Goal: Information Seeking & Learning: Learn about a topic

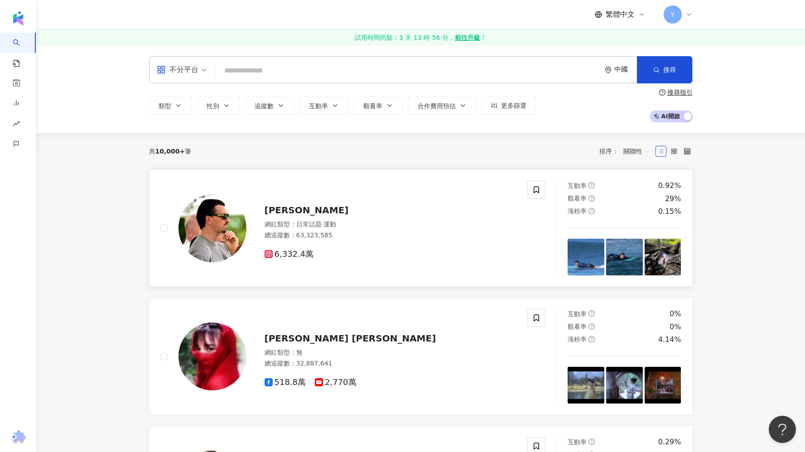
click at [383, 241] on div "網紅類型 ： 日常話題 · 運動 總追蹤數 ： 63,323,585" at bounding box center [391, 231] width 252 height 22
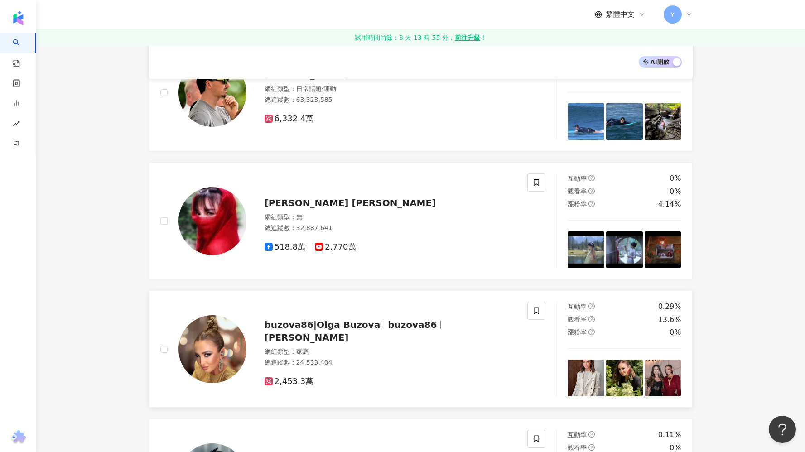
scroll to position [133, 0]
click at [251, 358] on div "buzova86|Olga Buzova buzova86 Olga Buzova 網紅類型 ： 家庭 總追蹤數 ： 24,533,404 2,453.3萬" at bounding box center [381, 349] width 270 height 76
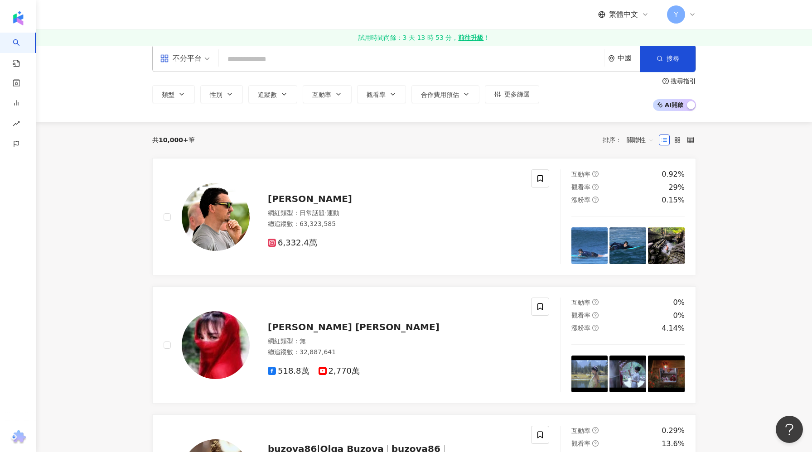
scroll to position [0, 0]
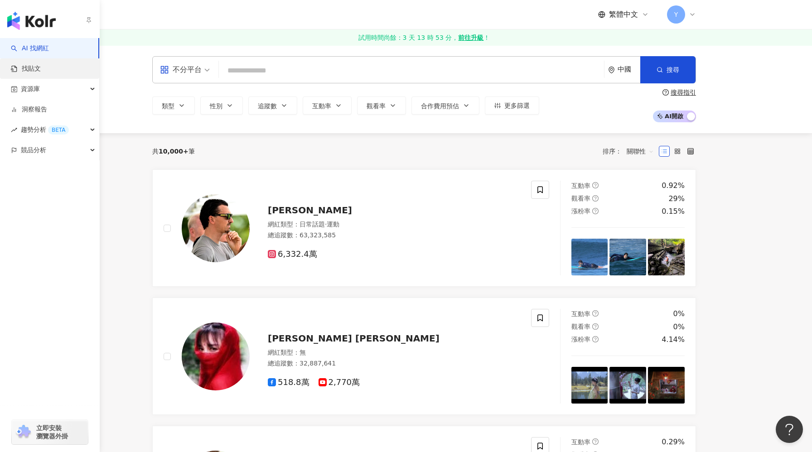
click at [26, 69] on link "找貼文" at bounding box center [26, 68] width 30 height 9
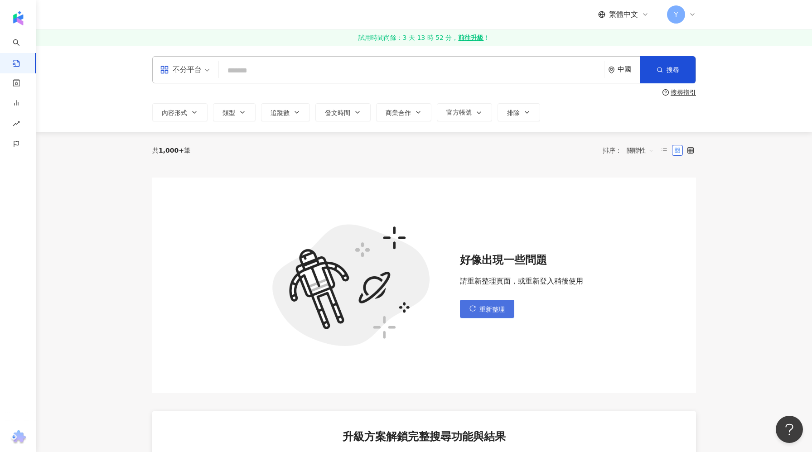
click at [488, 308] on span "重新整理" at bounding box center [491, 309] width 25 height 7
click at [488, 307] on span "重新整理" at bounding box center [491, 309] width 25 height 7
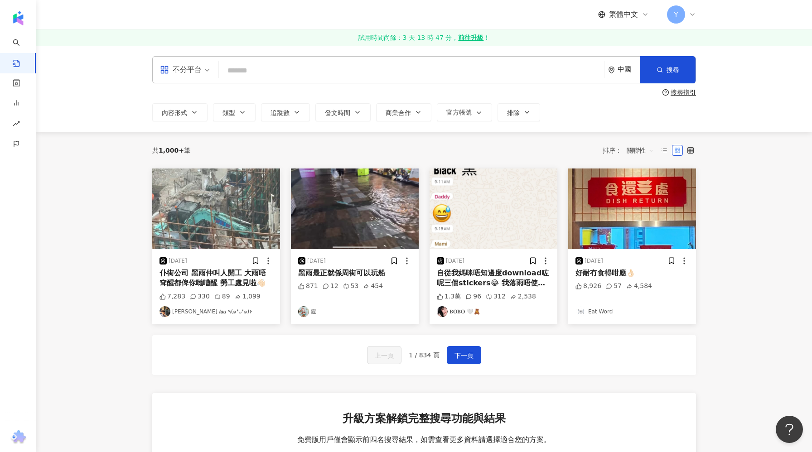
click at [279, 67] on input "search" at bounding box center [411, 70] width 378 height 19
click at [279, 73] on input "search" at bounding box center [411, 70] width 378 height 19
click at [264, 63] on input "search" at bounding box center [411, 70] width 378 height 19
click at [262, 72] on input "search" at bounding box center [411, 70] width 378 height 19
click at [251, 77] on input "search" at bounding box center [411, 70] width 378 height 19
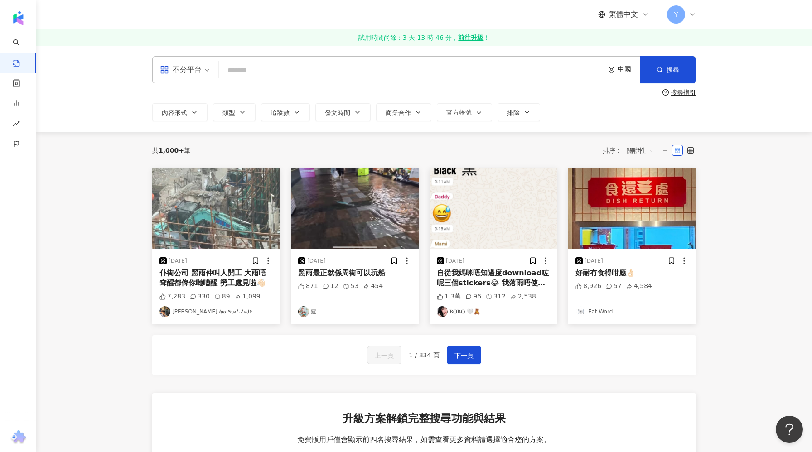
click at [205, 71] on span "不分平台" at bounding box center [185, 70] width 50 height 14
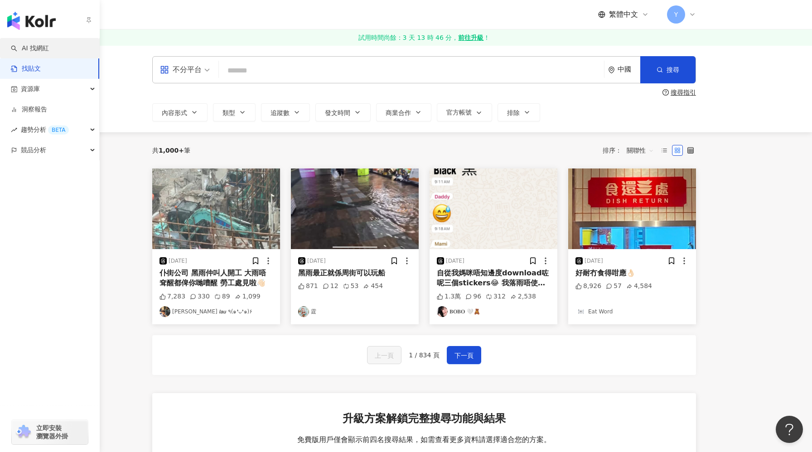
click at [24, 44] on link "AI 找網紅" at bounding box center [30, 48] width 38 height 9
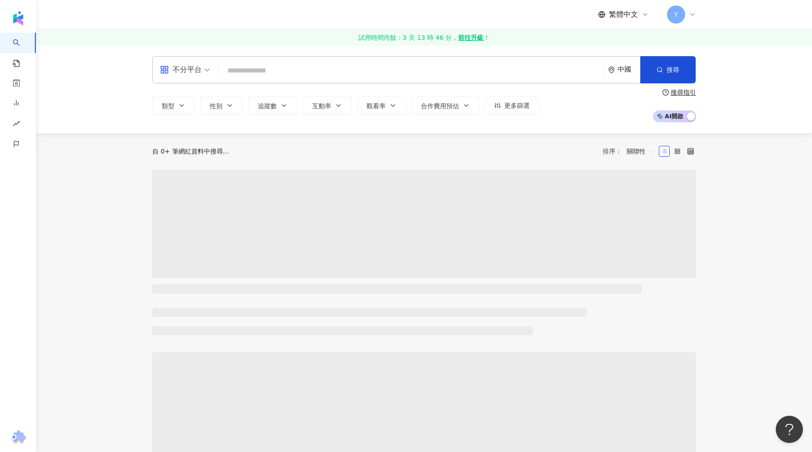
click at [675, 113] on span "AI 開啟 AI 關閉" at bounding box center [674, 117] width 43 height 12
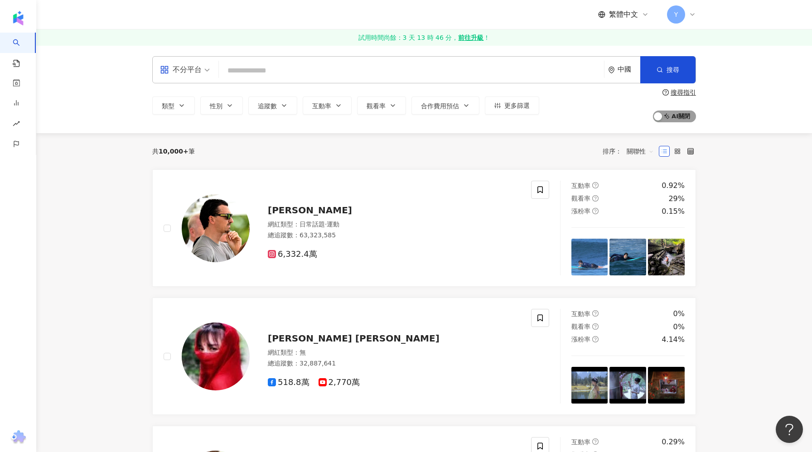
click at [692, 116] on span "AI 開啟 AI 關閉" at bounding box center [674, 117] width 43 height 12
click at [685, 91] on div "搜尋指引" at bounding box center [682, 92] width 25 height 7
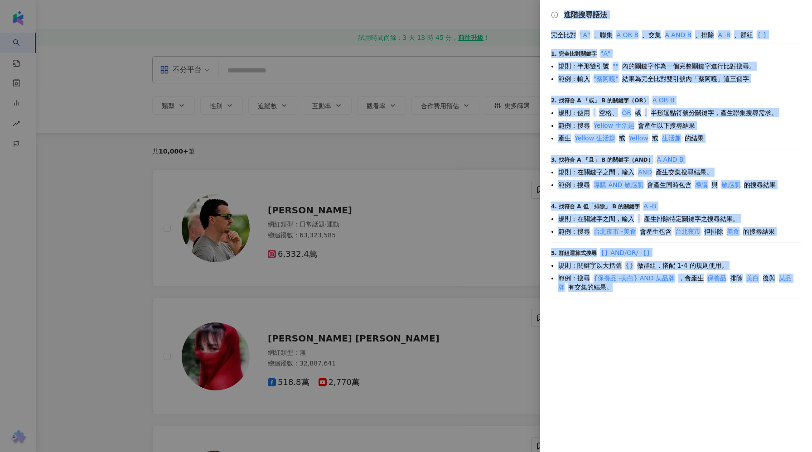
drag, startPoint x: 563, startPoint y: 14, endPoint x: 733, endPoint y: 305, distance: 337.0
click at [733, 305] on div "進階搜尋語法 完全比對 "A" 、聯集 A OR B 、交集 A AND B 、排除 A -B 、群組 { } 1. 完全比對關鍵字 "A" 規則：半形雙引號…" at bounding box center [676, 226] width 272 height 452
copy div "進階搜尋語法 完全比對 "A" 、聯集 A OR B 、交集 A AND B 、排除 A -B 、群組 { } 1. 完全比對關鍵字 "A" 規則：半形雙引號…"
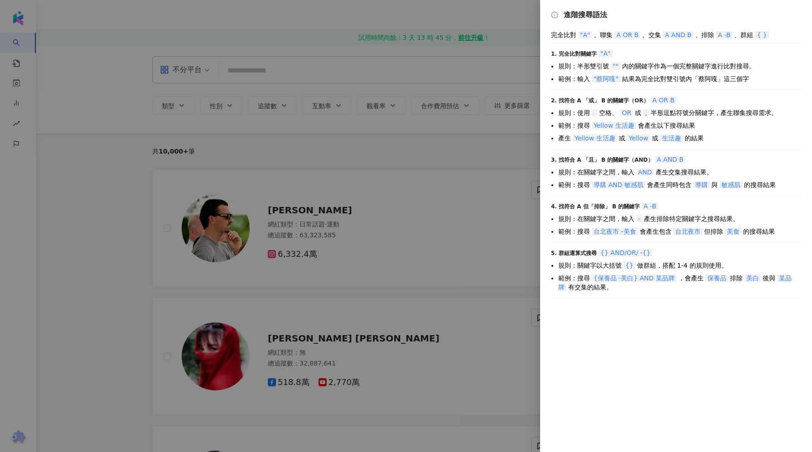
click at [494, 209] on div at bounding box center [406, 226] width 812 height 452
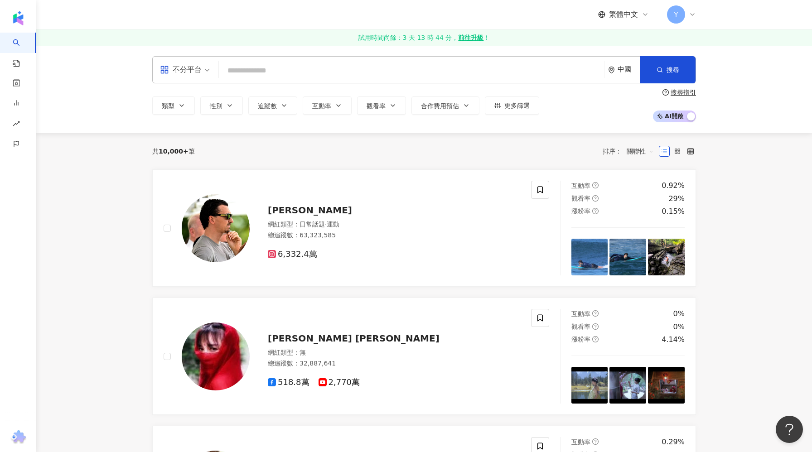
click at [284, 71] on input "search" at bounding box center [411, 70] width 378 height 17
click at [664, 93] on icon "question-circle" at bounding box center [665, 92] width 6 height 6
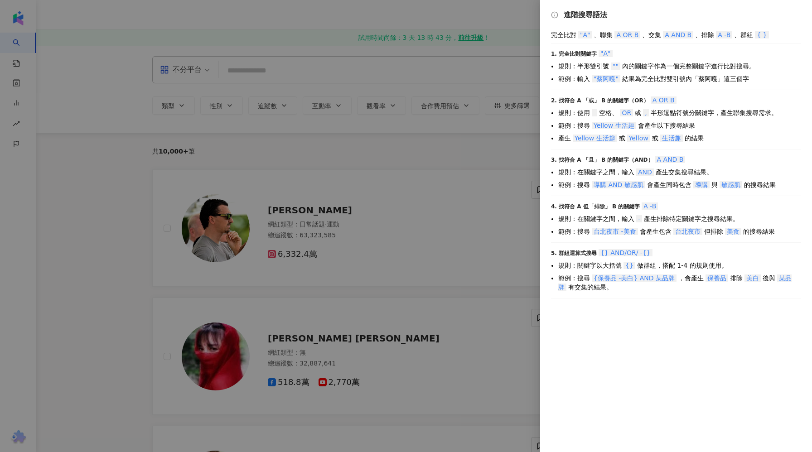
click at [455, 149] on div at bounding box center [406, 226] width 812 height 452
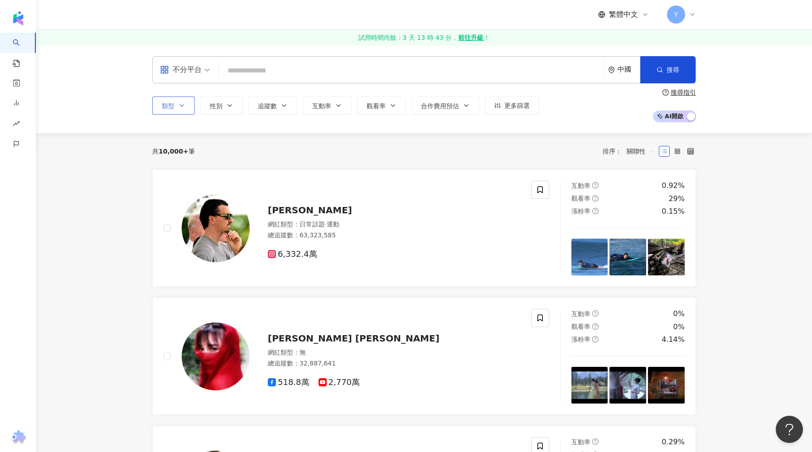
click at [165, 106] on span "類型" at bounding box center [168, 105] width 13 height 7
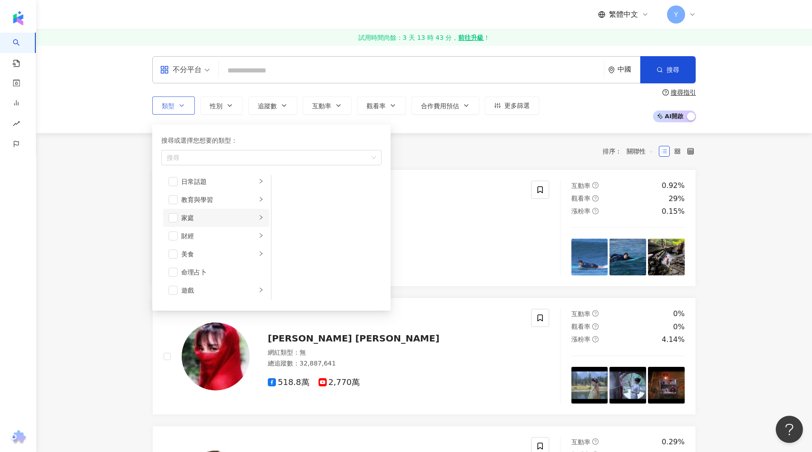
scroll to position [56, 0]
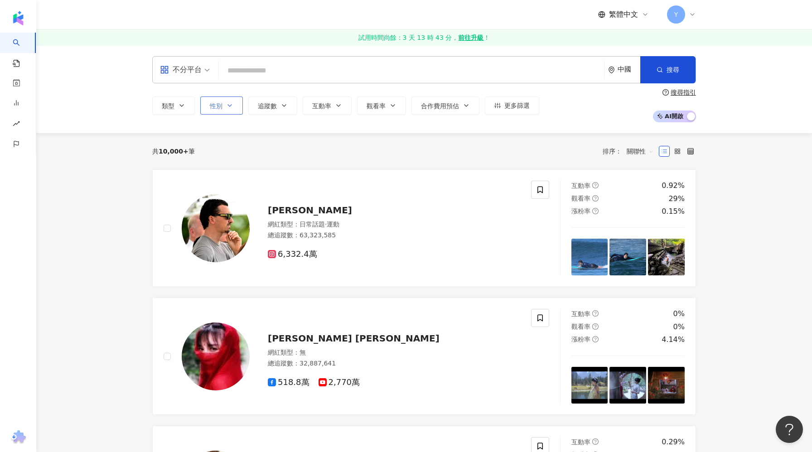
click at [229, 103] on icon "button" at bounding box center [229, 105] width 7 height 7
click at [274, 110] on button "追蹤數" at bounding box center [272, 105] width 49 height 18
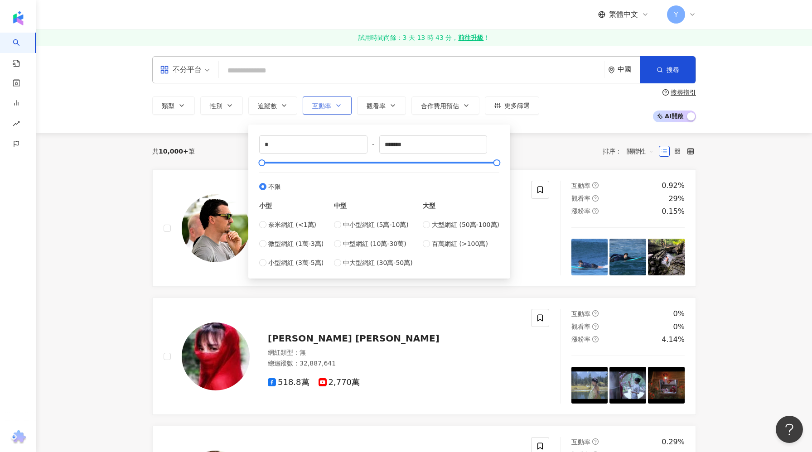
click at [335, 109] on button "互動率" at bounding box center [327, 105] width 49 height 18
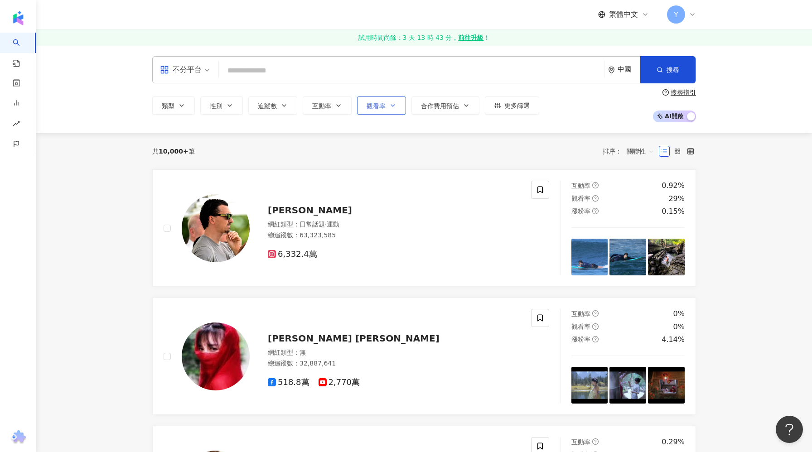
click at [388, 108] on button "觀看率" at bounding box center [381, 105] width 49 height 18
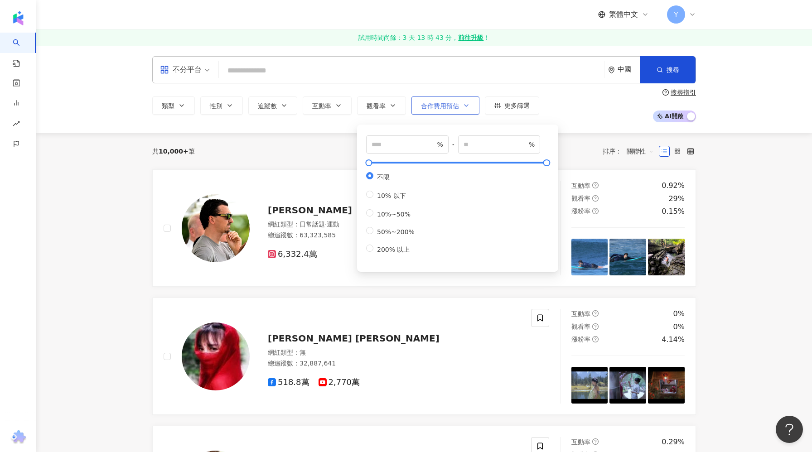
click at [450, 107] on span "合作費用預估" at bounding box center [440, 105] width 38 height 7
click at [435, 111] on button "合作費用預估" at bounding box center [445, 105] width 68 height 18
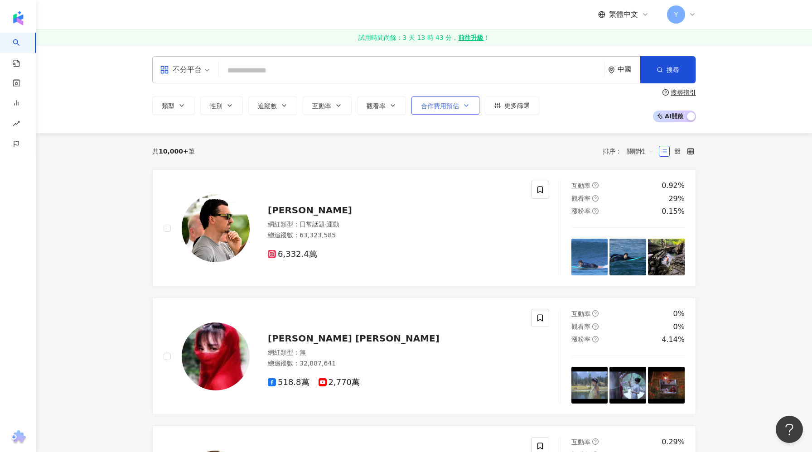
click at [450, 111] on button "合作費用預估" at bounding box center [445, 105] width 68 height 18
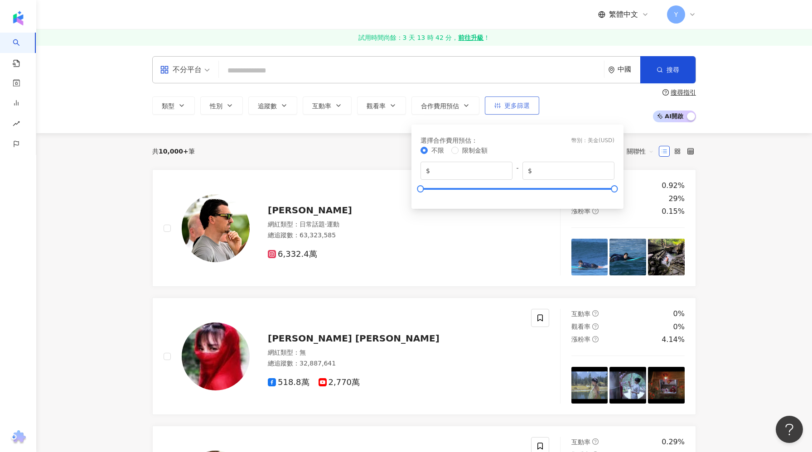
click at [512, 104] on span "更多篩選" at bounding box center [516, 105] width 25 height 7
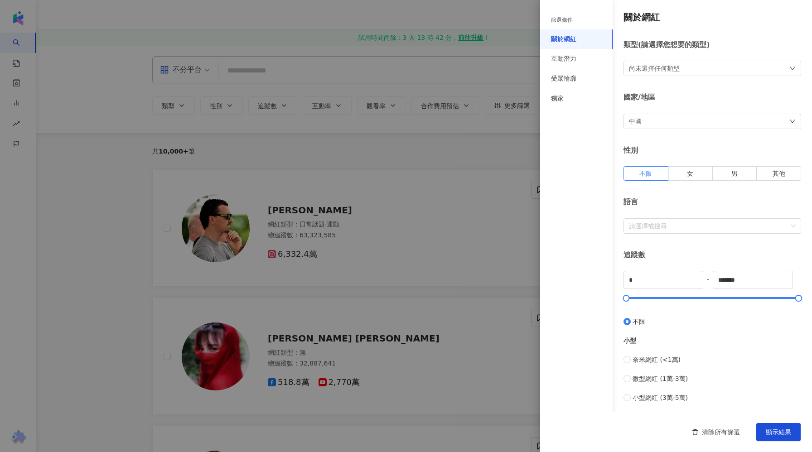
click at [474, 137] on div at bounding box center [406, 226] width 812 height 452
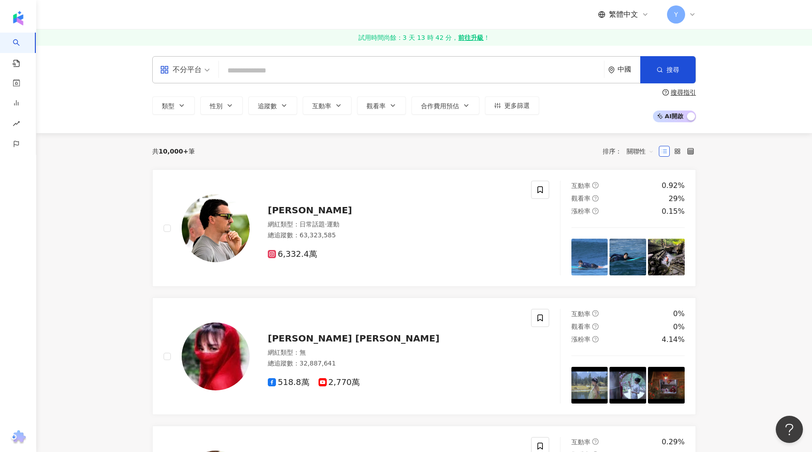
click at [323, 73] on input "search" at bounding box center [411, 70] width 378 height 17
click at [304, 78] on input "search" at bounding box center [411, 70] width 378 height 17
click at [250, 59] on div "不分平台 中國 搜尋" at bounding box center [424, 69] width 544 height 27
click at [250, 67] on input "search" at bounding box center [411, 70] width 378 height 17
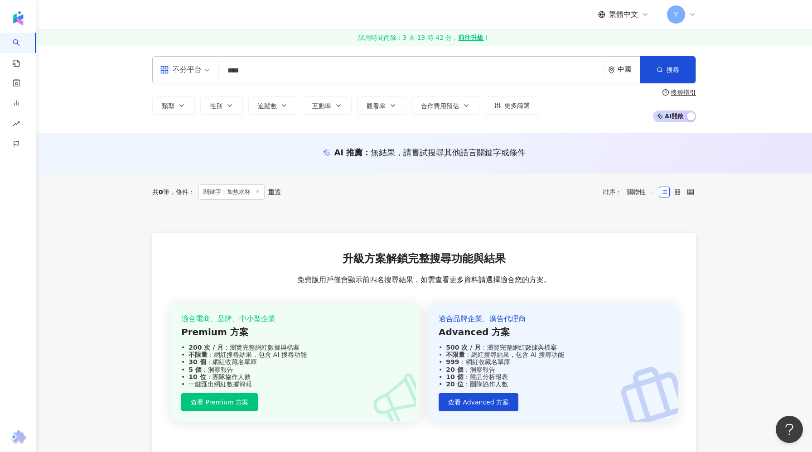
type input "****"
click at [276, 193] on div "重置" at bounding box center [274, 191] width 13 height 7
click at [258, 192] on line at bounding box center [257, 192] width 2 height 2
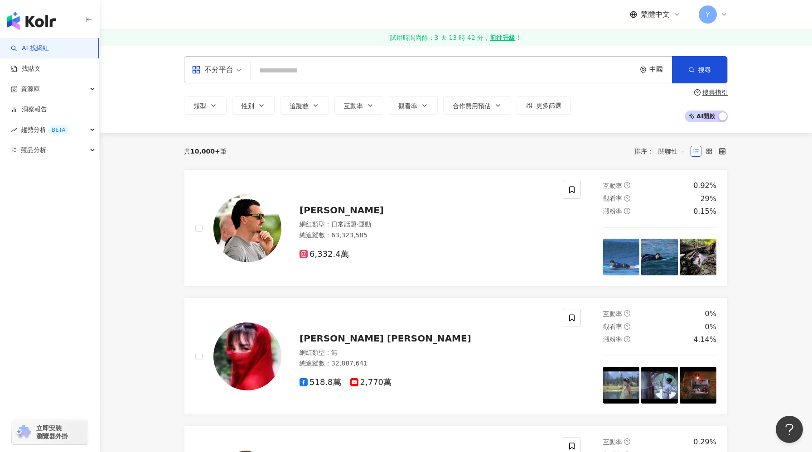
click at [282, 63] on input "search" at bounding box center [443, 70] width 378 height 17
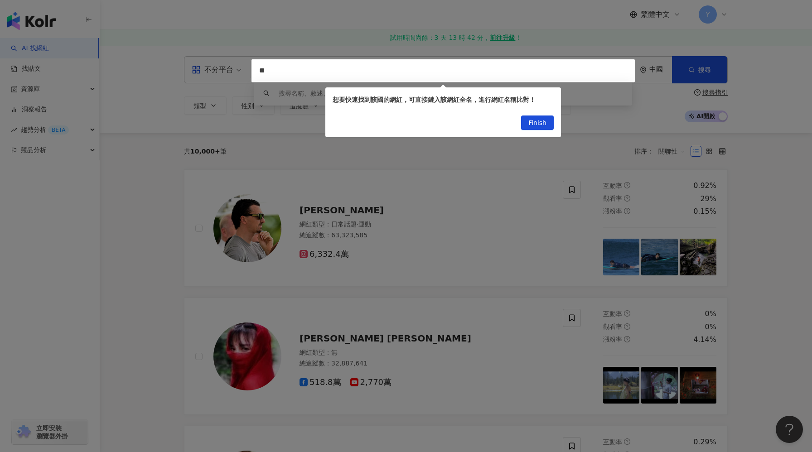
type input "*"
click at [541, 130] on div "Finish" at bounding box center [443, 124] width 236 height 25
click at [537, 122] on span "Finish" at bounding box center [537, 123] width 18 height 14
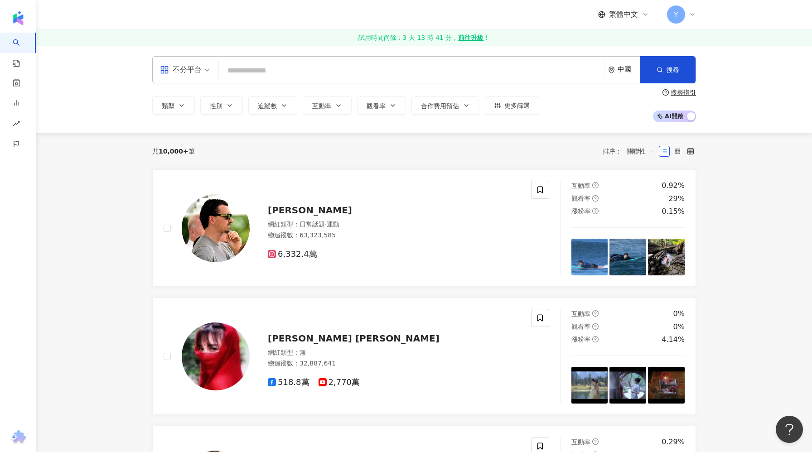
click at [365, 71] on input "search" at bounding box center [411, 70] width 378 height 17
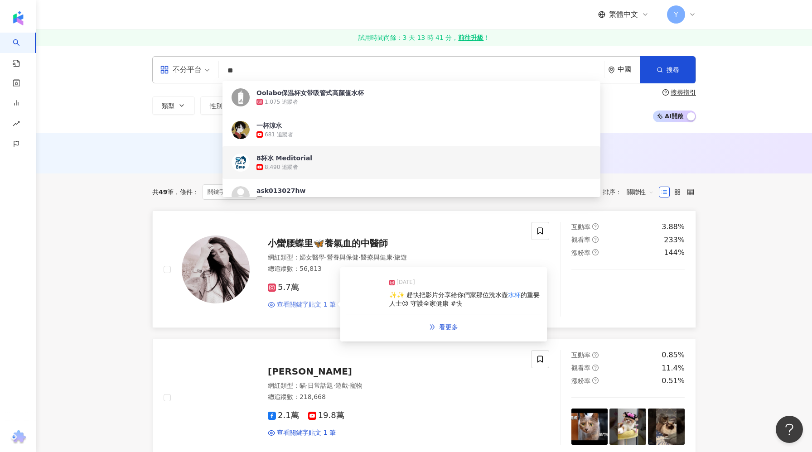
scroll to position [17, 0]
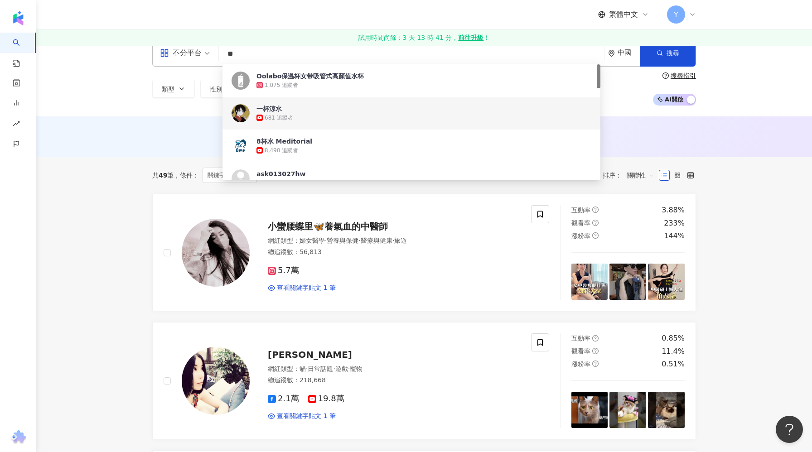
type input "**"
click at [626, 125] on div "AI 推薦 ： 無結果，請嘗試搜尋其他語言關鍵字或條件" at bounding box center [423, 136] width 775 height 40
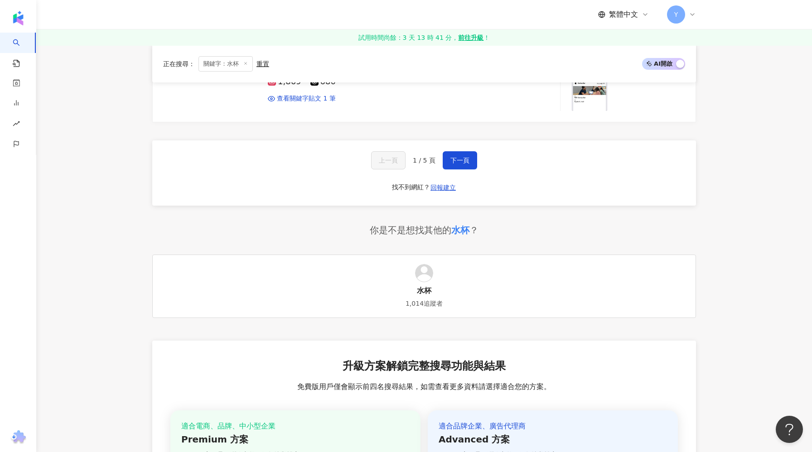
scroll to position [1617, 0]
click at [422, 287] on div "水杯" at bounding box center [424, 290] width 14 height 10
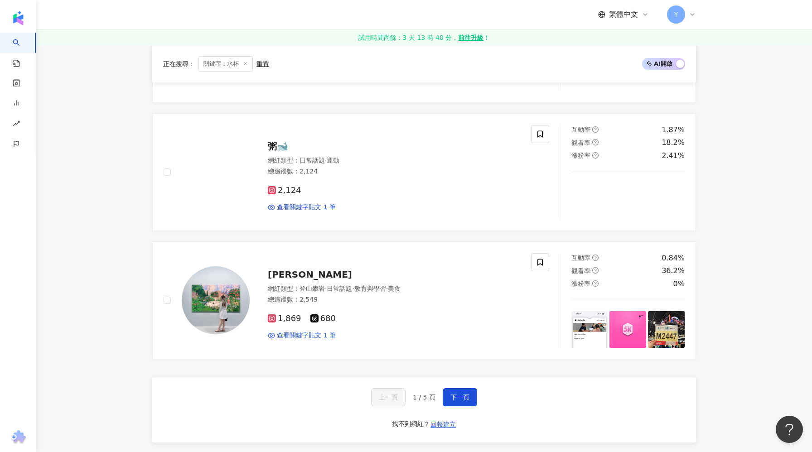
scroll to position [1348, 0]
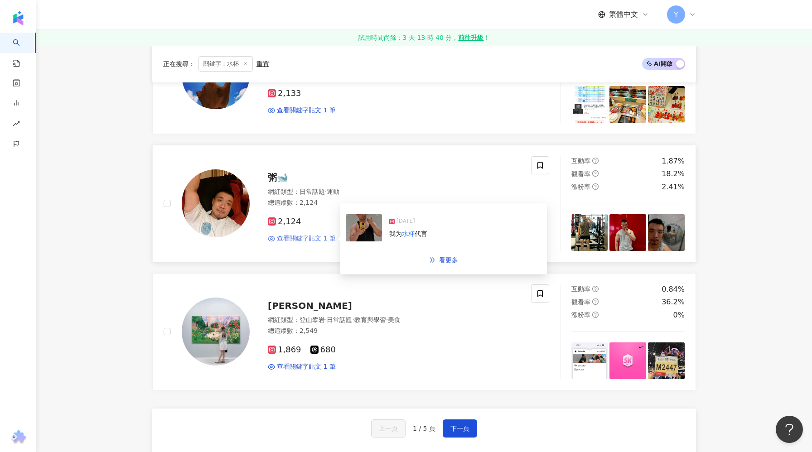
click at [330, 234] on span "查看關鍵字貼文 1 筆" at bounding box center [306, 238] width 59 height 9
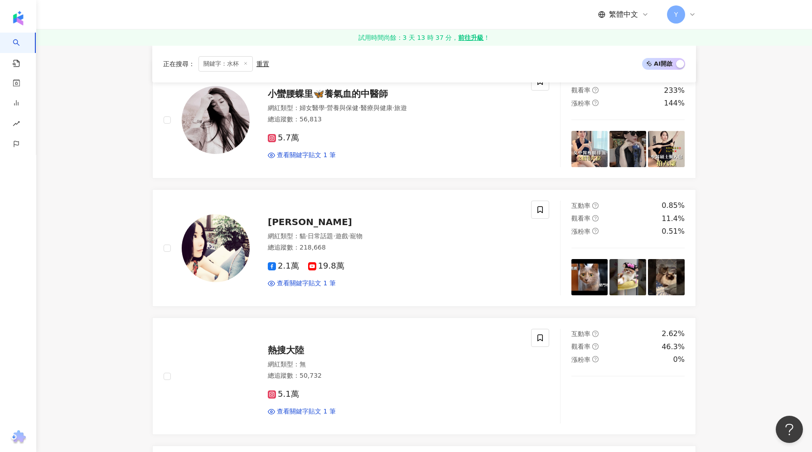
scroll to position [0, 0]
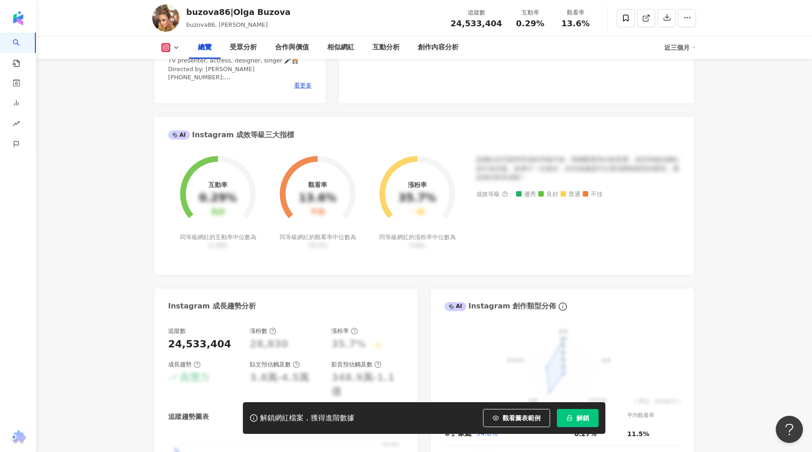
scroll to position [66, 0]
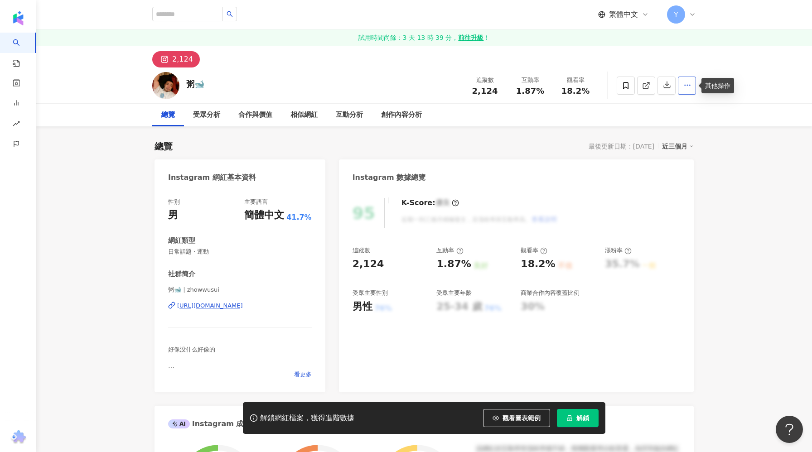
click at [688, 87] on icon "button" at bounding box center [687, 85] width 8 height 8
click at [664, 107] on span "查看合作資訊" at bounding box center [669, 107] width 38 height 10
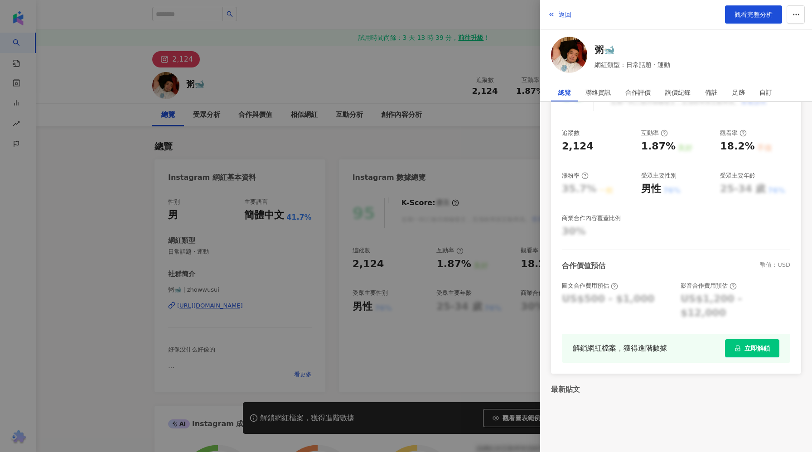
scroll to position [14, 0]
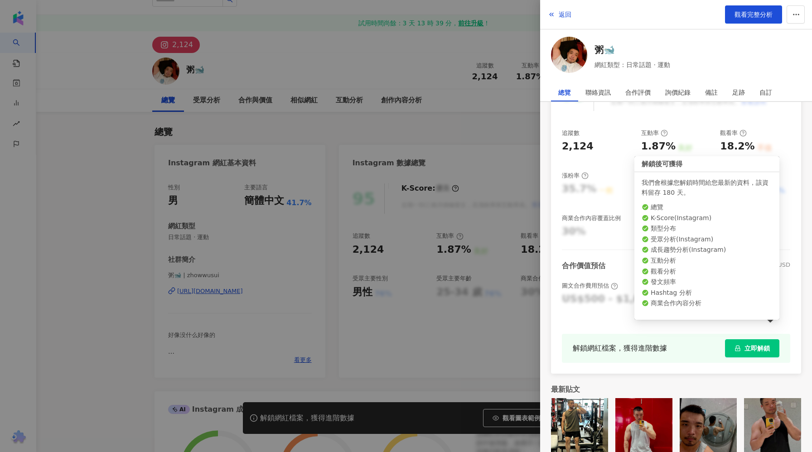
click at [749, 345] on span "立即解鎖" at bounding box center [756, 348] width 25 height 7
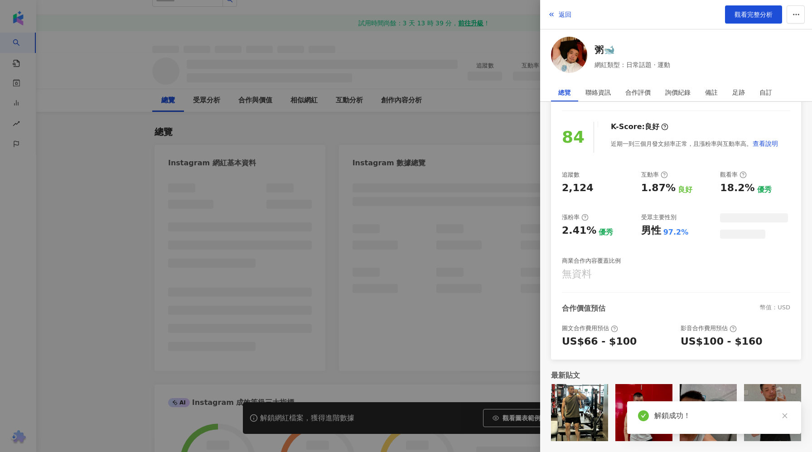
scroll to position [68, 0]
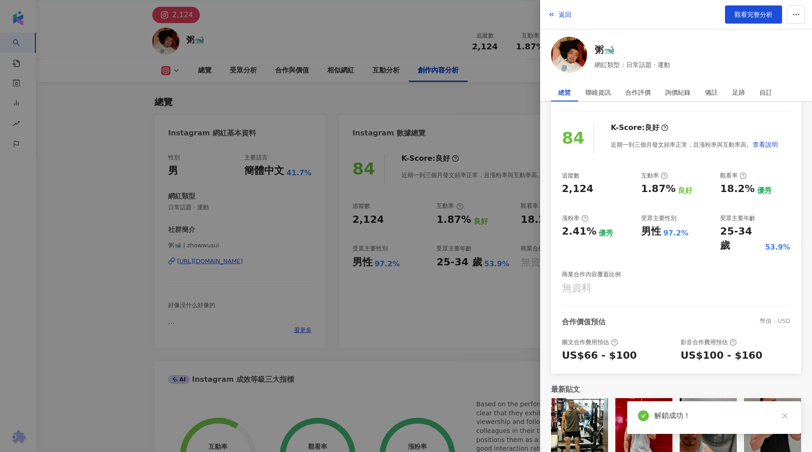
scroll to position [2635, 0]
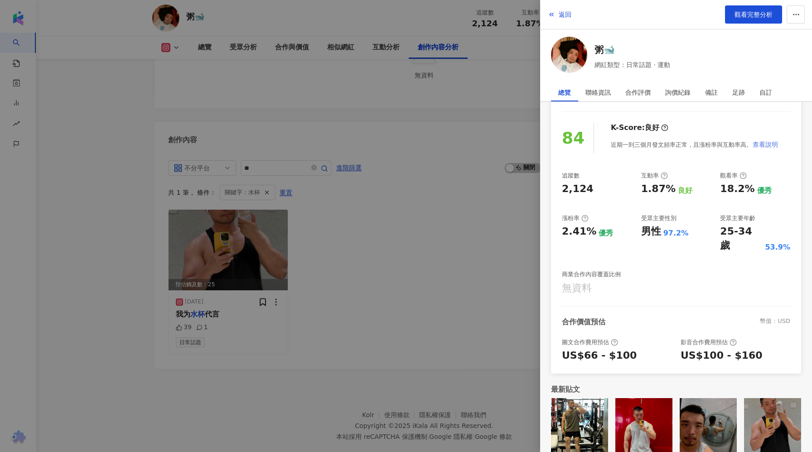
click at [767, 141] on span "查看說明" at bounding box center [764, 144] width 25 height 7
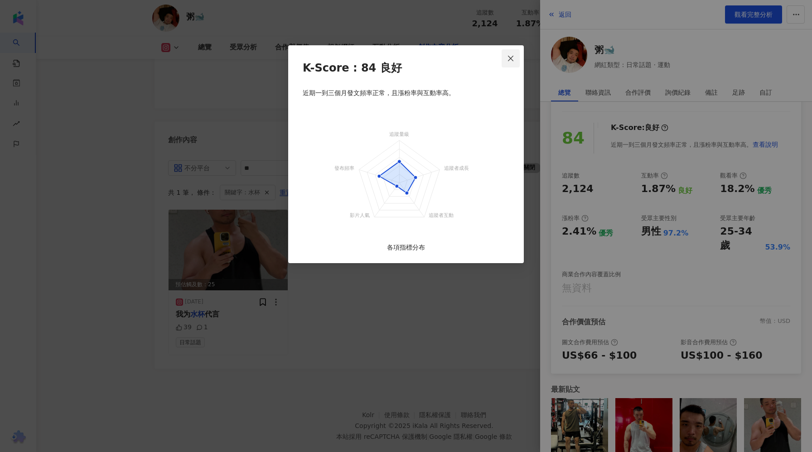
click at [512, 58] on icon "close" at bounding box center [510, 58] width 7 height 7
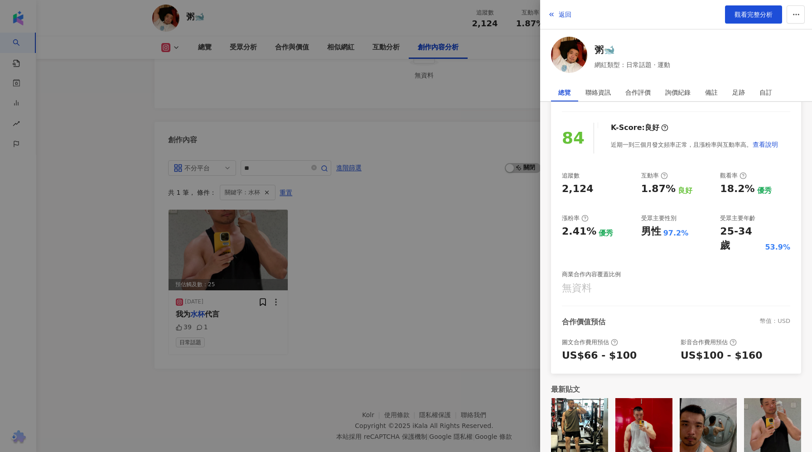
click at [475, 148] on div at bounding box center [406, 226] width 812 height 452
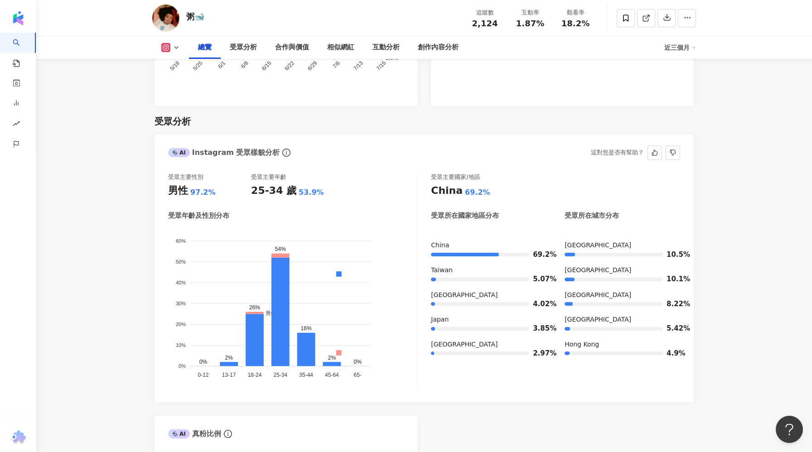
scroll to position [779, 0]
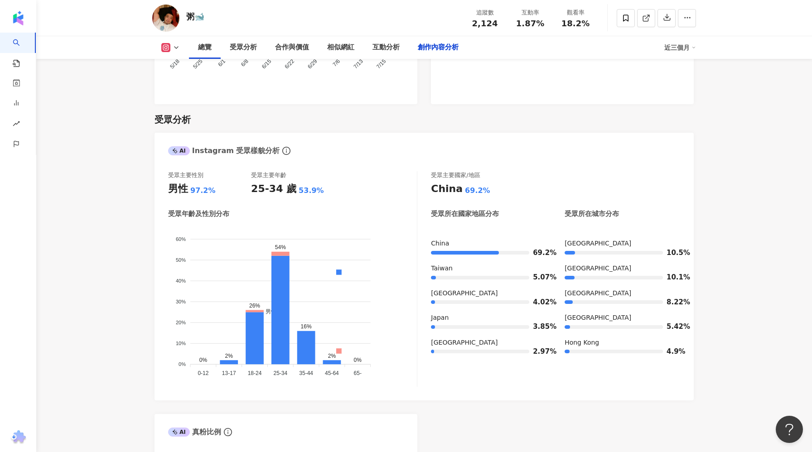
scroll to position [2635, 0]
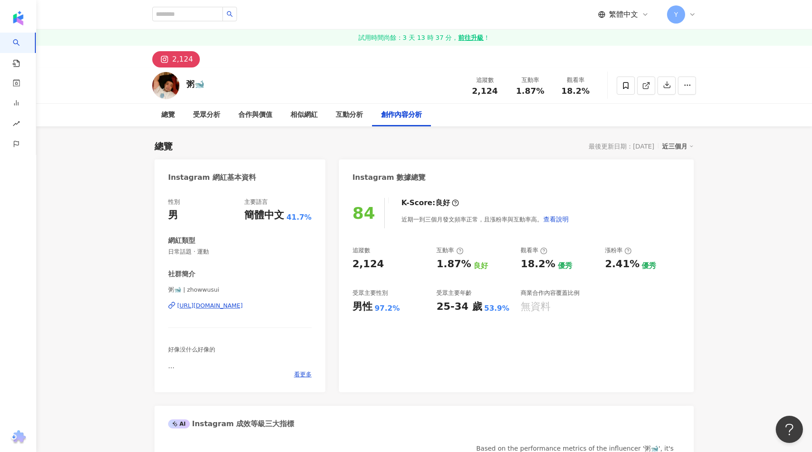
scroll to position [2635, 0]
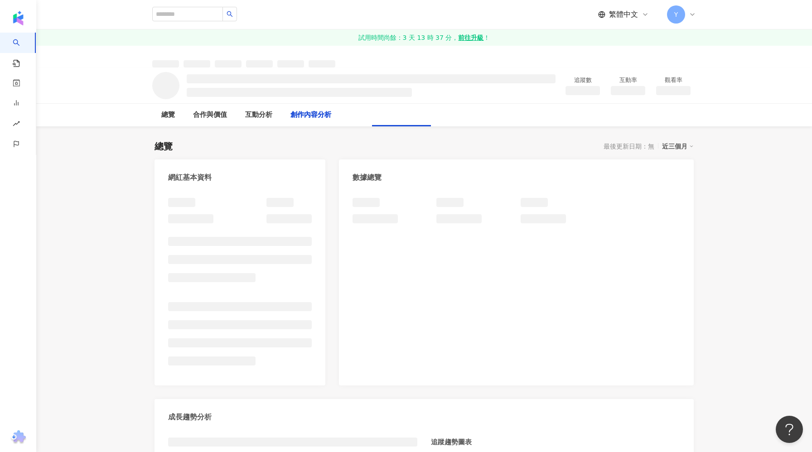
scroll to position [1010, 0]
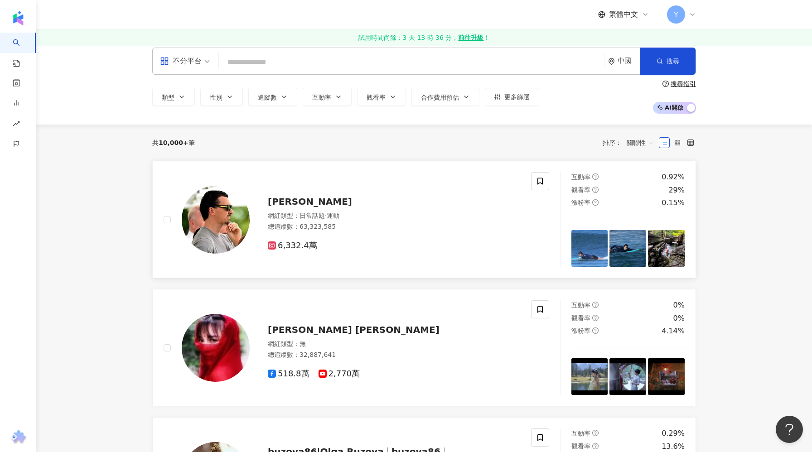
scroll to position [13, 0]
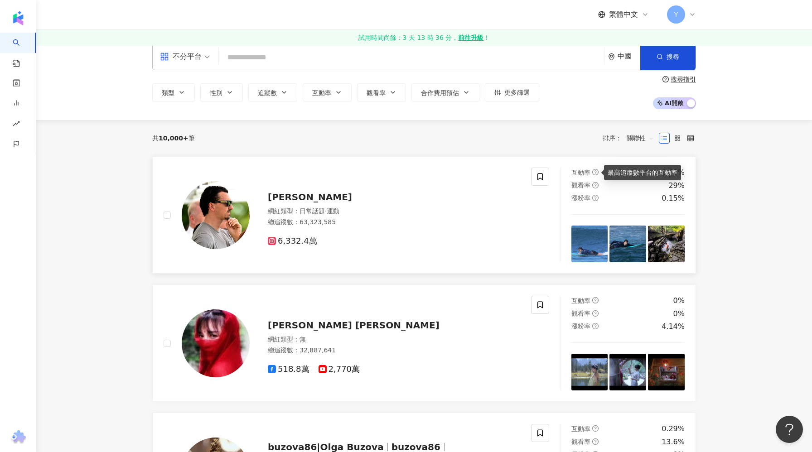
click at [592, 173] on icon "question-circle" at bounding box center [595, 172] width 6 height 6
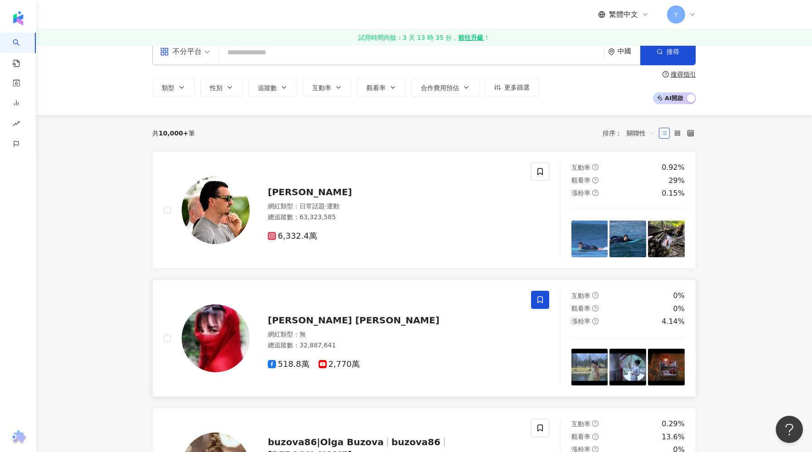
scroll to position [0, 0]
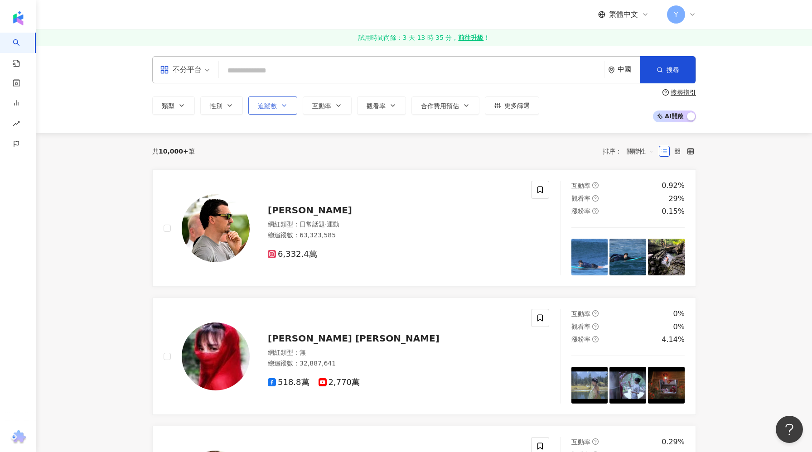
click at [276, 105] on span "追蹤數" at bounding box center [267, 105] width 19 height 7
click at [330, 101] on button "互動率" at bounding box center [327, 105] width 49 height 18
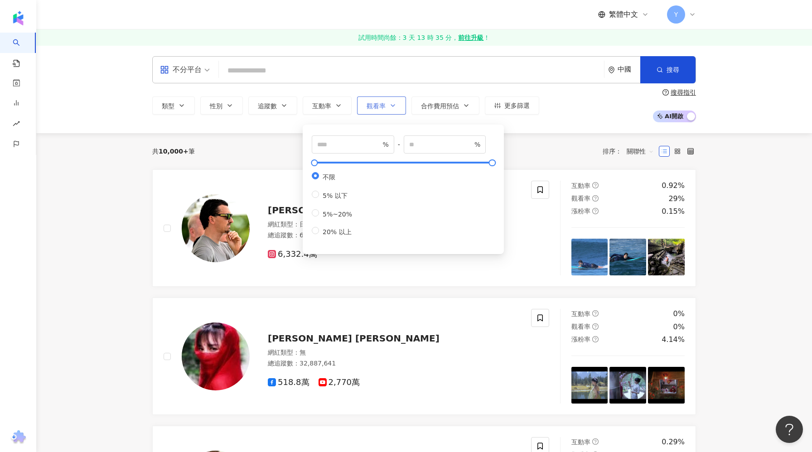
click at [385, 103] on span "觀看率" at bounding box center [375, 105] width 19 height 7
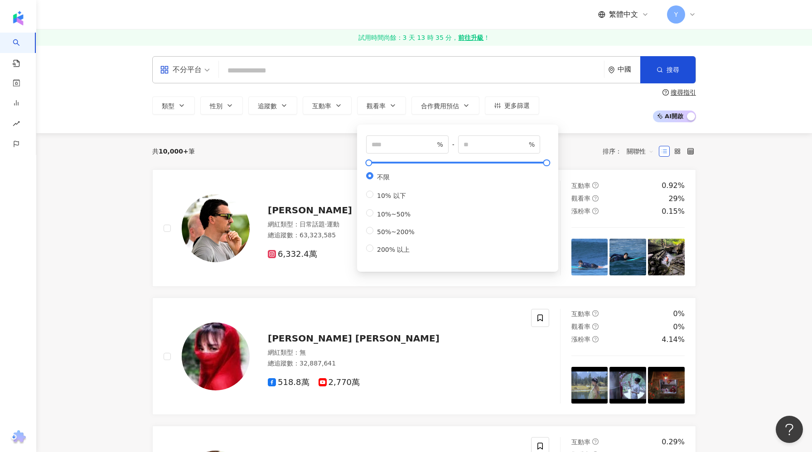
click at [506, 66] on input "search" at bounding box center [411, 70] width 378 height 17
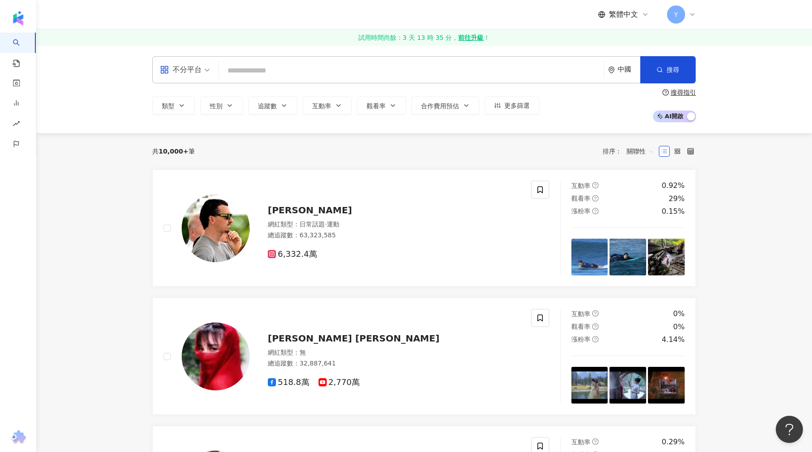
click at [301, 72] on input "search" at bounding box center [411, 70] width 378 height 17
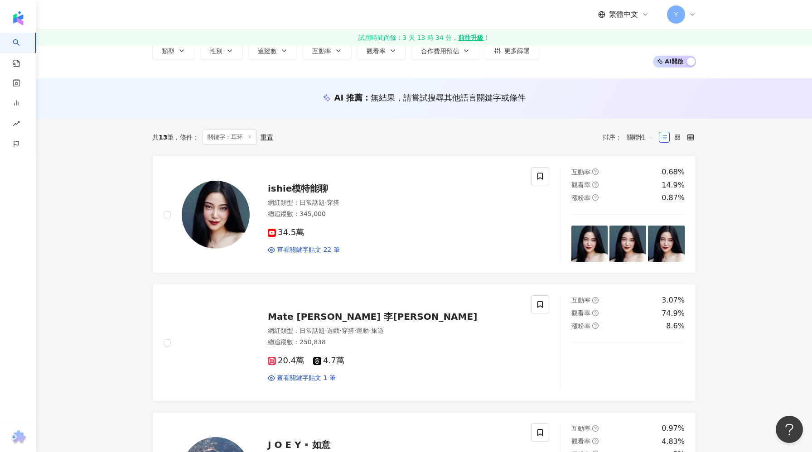
scroll to position [12, 0]
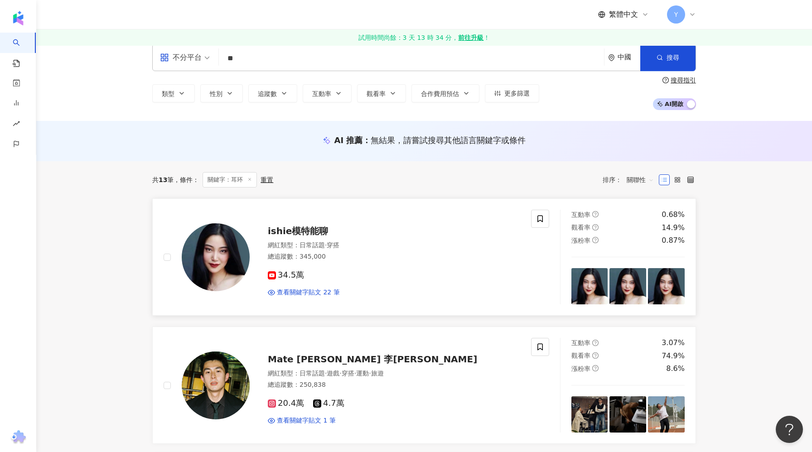
type input "**"
click at [382, 274] on div "34.5萬" at bounding box center [394, 275] width 252 height 10
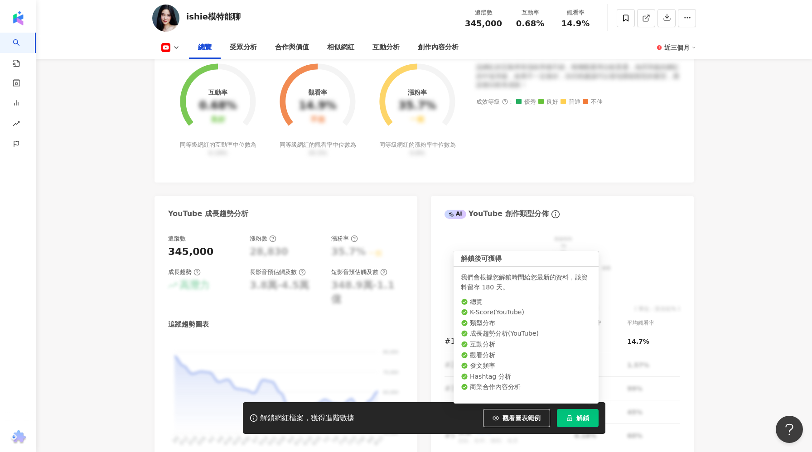
click at [573, 415] on button "解鎖" at bounding box center [578, 418] width 42 height 18
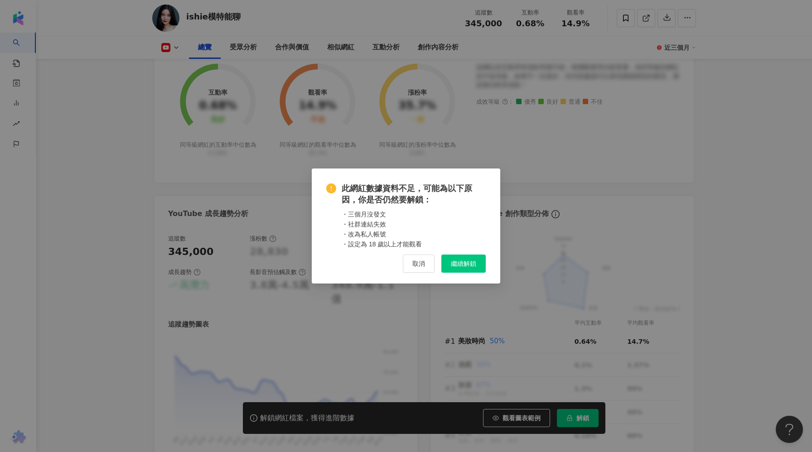
click at [469, 262] on span "繼續解鎖" at bounding box center [463, 263] width 25 height 7
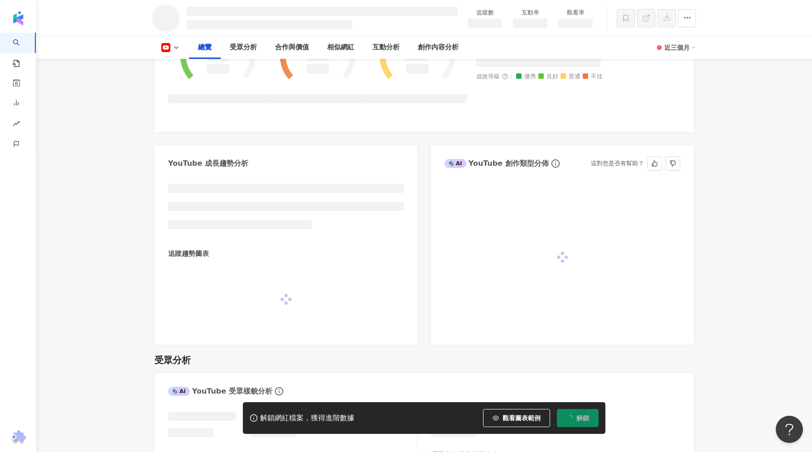
scroll to position [414, 0]
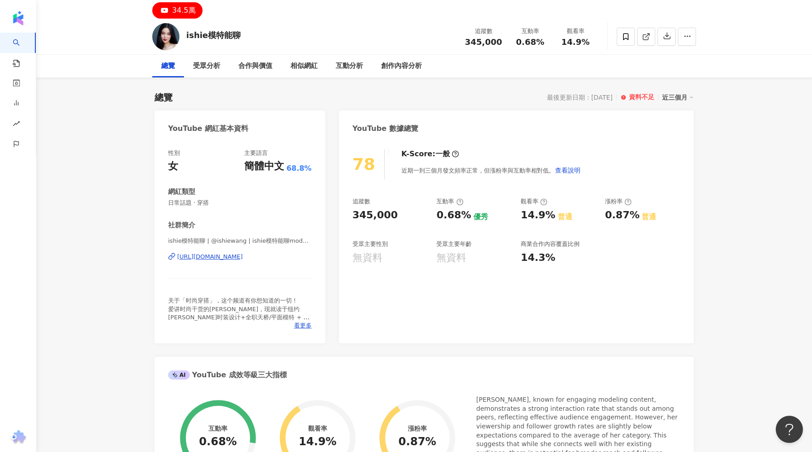
scroll to position [49, 0]
click at [205, 63] on div "受眾分析" at bounding box center [206, 65] width 27 height 11
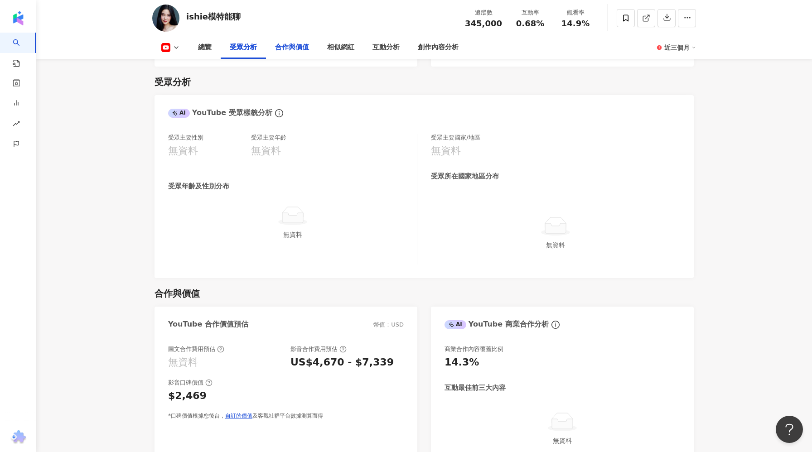
click at [288, 49] on div "合作與價值" at bounding box center [292, 47] width 34 height 11
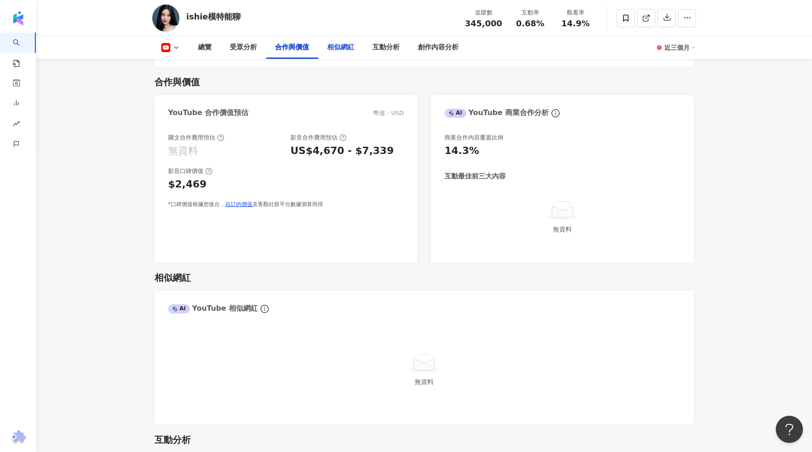
click at [332, 55] on div "相似網紅" at bounding box center [340, 47] width 45 height 23
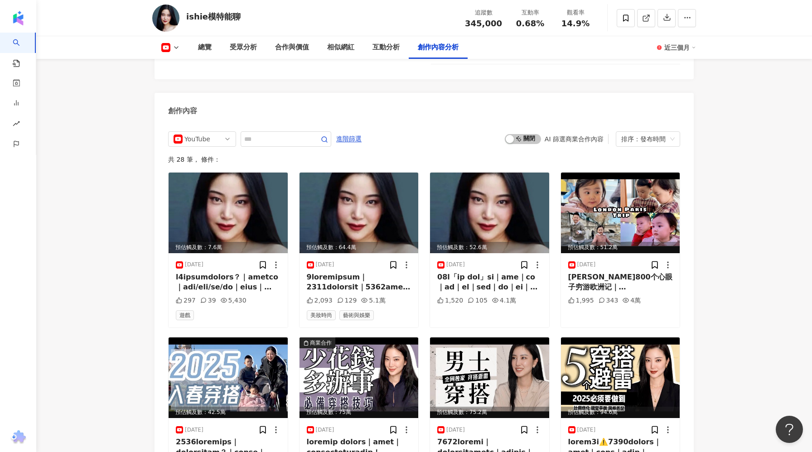
scroll to position [1984, 0]
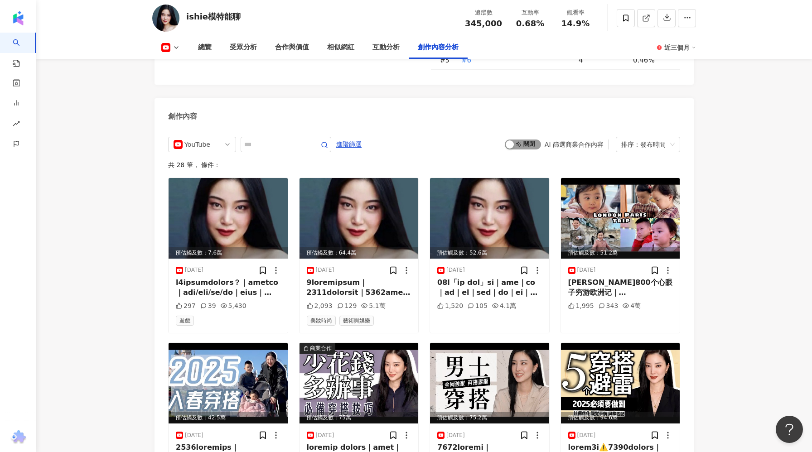
click at [530, 140] on span "啟動 關閉" at bounding box center [523, 145] width 36 height 10
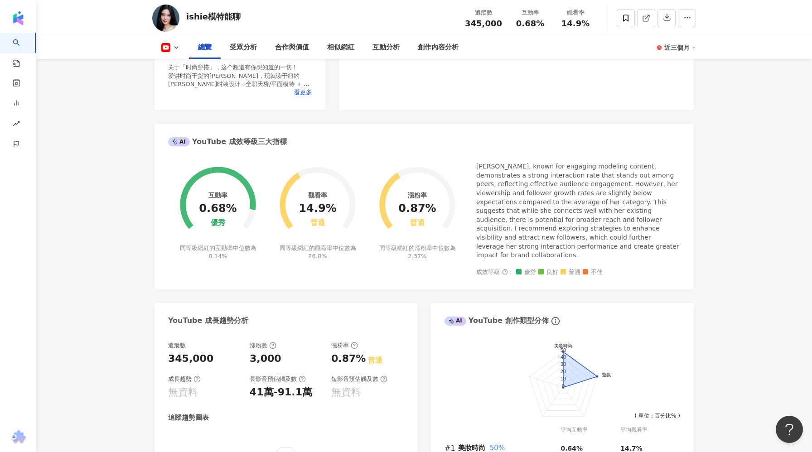
scroll to position [265, 0]
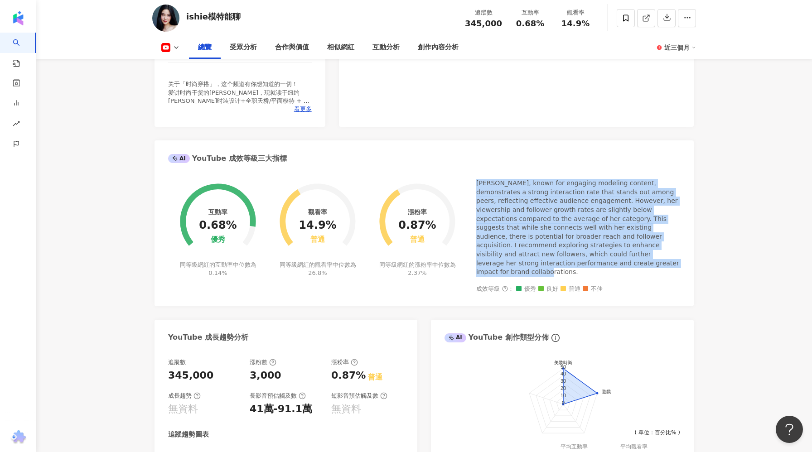
drag, startPoint x: 476, startPoint y: 183, endPoint x: 522, endPoint y: 263, distance: 92.9
click at [522, 263] on div "Ishie, known for engaging modeling content, demonstrates a strong interaction r…" at bounding box center [578, 228] width 204 height 98
copy div "Ishie, known for engaging modeling content, demonstrates a strong interaction r…"
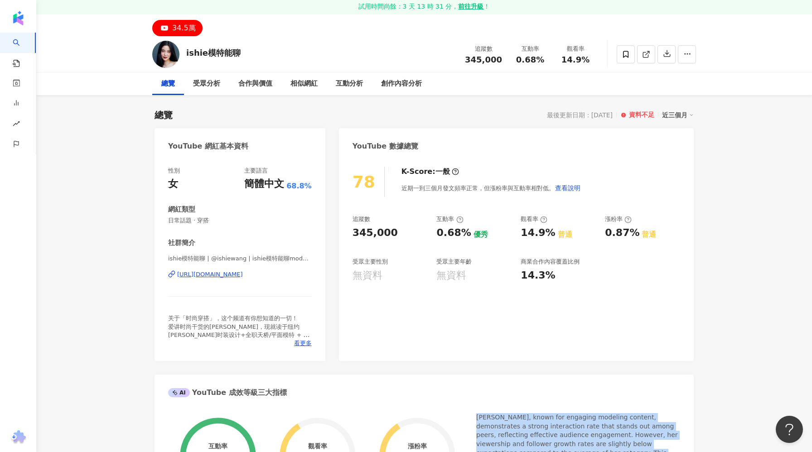
scroll to position [34, 0]
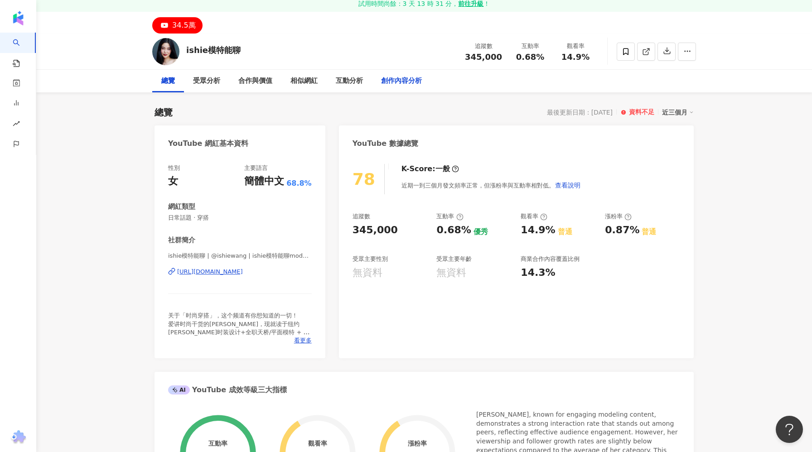
click at [395, 84] on div "創作內容分析" at bounding box center [401, 81] width 41 height 11
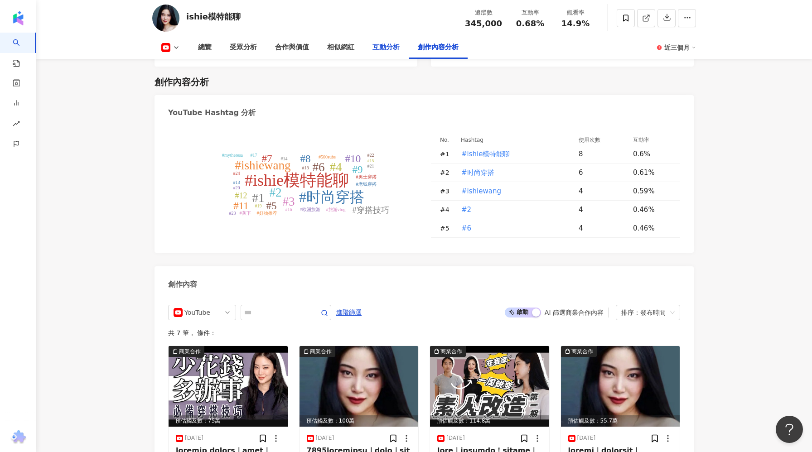
click at [381, 53] on div "互動分析" at bounding box center [385, 47] width 45 height 23
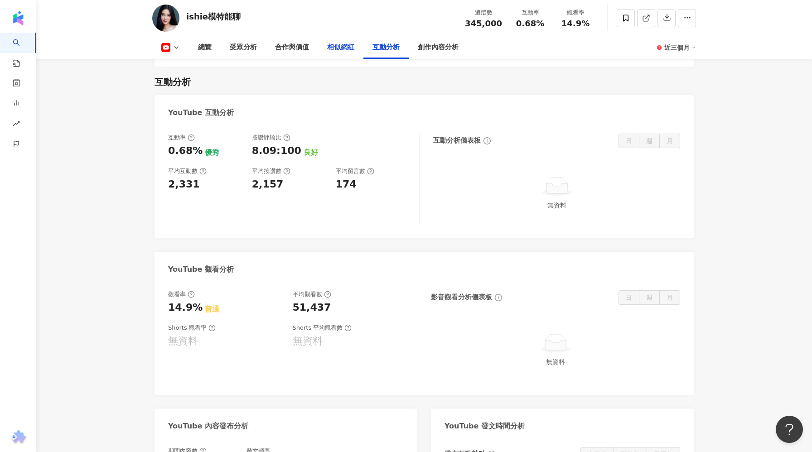
click at [338, 53] on div "相似網紅" at bounding box center [340, 47] width 27 height 11
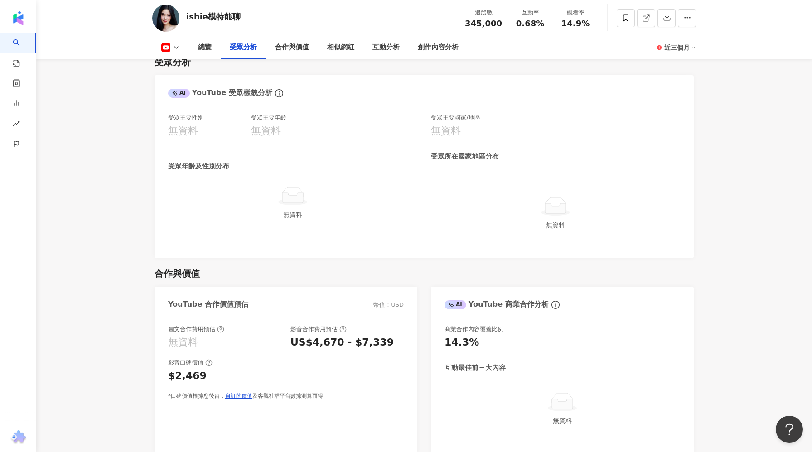
scroll to position [722, 0]
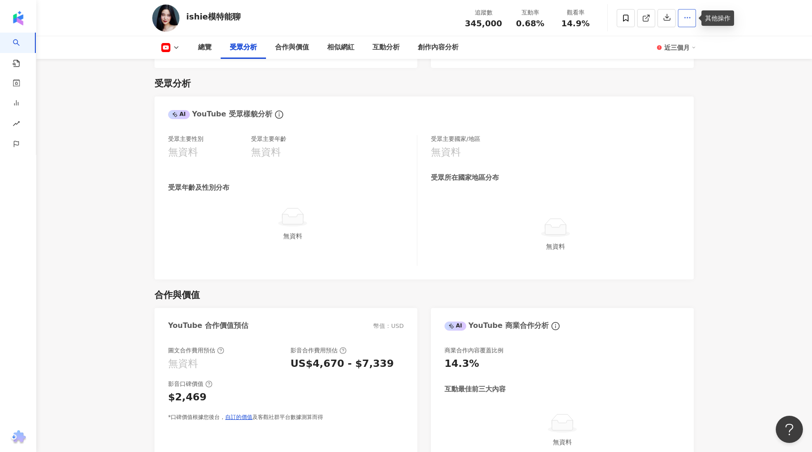
click at [685, 15] on icon "button" at bounding box center [687, 18] width 8 height 8
click at [674, 39] on span "查看合作資訊" at bounding box center [669, 40] width 38 height 10
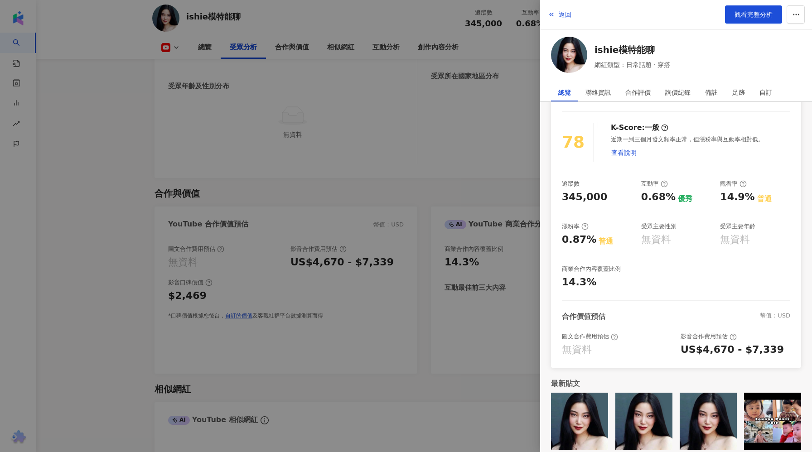
scroll to position [825, 0]
click at [712, 343] on div "US$4,670 - $7,339" at bounding box center [731, 350] width 103 height 14
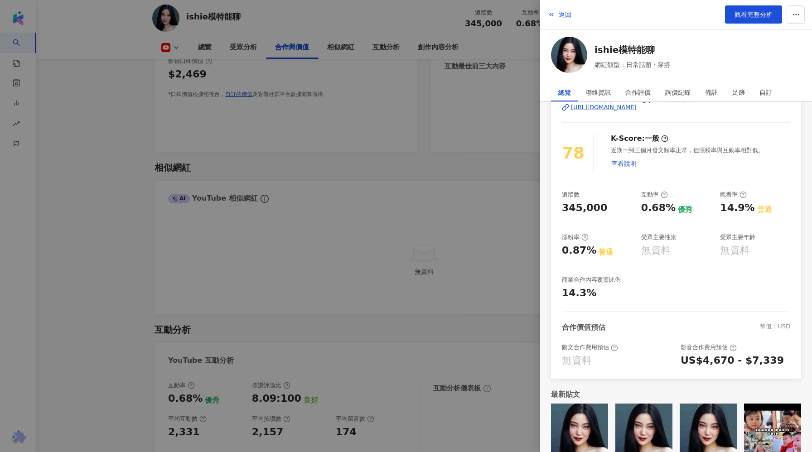
scroll to position [67, 0]
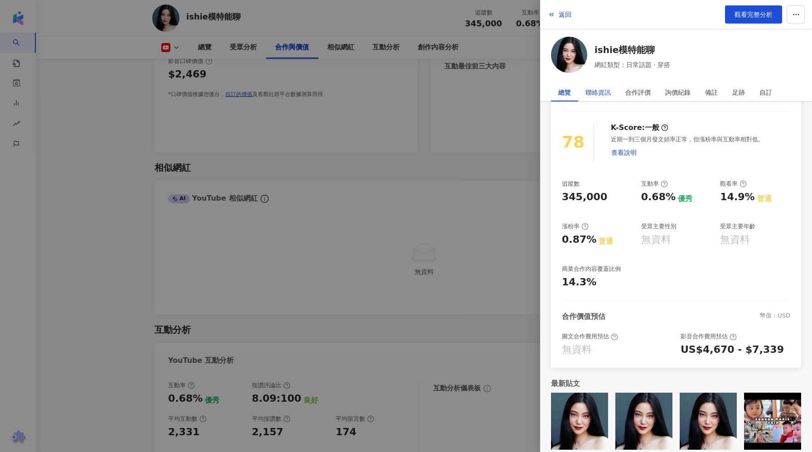
click at [587, 96] on div "聯絡資訊" at bounding box center [597, 92] width 25 height 18
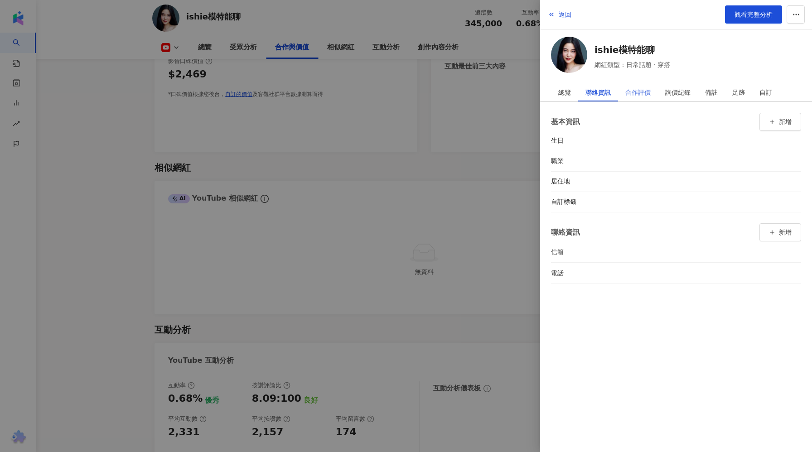
click at [623, 89] on div "合作評價" at bounding box center [638, 92] width 40 height 18
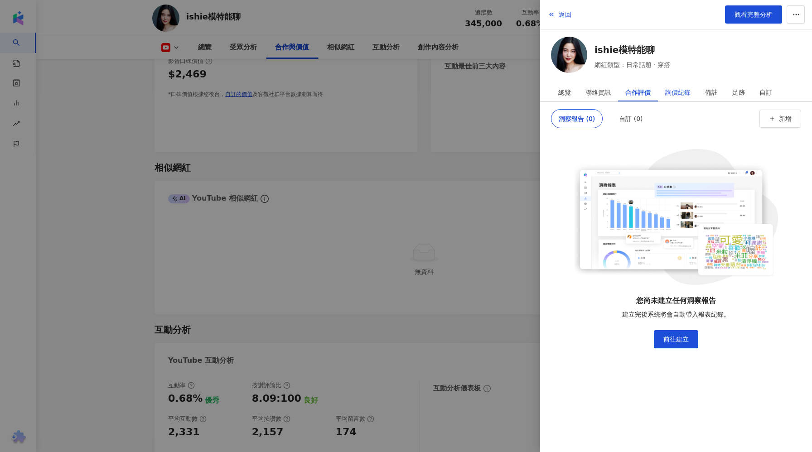
click at [680, 96] on div "詢價紀錄" at bounding box center [677, 92] width 25 height 18
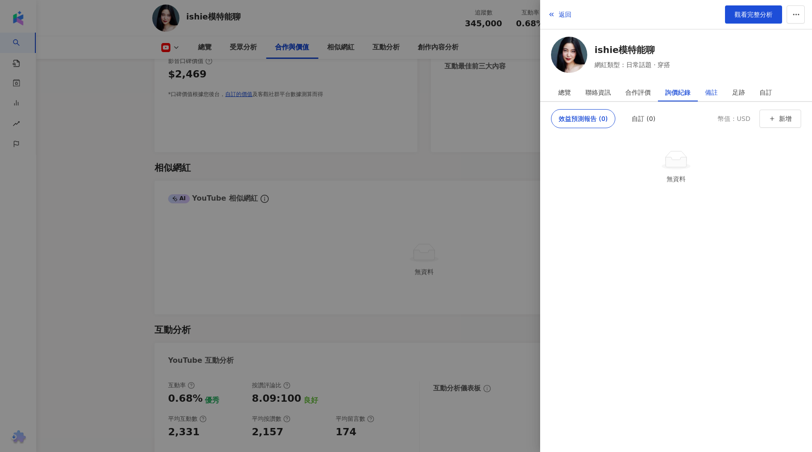
click at [709, 92] on div "備註" at bounding box center [711, 92] width 13 height 18
click at [737, 89] on div "足跡" at bounding box center [738, 92] width 13 height 18
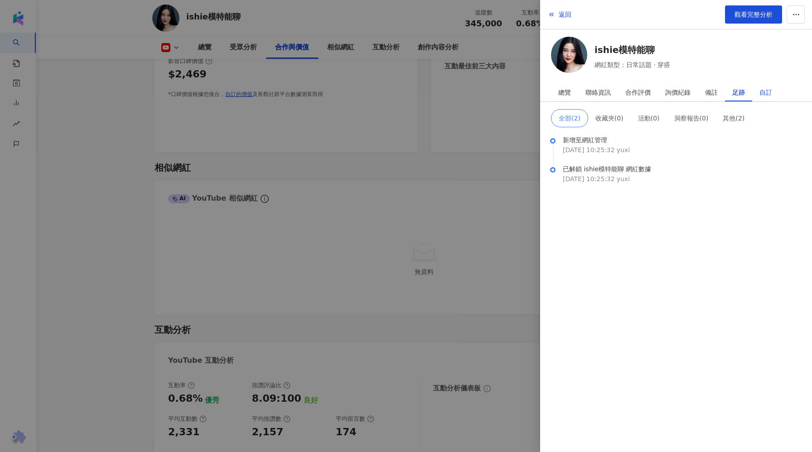
click at [766, 88] on div "自訂" at bounding box center [765, 92] width 13 height 18
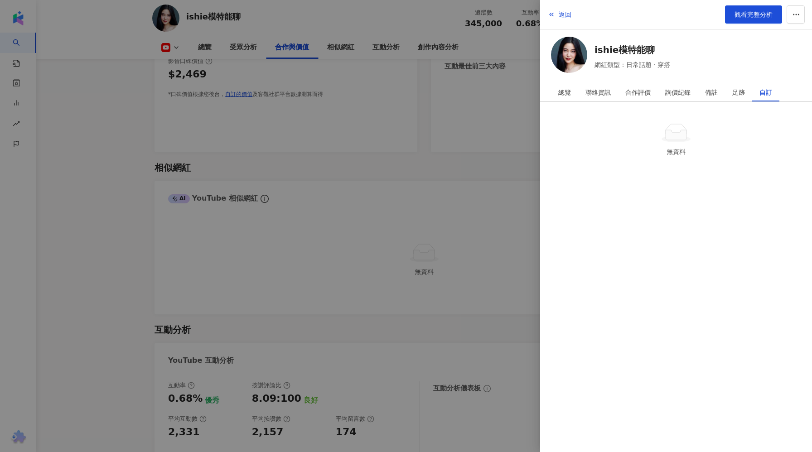
click at [493, 136] on div at bounding box center [406, 226] width 812 height 452
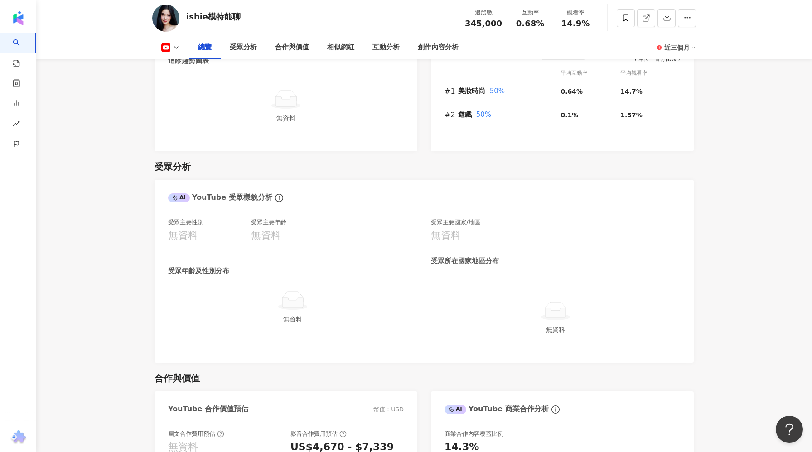
scroll to position [387, 0]
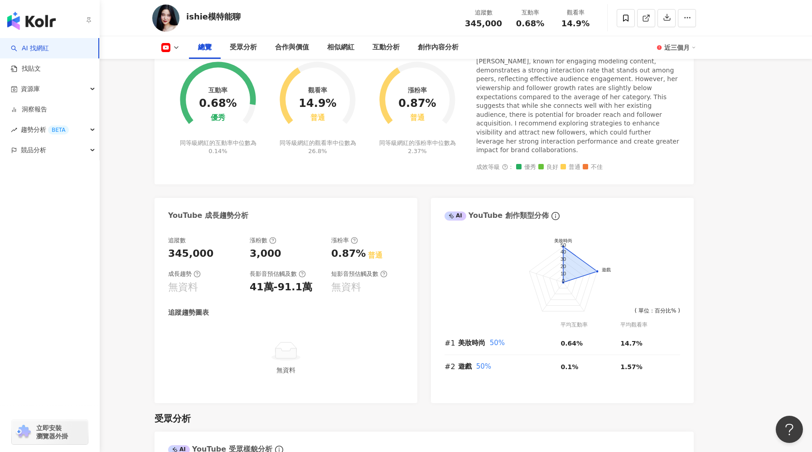
click at [22, 48] on link "AI 找網紅" at bounding box center [30, 48] width 38 height 9
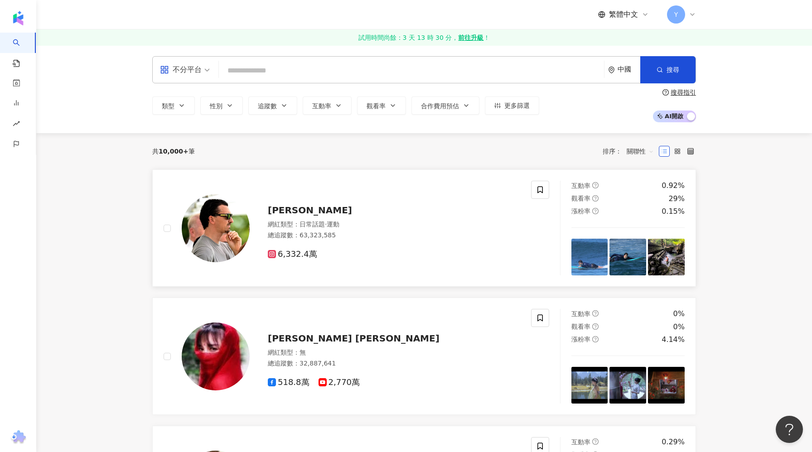
click at [368, 217] on div "Zlatan Ibrahimović 網紅類型 ： 日常話題 · 運動 總追蹤數 ： 63,323,585 6,332.4萬" at bounding box center [385, 228] width 270 height 63
click at [448, 101] on button "合作費用預估" at bounding box center [445, 105] width 68 height 18
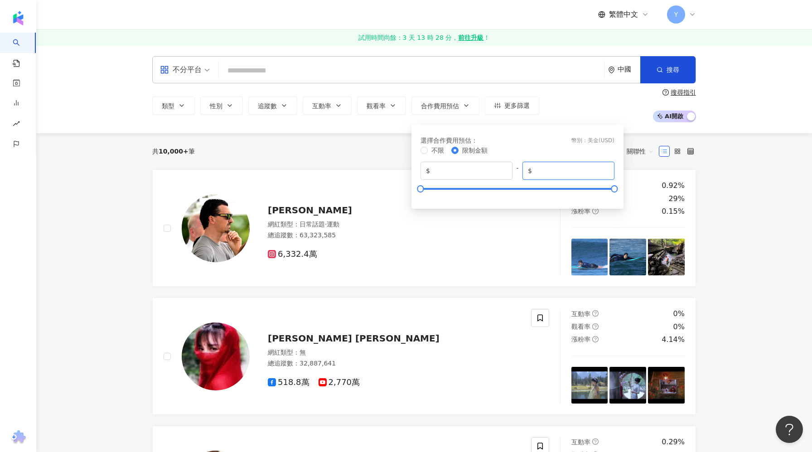
drag, startPoint x: 559, startPoint y: 171, endPoint x: 524, endPoint y: 171, distance: 34.9
click at [524, 171] on span "$ *****" at bounding box center [568, 171] width 92 height 18
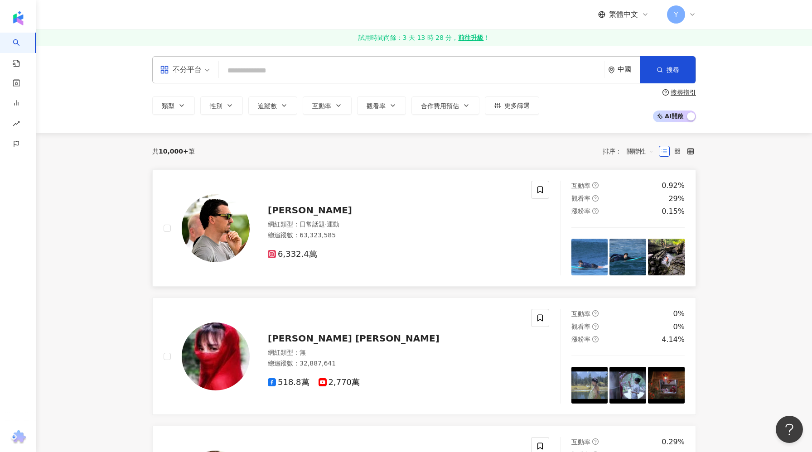
click at [534, 216] on div at bounding box center [540, 228] width 18 height 95
click at [664, 66] on button "搜尋" at bounding box center [667, 69] width 55 height 27
click at [454, 102] on span "合作費用預估" at bounding box center [440, 105] width 38 height 7
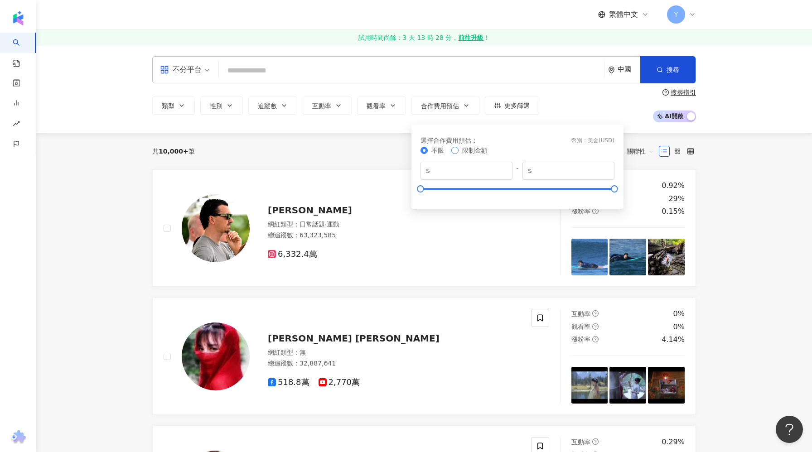
click at [462, 155] on span "限制金額" at bounding box center [474, 150] width 33 height 10
click at [539, 170] on input "*****" at bounding box center [571, 171] width 75 height 10
drag, startPoint x: 560, startPoint y: 169, endPoint x: 542, endPoint y: 170, distance: 18.2
click at [542, 170] on input "*****" at bounding box center [571, 171] width 75 height 10
click at [542, 150] on div "不限 限制金額" at bounding box center [517, 150] width 194 height 10
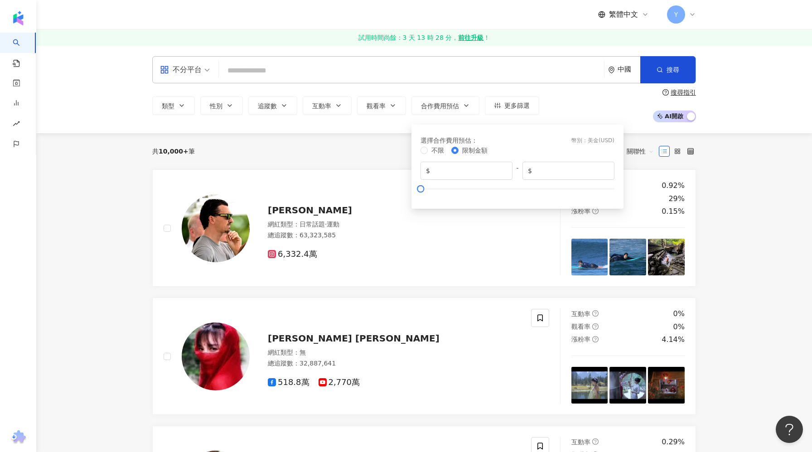
click at [476, 149] on span "限制金額" at bounding box center [474, 150] width 25 height 7
click at [564, 113] on div "類型 性別 追蹤數 互動率 觀看率 合作費用預估 更多篩選 選擇合作費用預估 ： 幣別 ： 美金 ( USD ) 不限 限制金額 $ * - $ ** 搜尋指…" at bounding box center [424, 106] width 544 height 34
click at [470, 109] on button "合作費用預估" at bounding box center [445, 105] width 68 height 18
click at [583, 103] on div "類型 性別 追蹤數 互動率 觀看率 合作費用預估 更多篩選 選擇合作費用預估 ： 幣別 ： 美金 ( USD ) 不限 限制金額 $ * - $ ** 搜尋指…" at bounding box center [424, 106] width 544 height 34
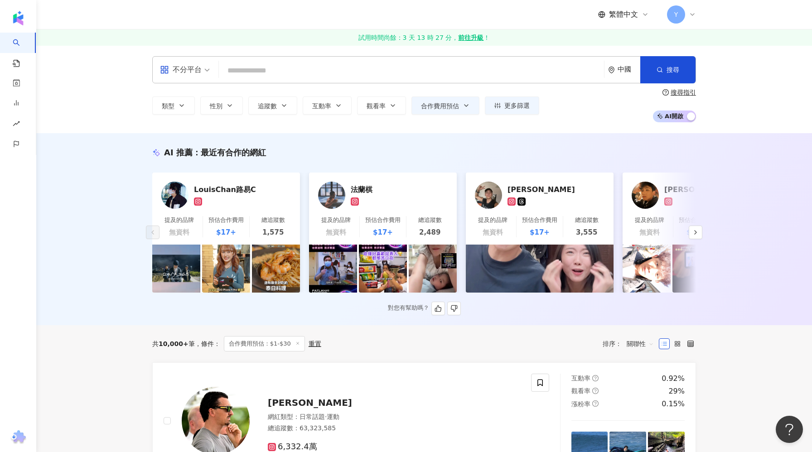
click at [256, 374] on div "Zlatan Ibrahimović 網紅類型 ： 日常話題 · 運動 總追蹤數 ： 63,323,585 6,332.4萬" at bounding box center [347, 421] width 367 height 95
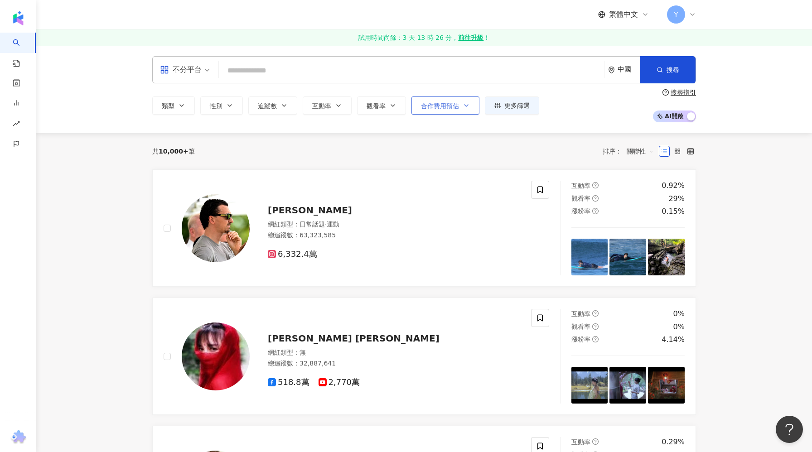
click at [438, 106] on span "合作費用預估" at bounding box center [440, 105] width 38 height 7
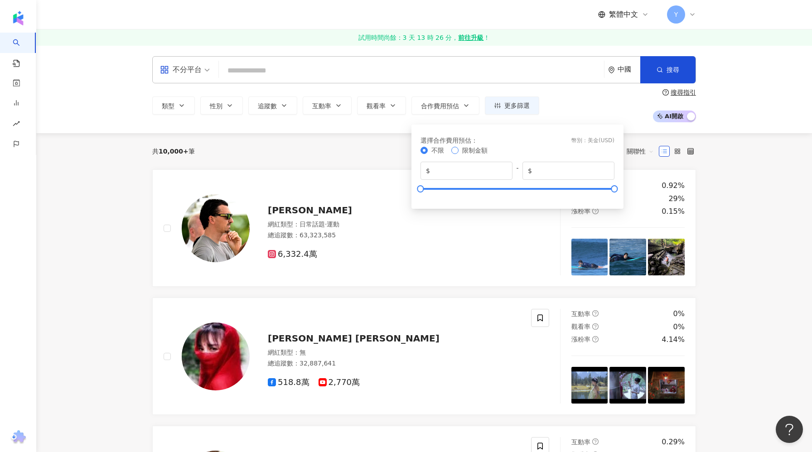
click at [474, 152] on span "限制金額" at bounding box center [474, 150] width 25 height 7
click at [574, 170] on input "*****" at bounding box center [571, 171] width 75 height 10
drag, startPoint x: 574, startPoint y: 170, endPoint x: 543, endPoint y: 174, distance: 31.6
click at [543, 174] on input "*****" at bounding box center [571, 171] width 75 height 10
type input "***"
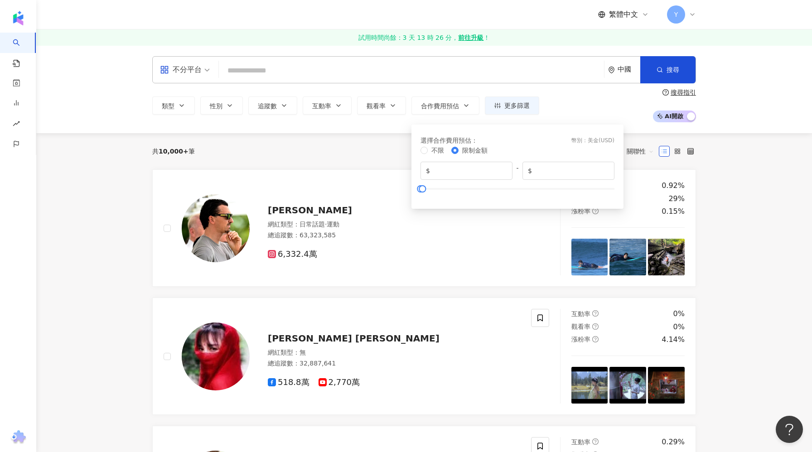
click at [321, 152] on div "共 10,000+ 筆 排序： 關聯性" at bounding box center [424, 151] width 544 height 14
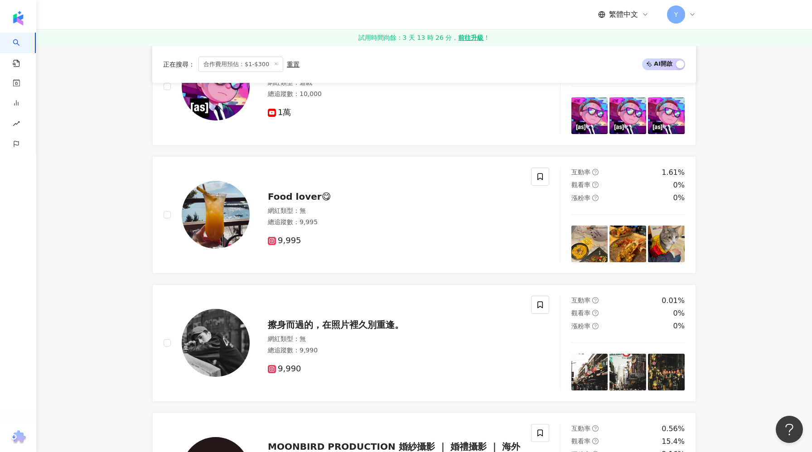
scroll to position [336, 0]
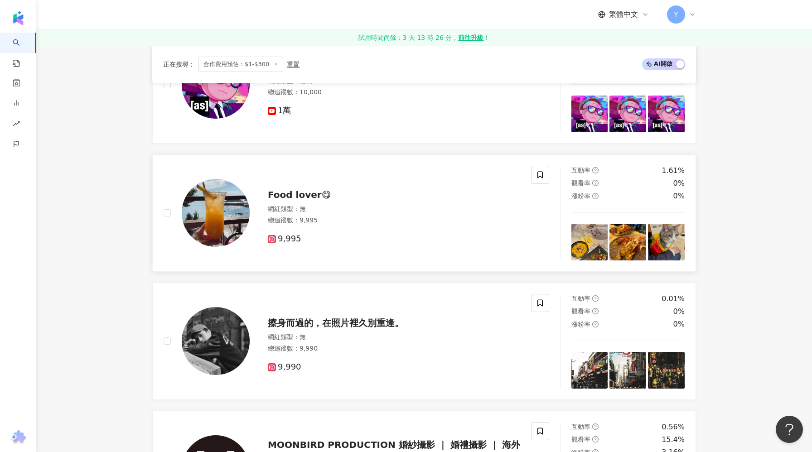
click at [385, 217] on div "總追蹤數 ： 9,995" at bounding box center [394, 220] width 252 height 9
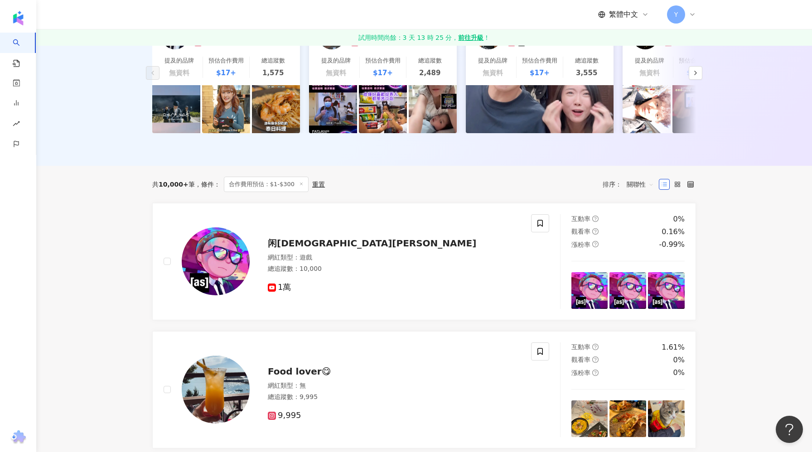
scroll to position [160, 0]
click at [404, 263] on div "網紅類型 ： 遊戲 總追蹤數 ： 10,000" at bounding box center [394, 264] width 252 height 22
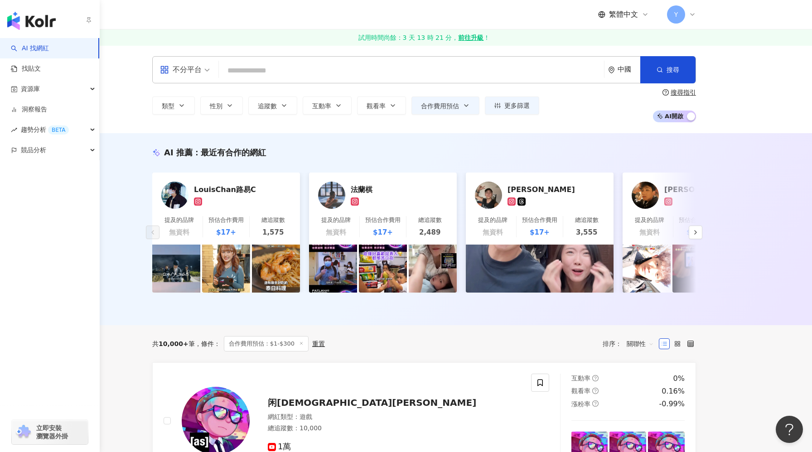
click at [23, 19] on img "button" at bounding box center [31, 21] width 48 height 18
click at [24, 19] on img "button" at bounding box center [31, 21] width 48 height 18
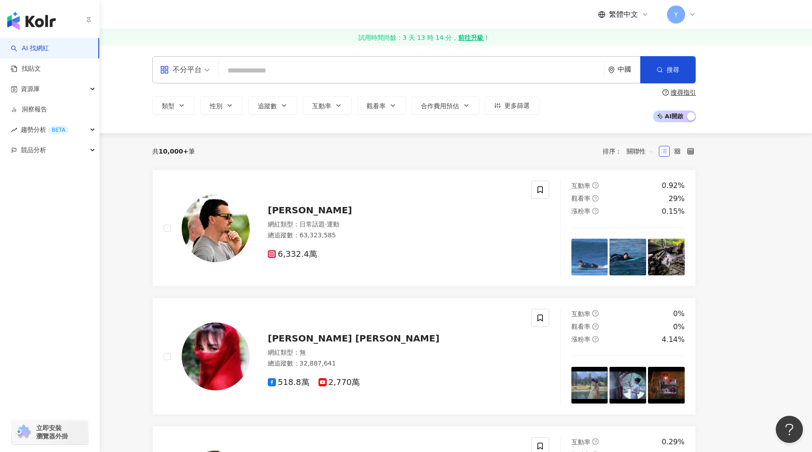
click at [88, 21] on icon "button" at bounding box center [88, 19] width 7 height 7
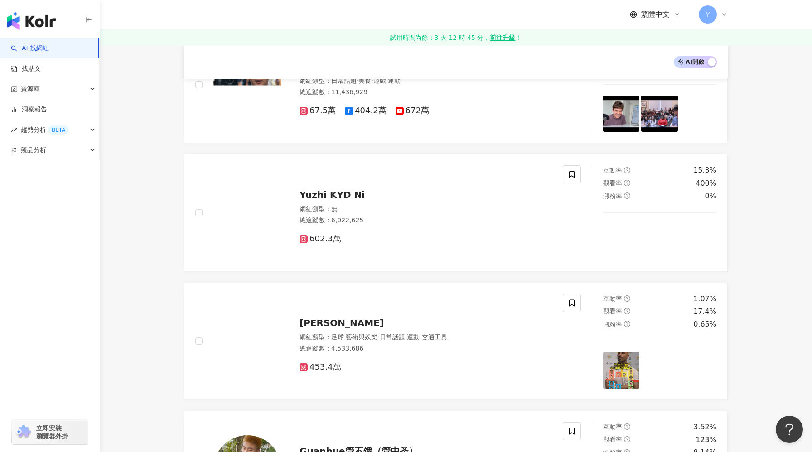
scroll to position [1146, 0]
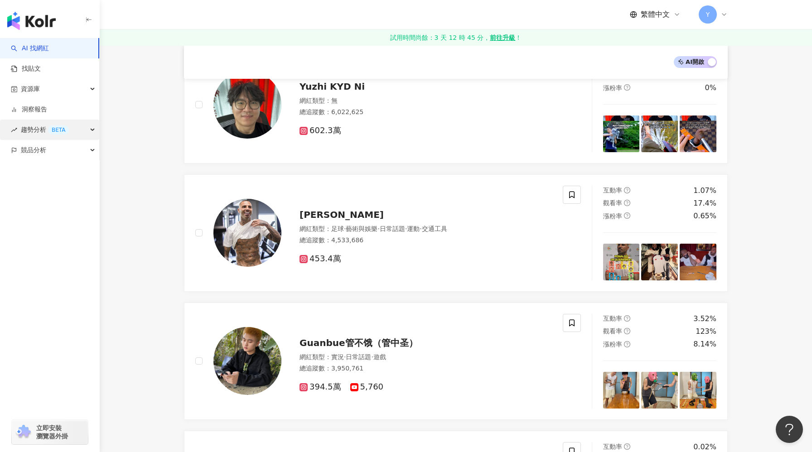
click at [79, 125] on div "趨勢分析 BETA" at bounding box center [49, 130] width 99 height 20
click at [727, 14] on icon at bounding box center [723, 14] width 7 height 7
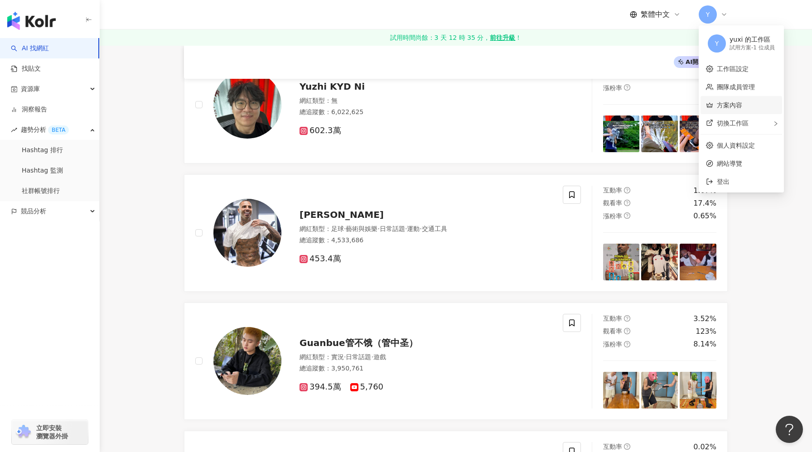
click at [729, 103] on link "方案內容" at bounding box center [729, 104] width 25 height 7
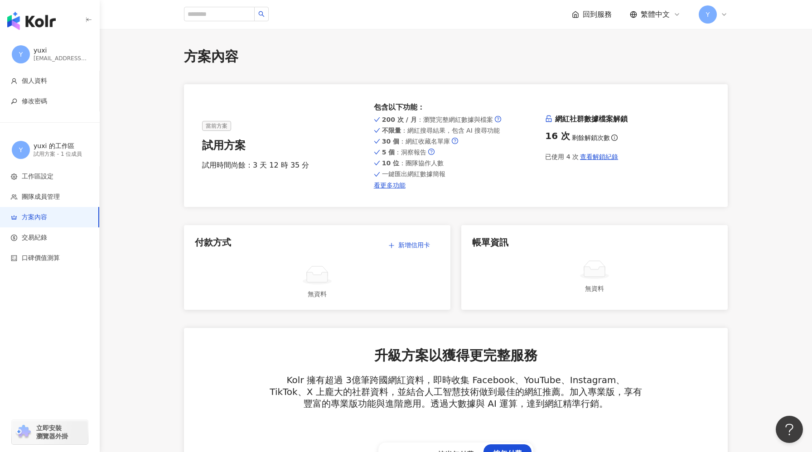
click at [602, 12] on span "回到服務" at bounding box center [597, 15] width 29 height 10
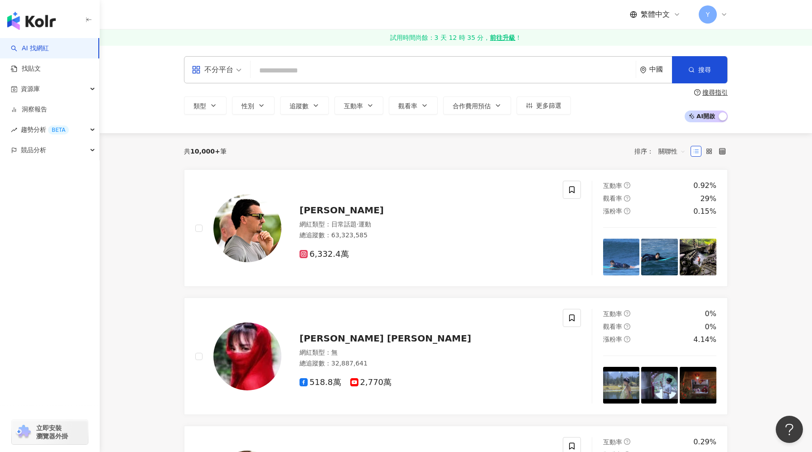
click at [563, 14] on div "繁體中文 Y" at bounding box center [456, 14] width 544 height 29
click at [662, 15] on span "繁體中文" at bounding box center [654, 15] width 29 height 10
click at [568, 15] on div "繁體中文 Y" at bounding box center [456, 14] width 544 height 29
click at [710, 150] on rect at bounding box center [710, 150] width 2 height 2
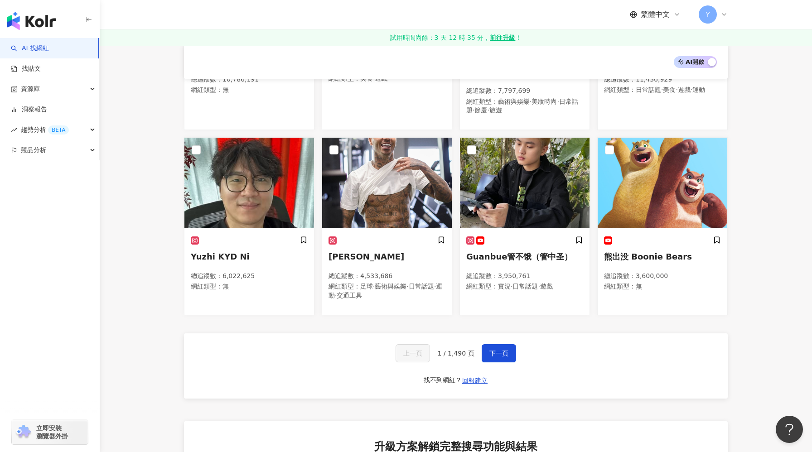
scroll to position [441, 0]
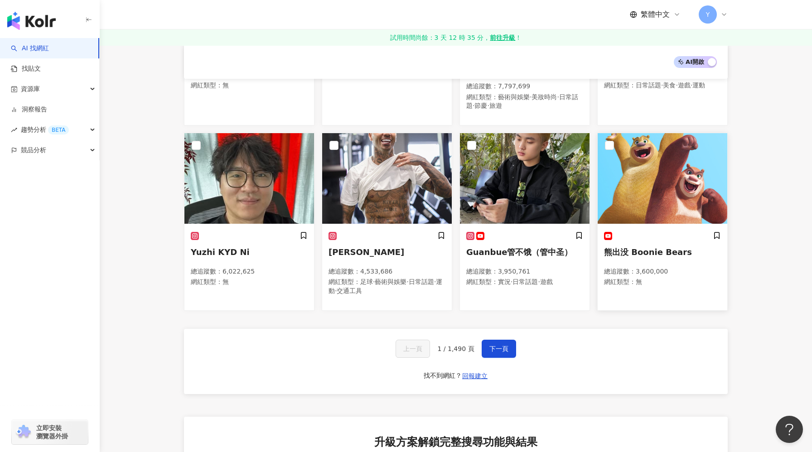
click at [659, 183] on img at bounding box center [662, 178] width 130 height 91
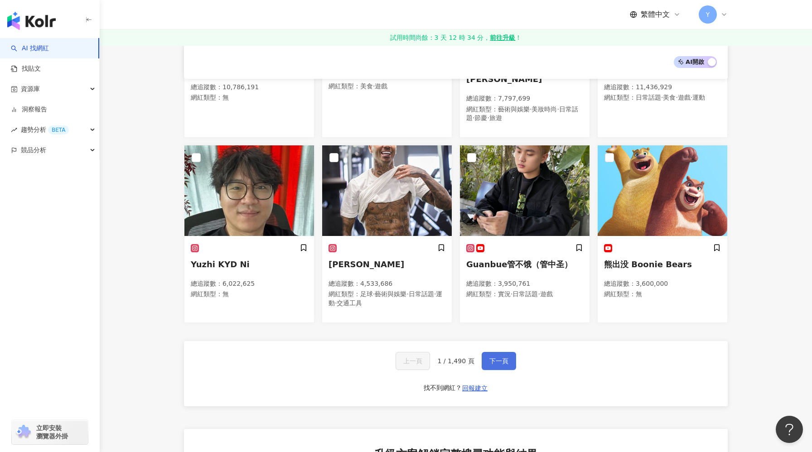
click at [496, 352] on button "下一頁" at bounding box center [498, 361] width 34 height 18
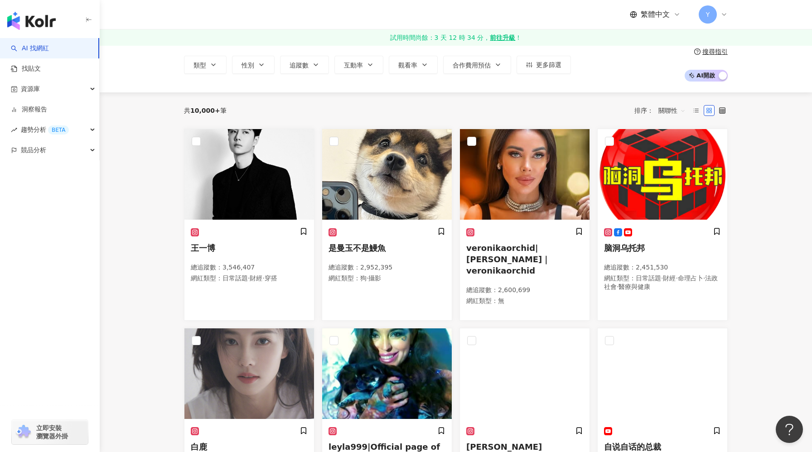
scroll to position [43, 0]
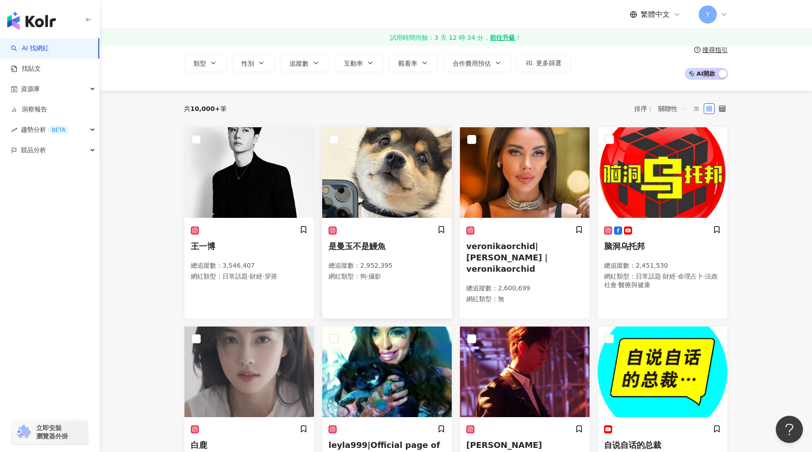
click at [385, 208] on img at bounding box center [387, 172] width 130 height 91
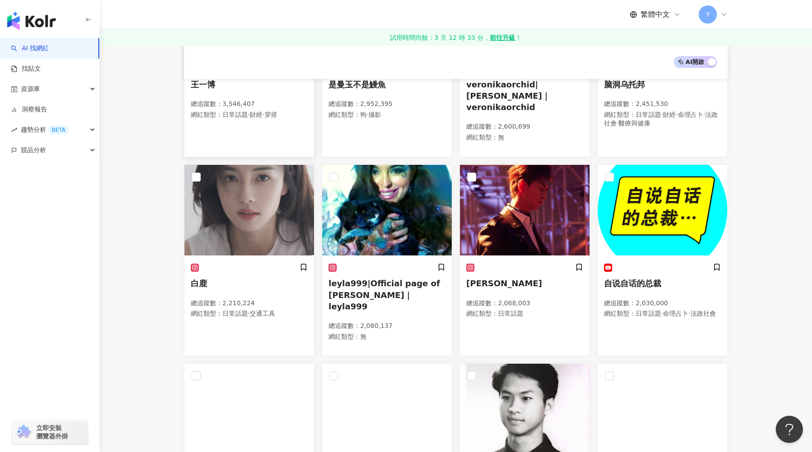
scroll to position [205, 0]
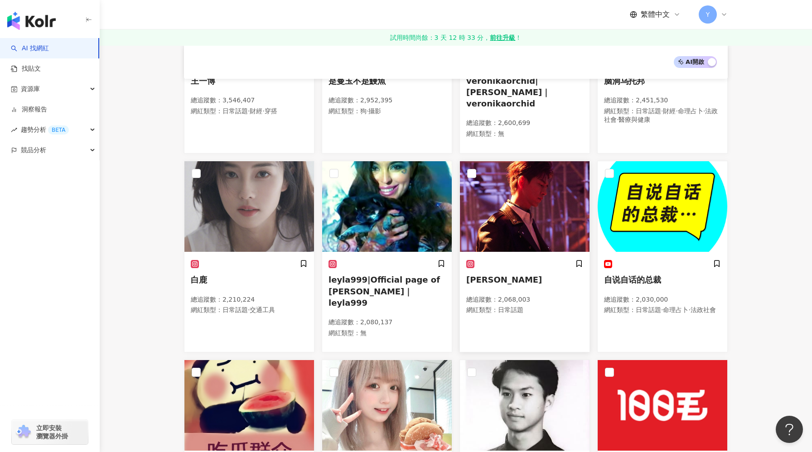
click at [518, 217] on img at bounding box center [525, 206] width 130 height 91
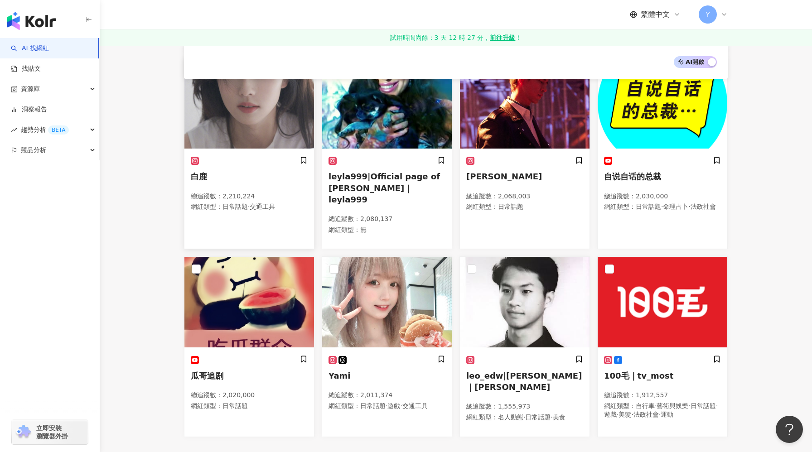
scroll to position [468, 0]
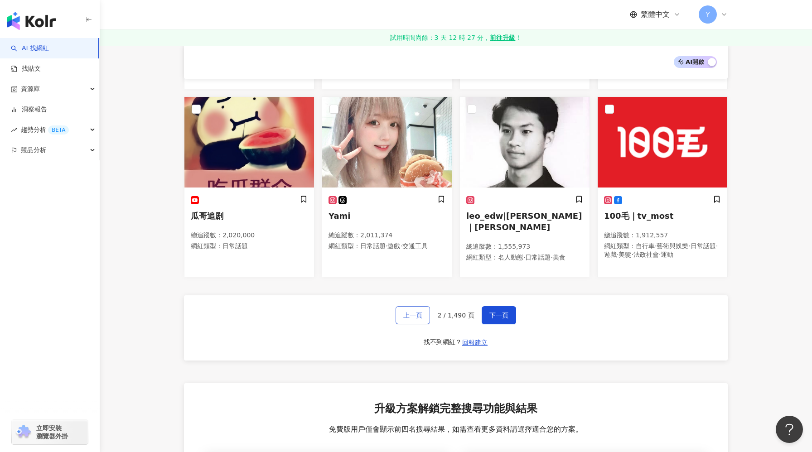
click at [417, 312] on span "上一頁" at bounding box center [412, 315] width 19 height 7
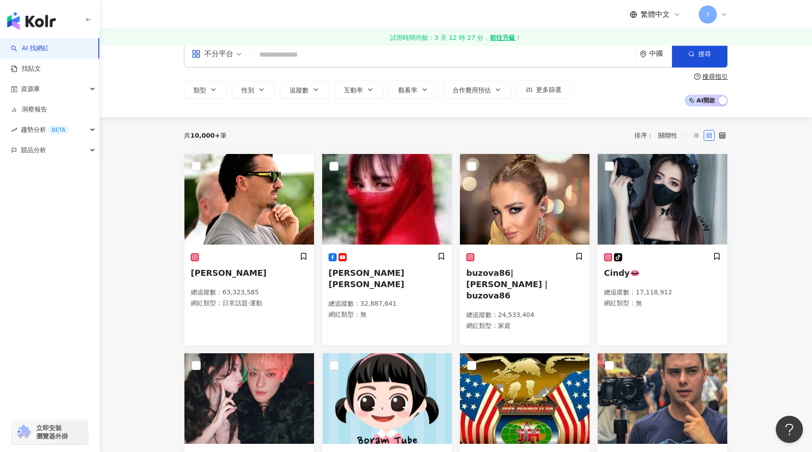
scroll to position [0, 0]
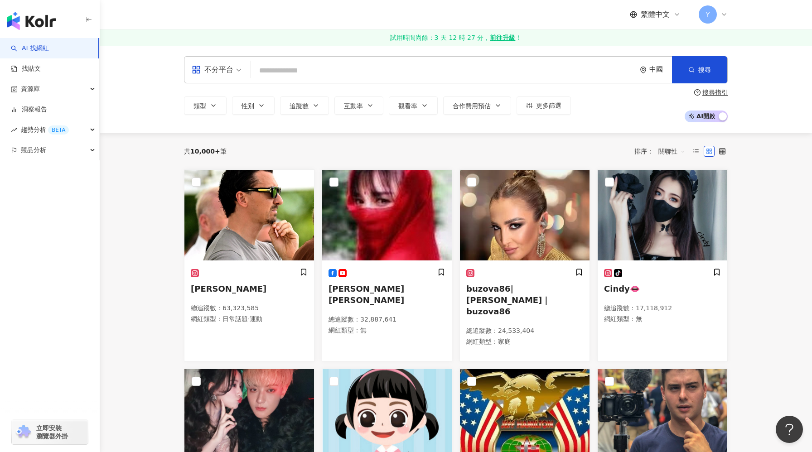
click at [313, 71] on input "search" at bounding box center [443, 70] width 378 height 17
type input "*"
type input "**"
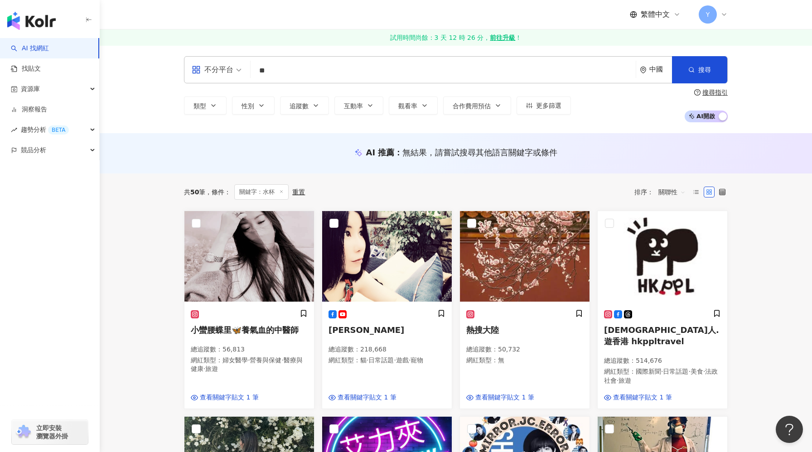
drag, startPoint x: 293, startPoint y: 72, endPoint x: 243, endPoint y: 72, distance: 49.8
click at [243, 72] on div "不分平台 水杯 ** 中國 搜尋 loading 搜尋名稱、敘述、貼文含有關鍵字 “ 水杯 ” 的網紅" at bounding box center [456, 69] width 544 height 27
type input "*"
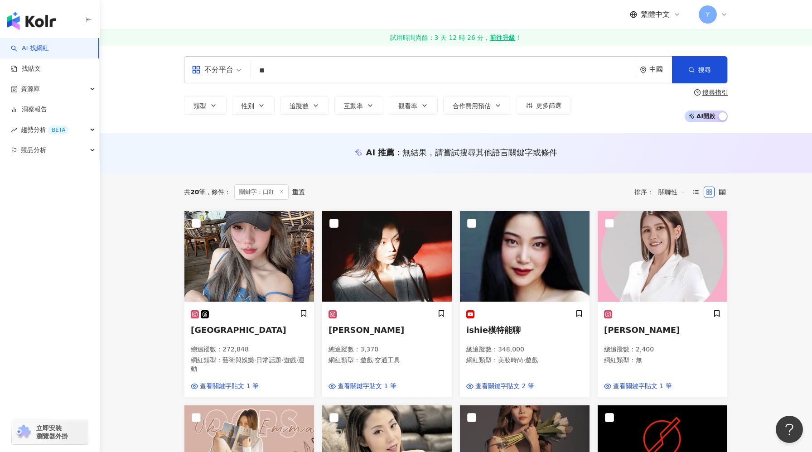
click at [365, 83] on div "不分平台 ** 中國 搜尋 47d03c6b-167f-4a34-92fc-0ec715fad3a9 隔壁梳妝台 1,038 追蹤者 -迷你口红💄MINI L…" at bounding box center [456, 89] width 580 height 66
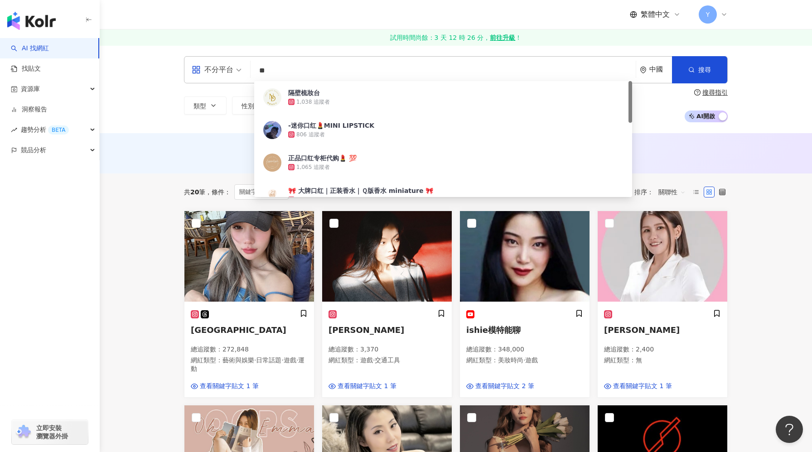
drag, startPoint x: 326, startPoint y: 66, endPoint x: 216, endPoint y: 73, distance: 110.3
click at [215, 73] on div "不分平台 ** 中國 搜尋 47d03c6b-167f-4a34-92fc-0ec715fad3a9 隔壁梳妝台 1,038 追蹤者 -迷你口红💄MINI L…" at bounding box center [456, 69] width 544 height 27
paste input "search"
type input "**"
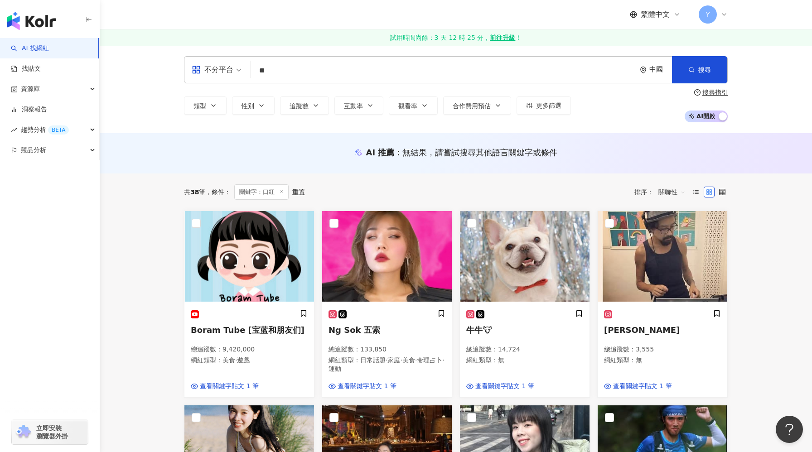
drag, startPoint x: 291, startPoint y: 75, endPoint x: 257, endPoint y: 74, distance: 33.5
click at [257, 74] on input "**" at bounding box center [443, 70] width 378 height 17
click at [328, 69] on input "search" at bounding box center [443, 70] width 378 height 17
paste input "********"
type input "********"
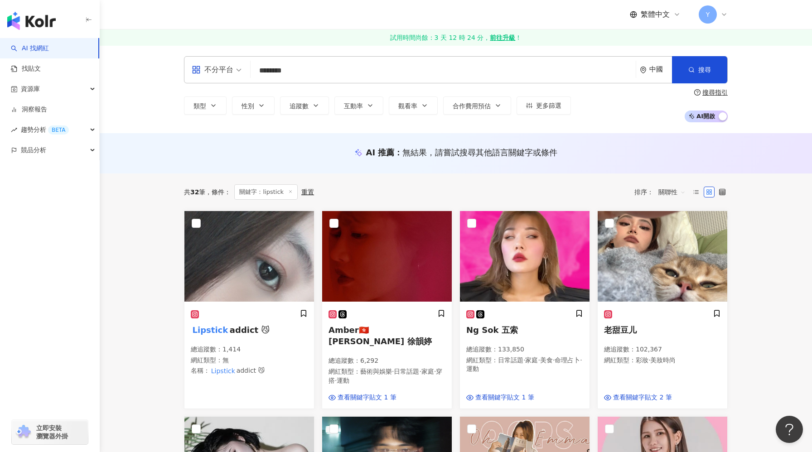
drag, startPoint x: 279, startPoint y: 70, endPoint x: 245, endPoint y: 68, distance: 34.5
click at [245, 68] on div "不分平台 lipstick ******** 中國 搜尋 loading 搜尋名稱、敘述、貼文含有關鍵字 “ lipstick ” 的網紅" at bounding box center [456, 69] width 544 height 27
drag, startPoint x: 283, startPoint y: 67, endPoint x: 241, endPoint y: 69, distance: 41.7
click at [241, 69] on div "不分平台 lipstick ******** 中國 搜尋 loading 搜尋名稱、敘述、貼文含有關鍵字 “ lipstick ” 的網紅" at bounding box center [456, 69] width 544 height 27
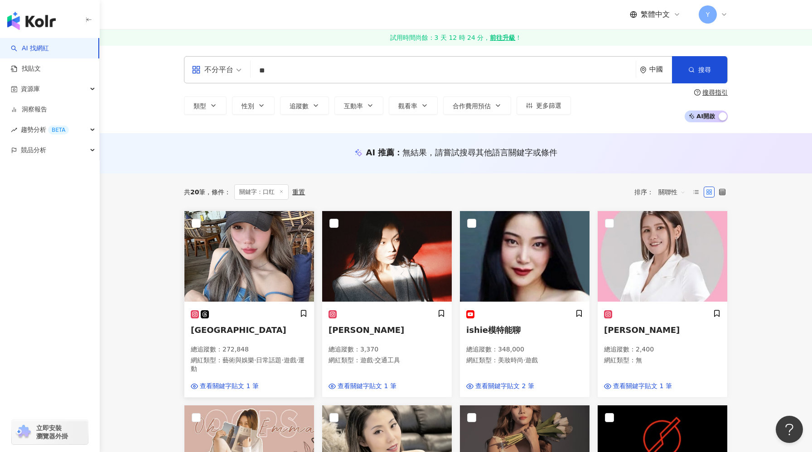
type input "**"
click at [236, 264] on img at bounding box center [249, 256] width 130 height 91
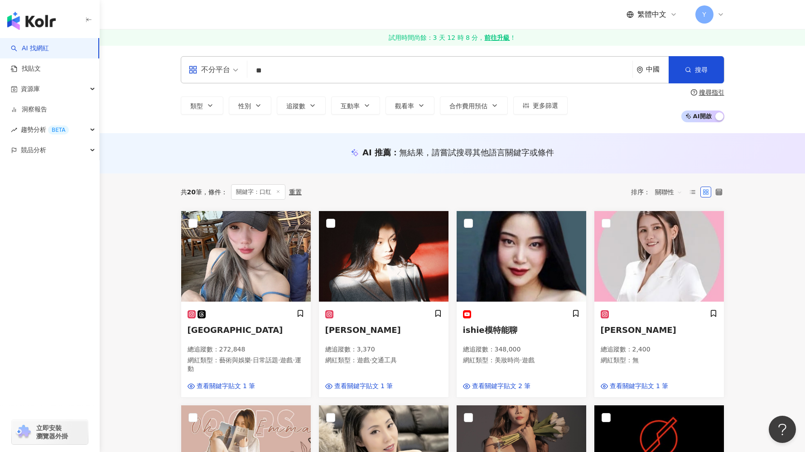
click at [33, 45] on link "AI 找網紅" at bounding box center [30, 48] width 38 height 9
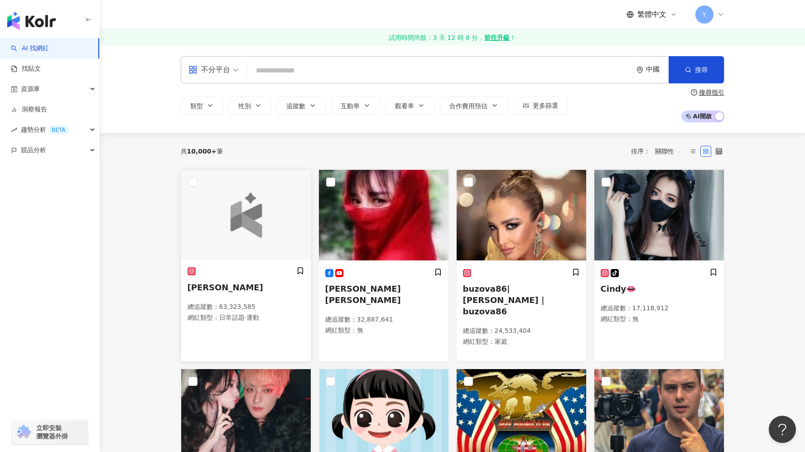
click at [230, 229] on img at bounding box center [245, 215] width 65 height 45
click at [695, 153] on icon at bounding box center [692, 151] width 6 height 6
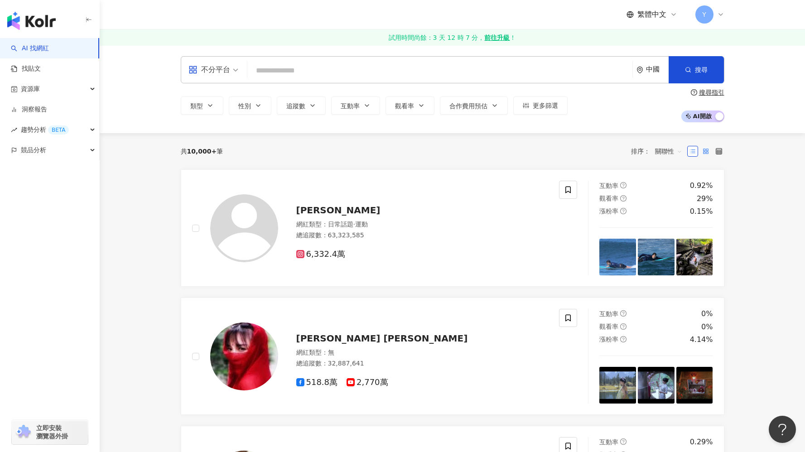
click at [701, 149] on label at bounding box center [705, 151] width 11 height 11
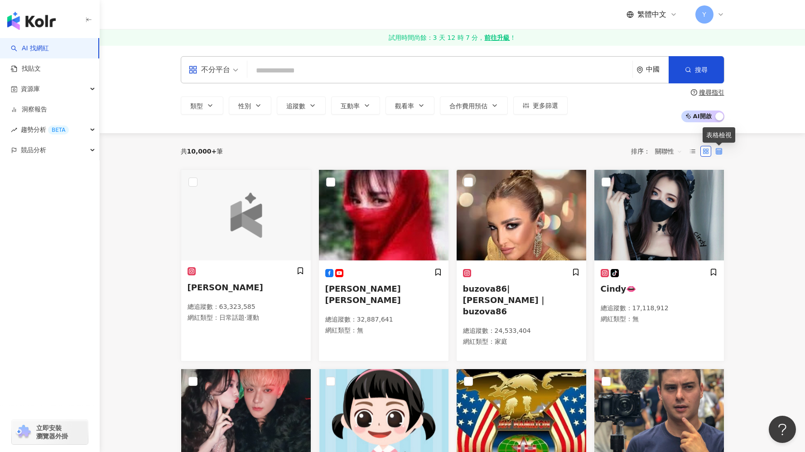
click at [720, 150] on icon at bounding box center [719, 151] width 6 height 6
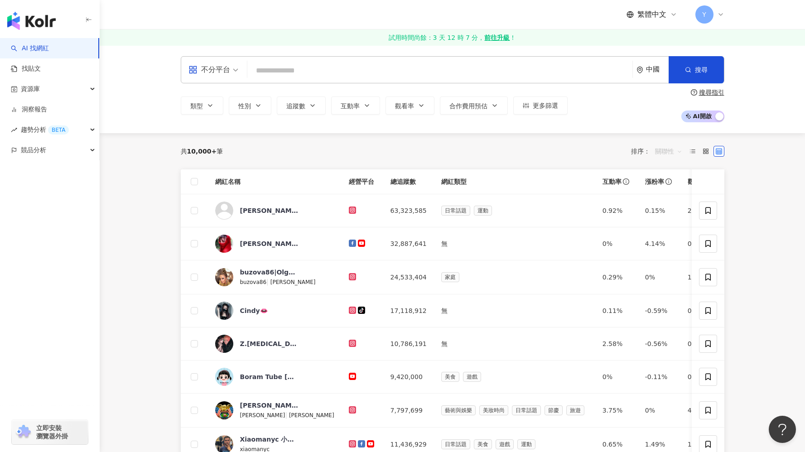
click at [666, 149] on span "關聯性" at bounding box center [668, 151] width 27 height 14
click at [682, 149] on div "關聯性" at bounding box center [668, 151] width 37 height 14
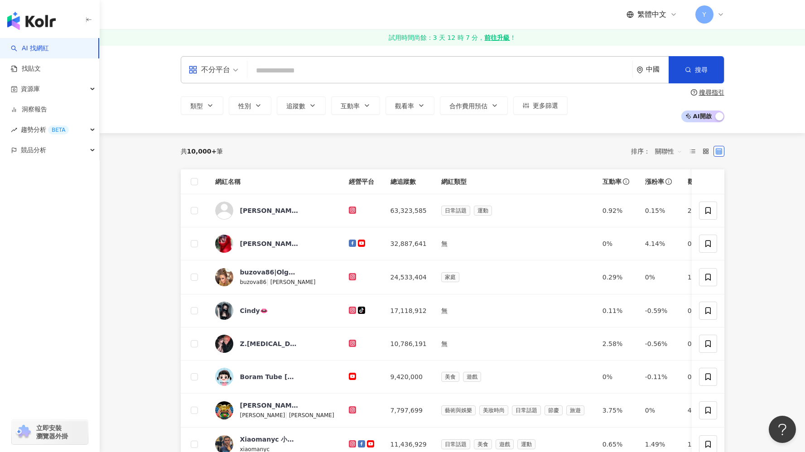
click at [682, 149] on div "關聯性" at bounding box center [668, 151] width 37 height 14
click at [638, 149] on div "排序： 關聯性 關聯性" at bounding box center [659, 151] width 56 height 14
click at [690, 154] on icon at bounding box center [692, 151] width 6 height 6
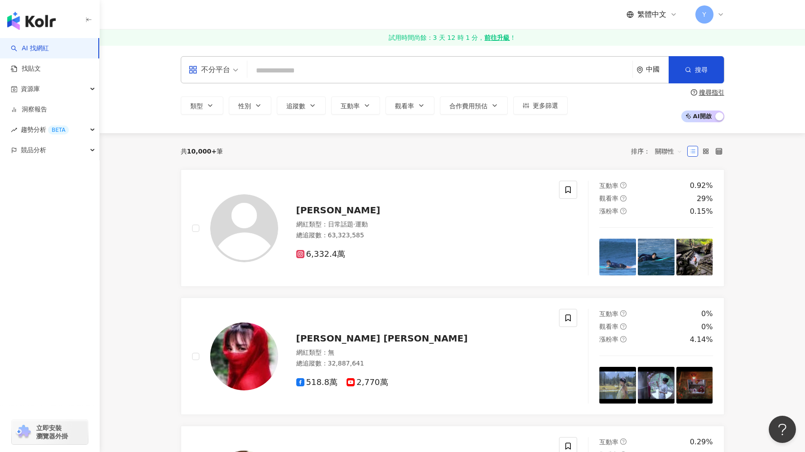
click at [473, 96] on div "類型 性別 追蹤數 互動率 觀看率 合作費用預估 更多篩選 搜尋指引 AI 開啟 AI 關閉" at bounding box center [453, 106] width 544 height 34
click at [473, 103] on span "合作費用預估" at bounding box center [468, 105] width 38 height 7
click at [418, 108] on icon "button" at bounding box center [421, 105] width 7 height 7
click at [366, 110] on button "互動率" at bounding box center [355, 105] width 49 height 18
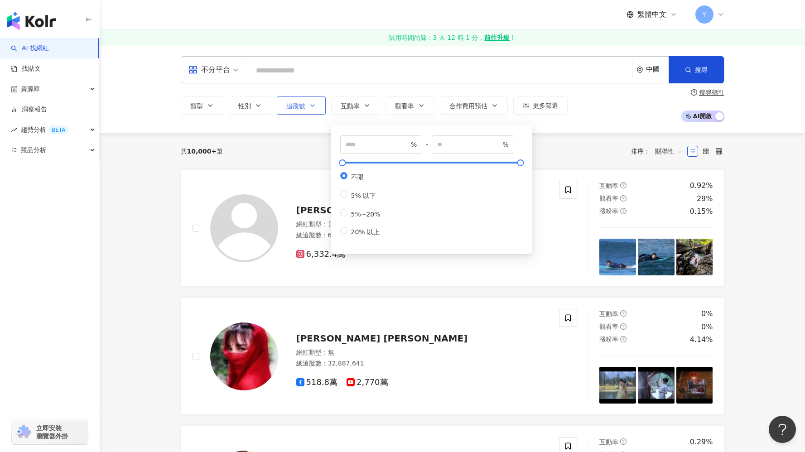
click at [302, 114] on button "追蹤數" at bounding box center [301, 105] width 49 height 18
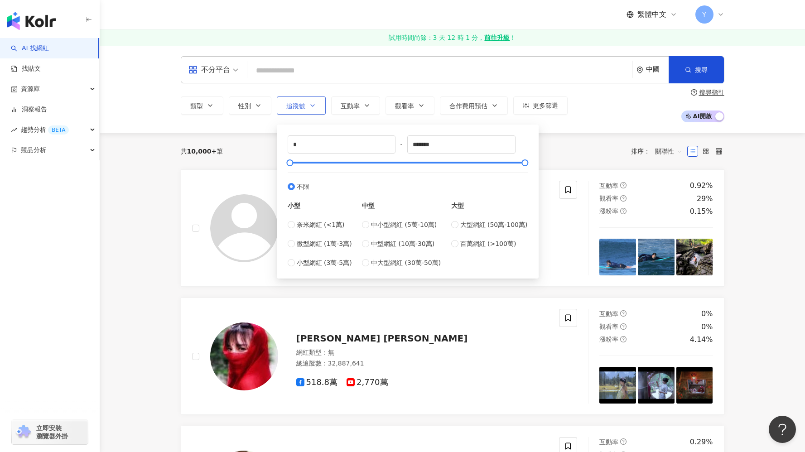
click at [297, 109] on span "追蹤數" at bounding box center [295, 105] width 19 height 7
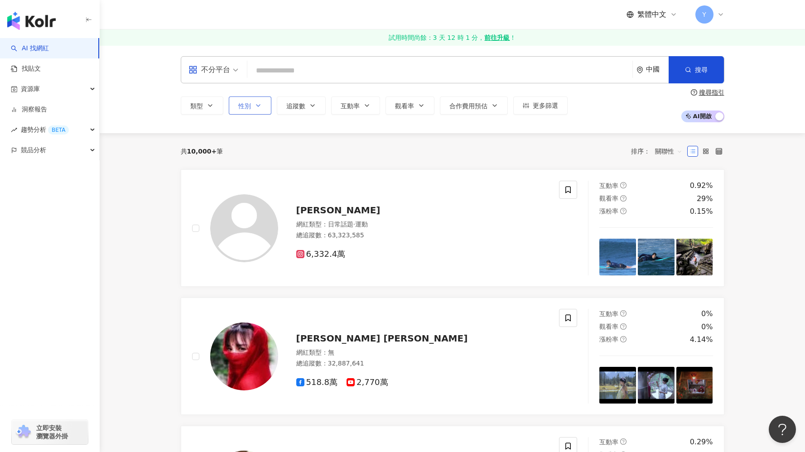
click at [260, 108] on icon "button" at bounding box center [258, 105] width 7 height 7
click at [717, 95] on div "搜尋指引" at bounding box center [711, 92] width 25 height 7
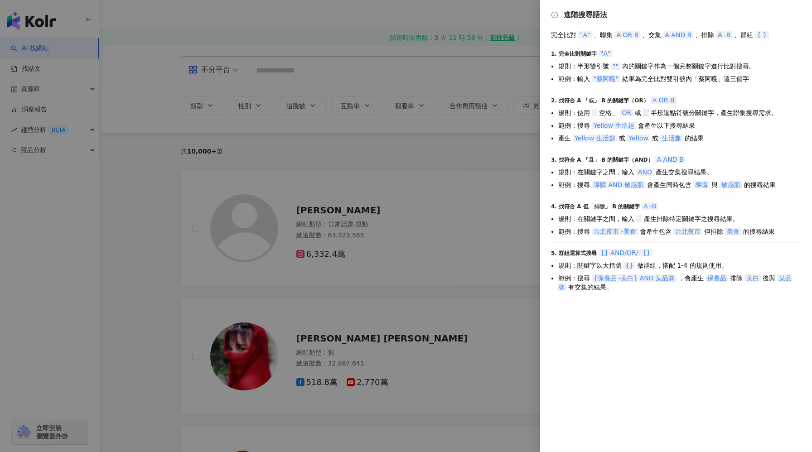
click at [523, 114] on div at bounding box center [406, 226] width 812 height 452
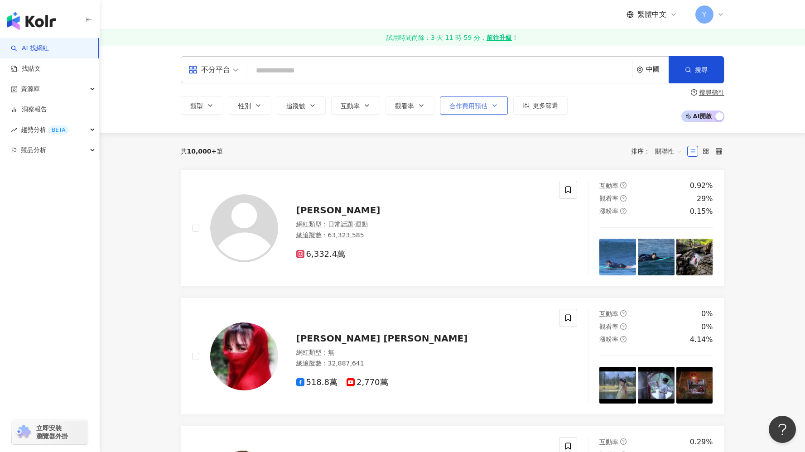
click at [488, 107] on button "合作費用預估" at bounding box center [474, 105] width 68 height 18
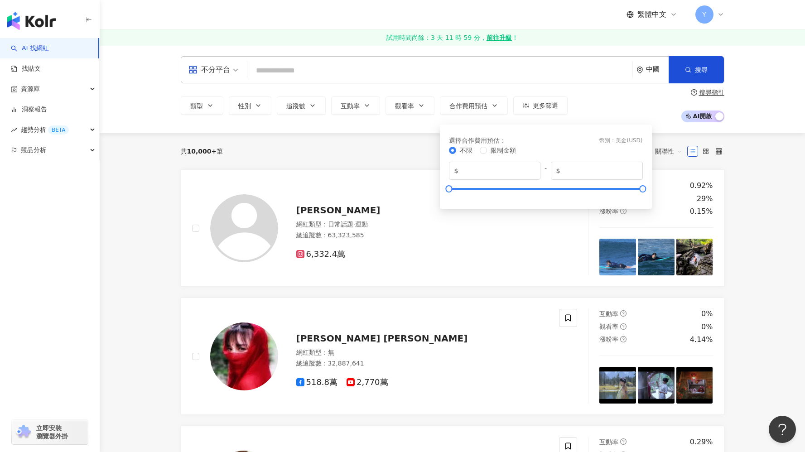
click at [357, 161] on div "共 10,000+ 筆 排序： 關聯性" at bounding box center [453, 151] width 544 height 36
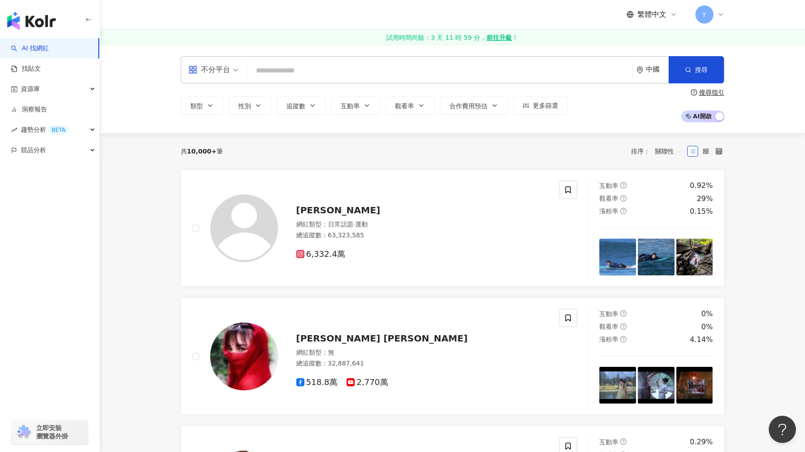
click at [302, 65] on input "search" at bounding box center [440, 70] width 378 height 17
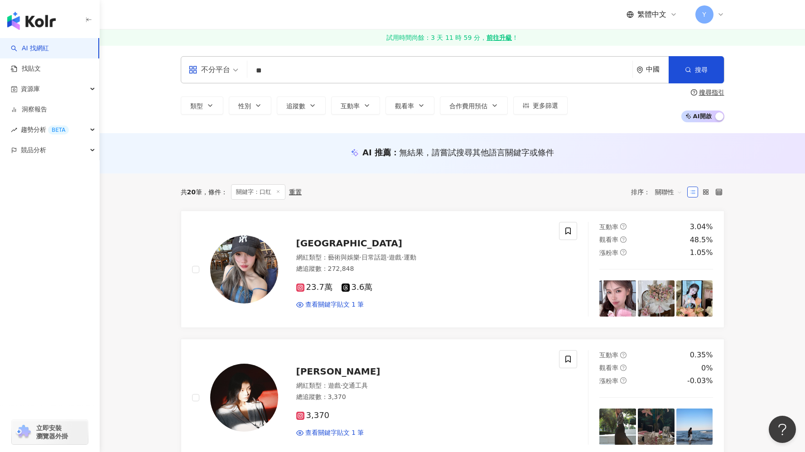
type input "**"
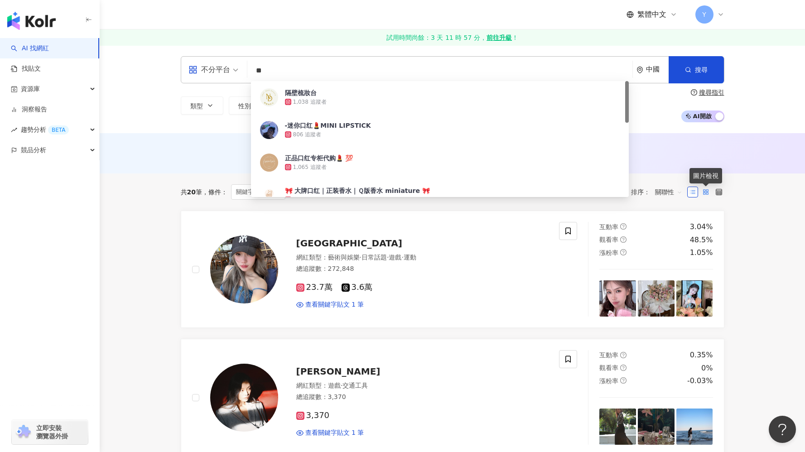
click at [707, 193] on rect at bounding box center [707, 194] width 2 height 2
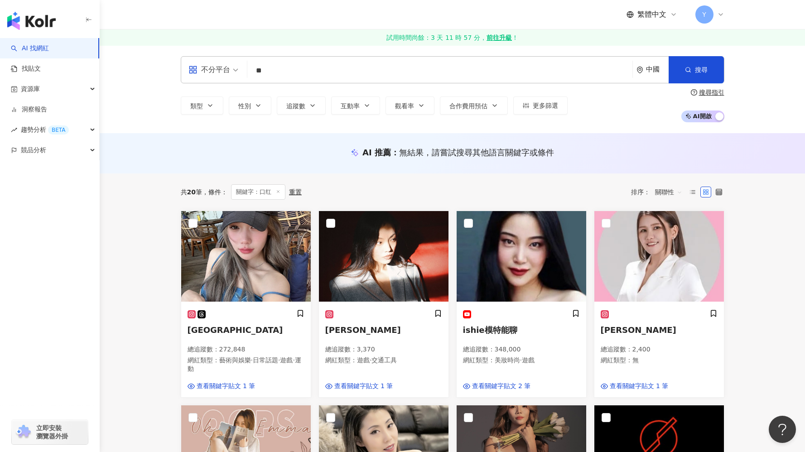
click at [717, 198] on div at bounding box center [705, 192] width 37 height 14
click at [719, 194] on icon at bounding box center [719, 192] width 6 height 6
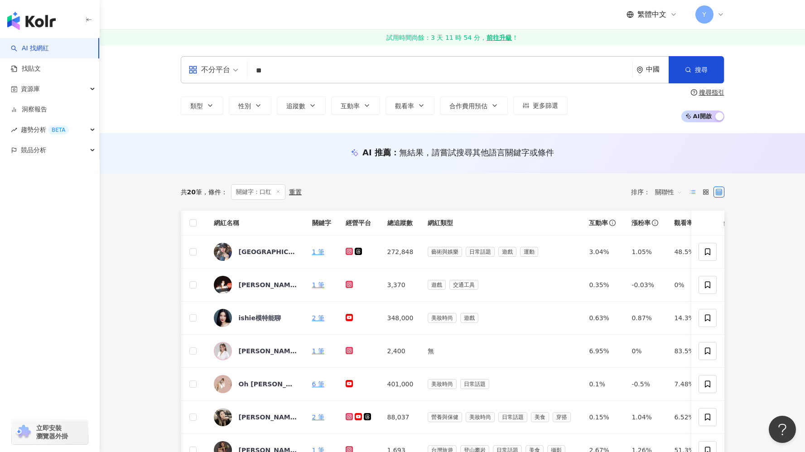
click at [696, 190] on label at bounding box center [692, 192] width 11 height 11
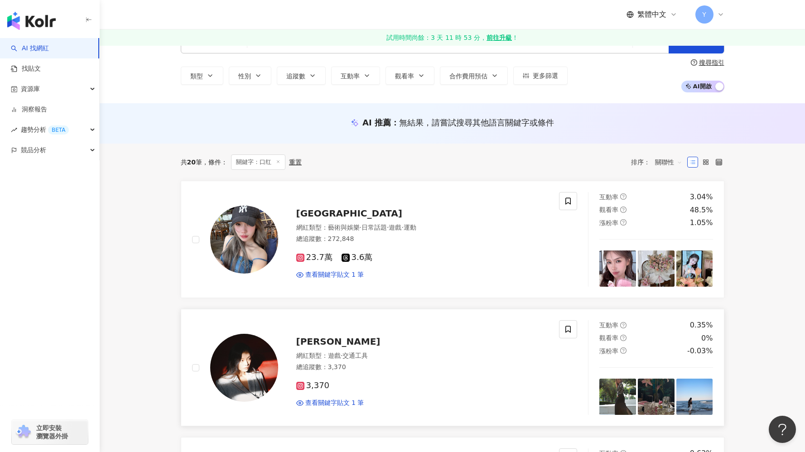
scroll to position [33, 0]
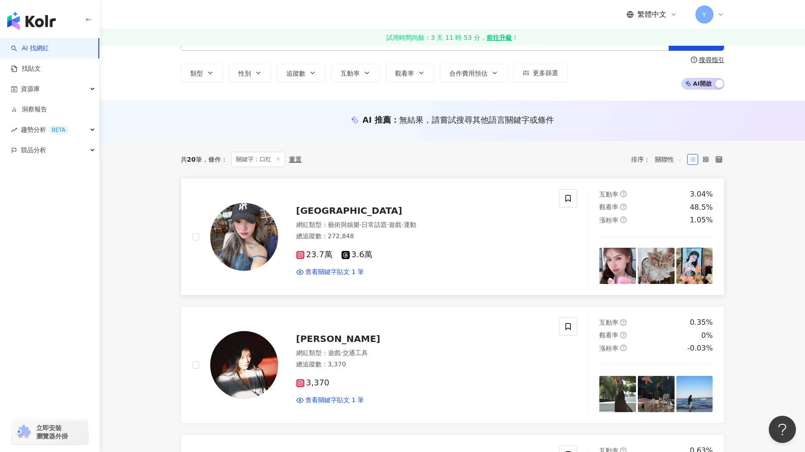
click at [615, 273] on img at bounding box center [617, 266] width 37 height 37
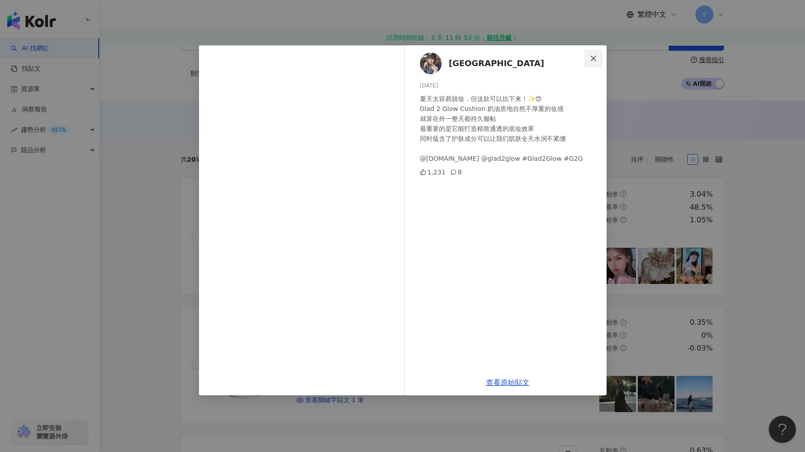
click at [598, 58] on span "Close" at bounding box center [593, 58] width 18 height 7
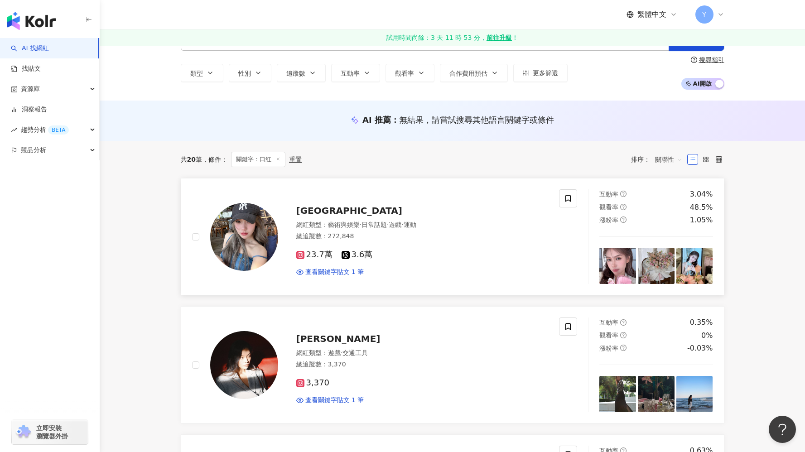
click at [666, 268] on img at bounding box center [656, 266] width 37 height 37
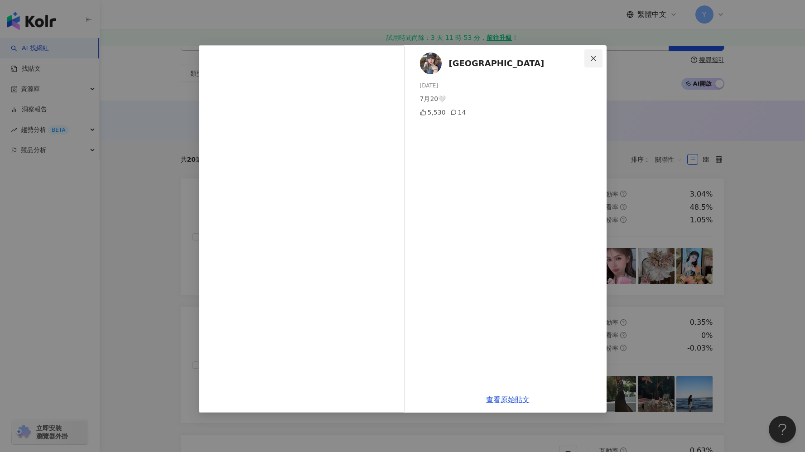
click at [592, 60] on icon "close" at bounding box center [593, 58] width 7 height 7
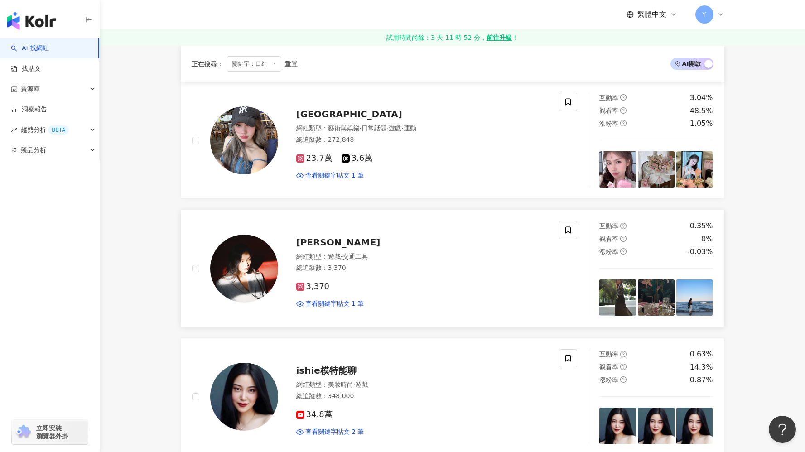
scroll to position [140, 0]
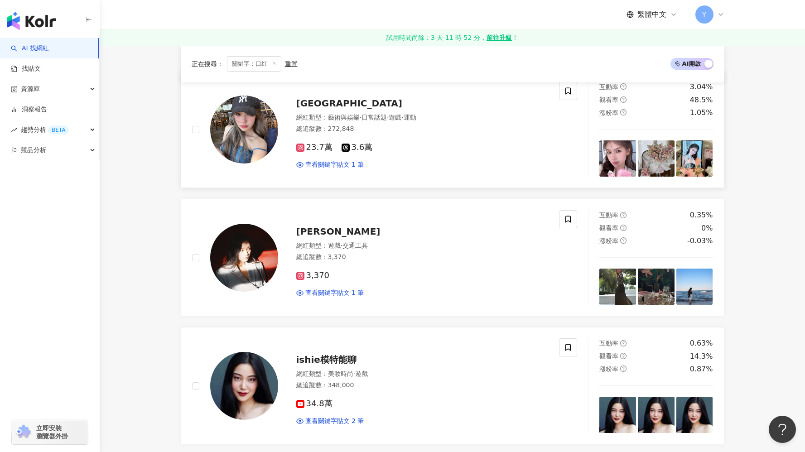
click at [623, 156] on img at bounding box center [617, 158] width 37 height 37
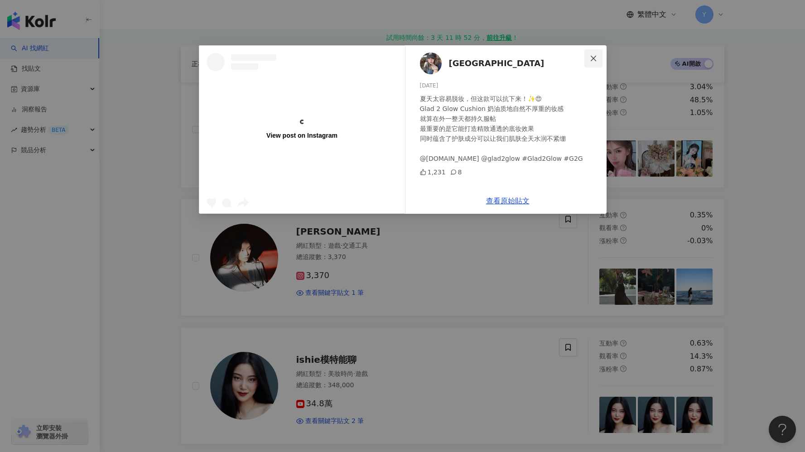
click at [594, 59] on icon "close" at bounding box center [593, 58] width 7 height 7
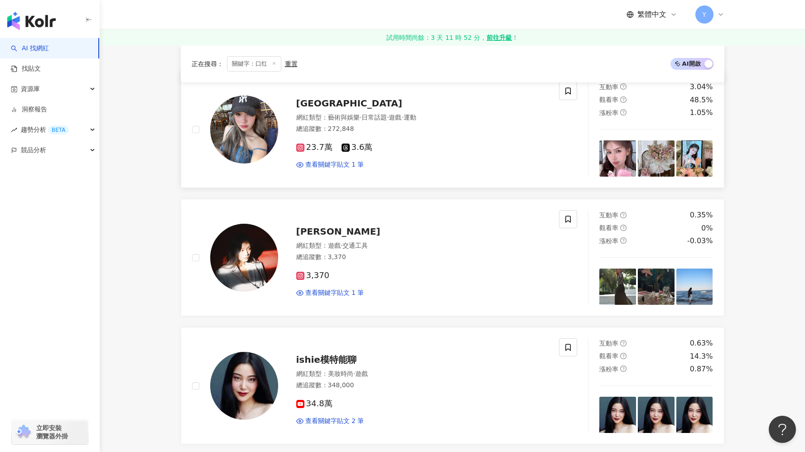
click at [652, 154] on img at bounding box center [656, 158] width 37 height 37
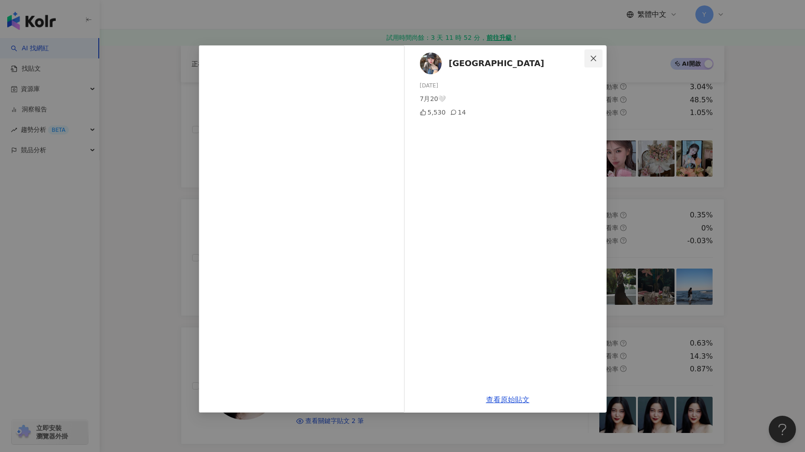
click at [597, 59] on span "Close" at bounding box center [593, 58] width 18 height 7
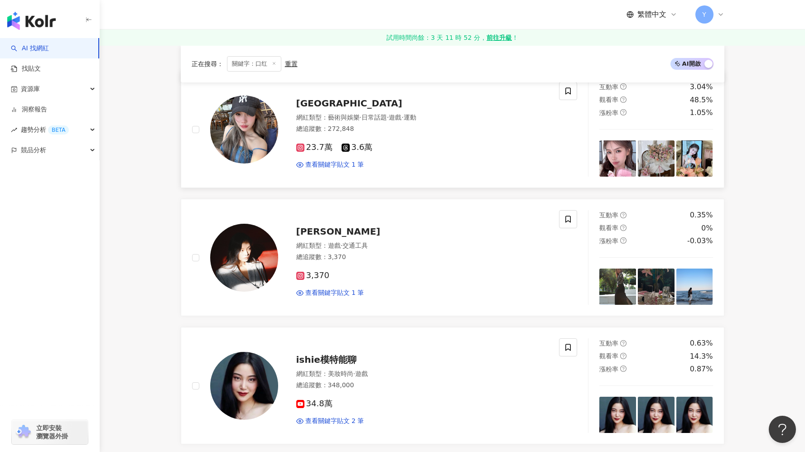
click at [688, 154] on img at bounding box center [694, 158] width 37 height 37
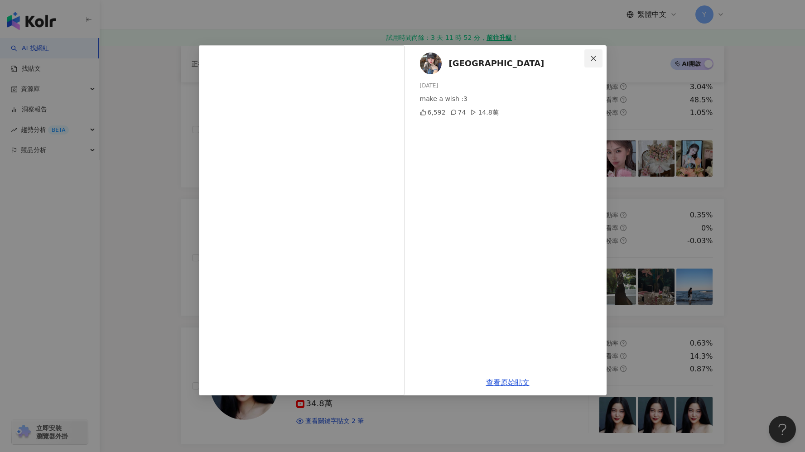
click at [596, 60] on icon "close" at bounding box center [593, 57] width 5 height 5
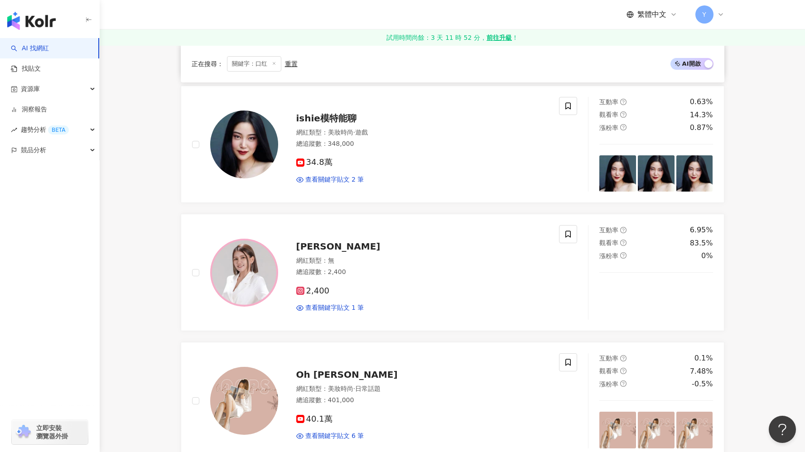
scroll to position [385, 0]
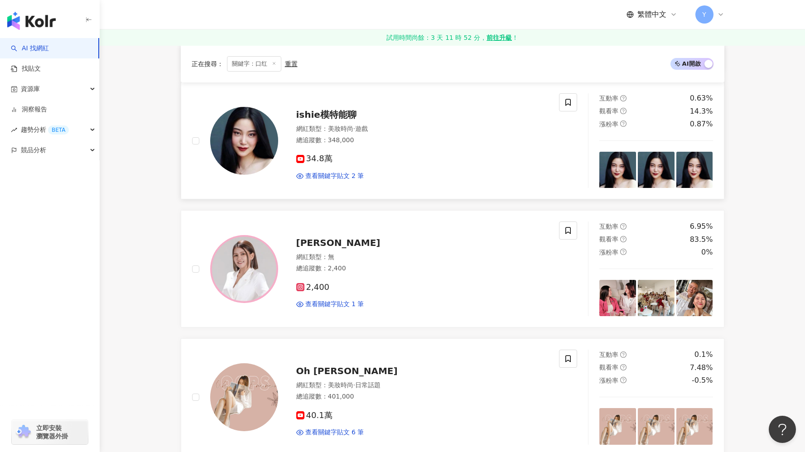
click at [609, 183] on img at bounding box center [617, 170] width 37 height 37
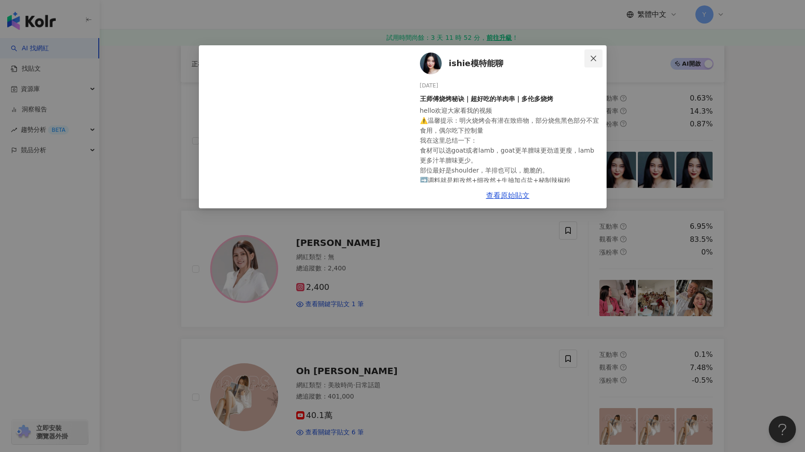
click at [594, 64] on button "Close" at bounding box center [593, 58] width 18 height 18
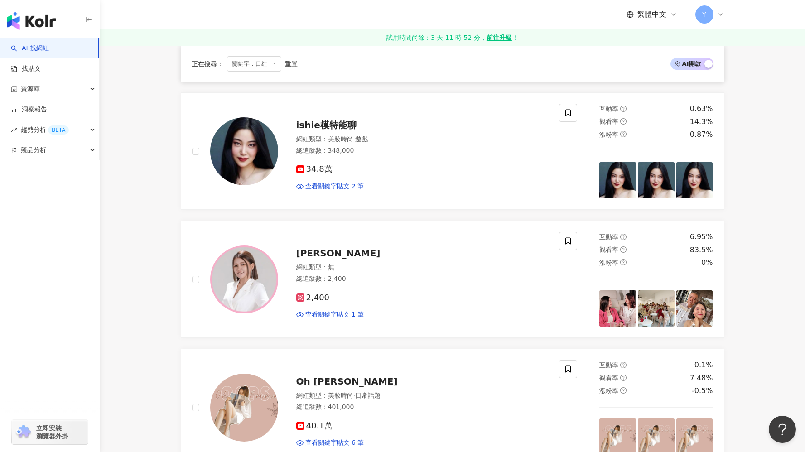
scroll to position [0, 0]
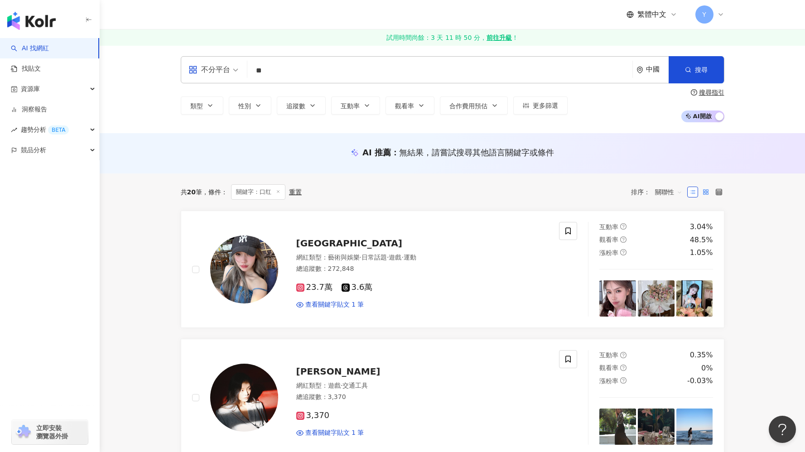
click at [705, 192] on icon at bounding box center [706, 192] width 6 height 6
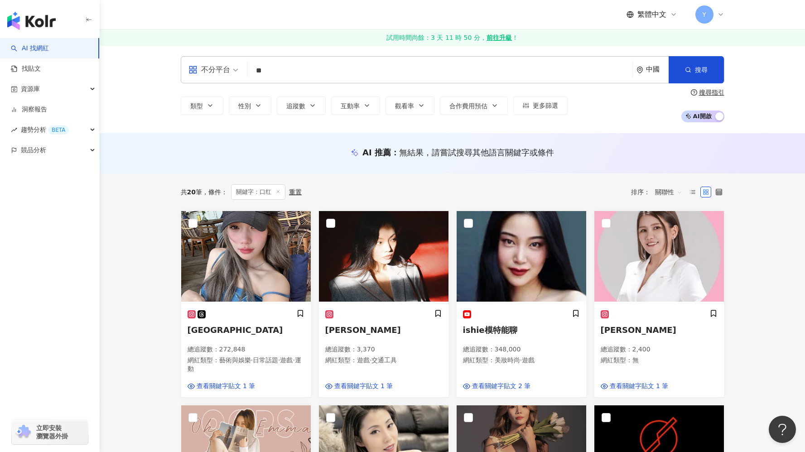
click at [654, 192] on div "關聯性" at bounding box center [668, 192] width 37 height 14
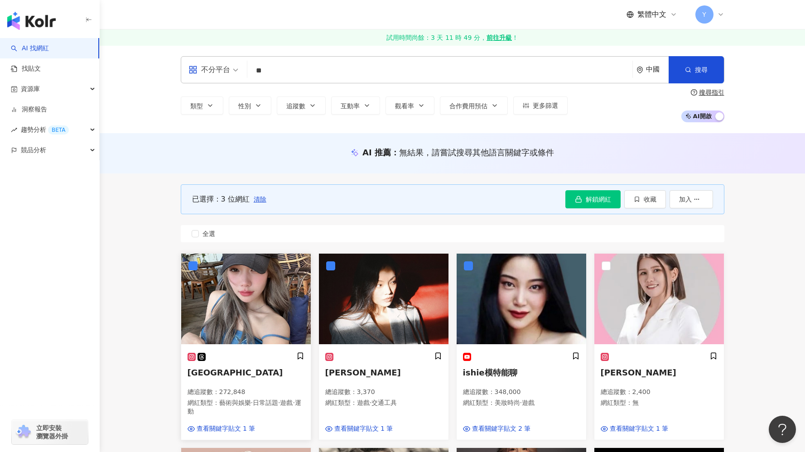
click at [197, 265] on img at bounding box center [246, 299] width 130 height 91
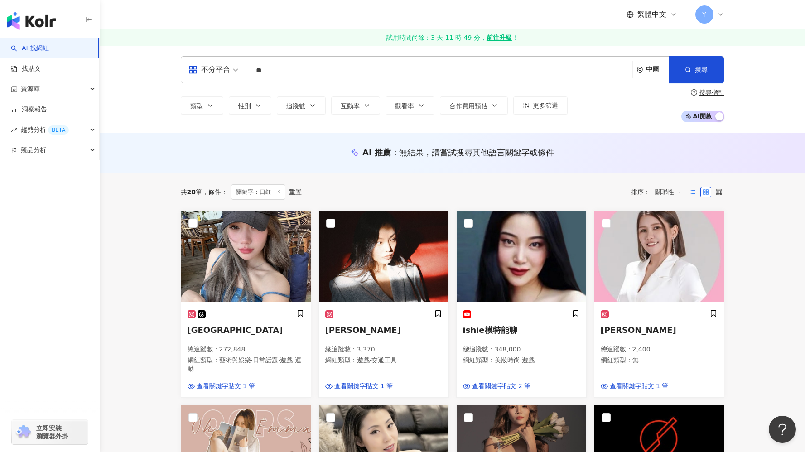
click at [693, 191] on line at bounding box center [693, 191] width 4 height 0
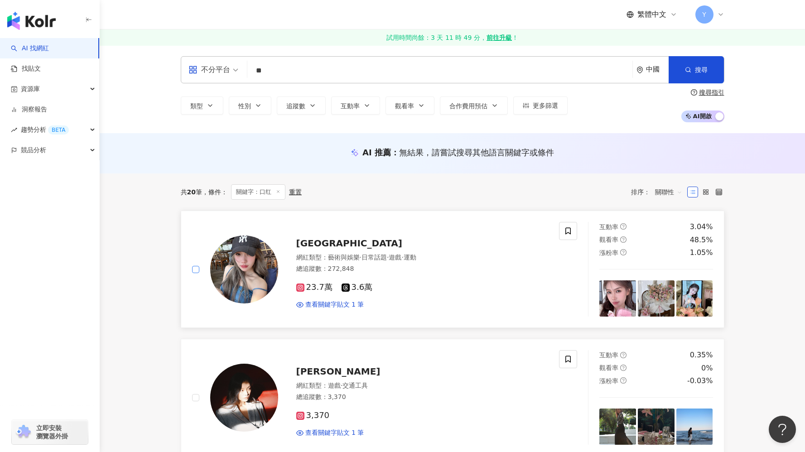
click at [197, 274] on label at bounding box center [195, 270] width 7 height 10
click at [243, 192] on span "關鍵字：口红" at bounding box center [258, 191] width 54 height 15
click at [255, 196] on span "關鍵字：口红" at bounding box center [258, 191] width 54 height 15
click at [221, 194] on span "條件 ：" at bounding box center [214, 191] width 25 height 7
click at [708, 192] on icon at bounding box center [706, 192] width 6 height 6
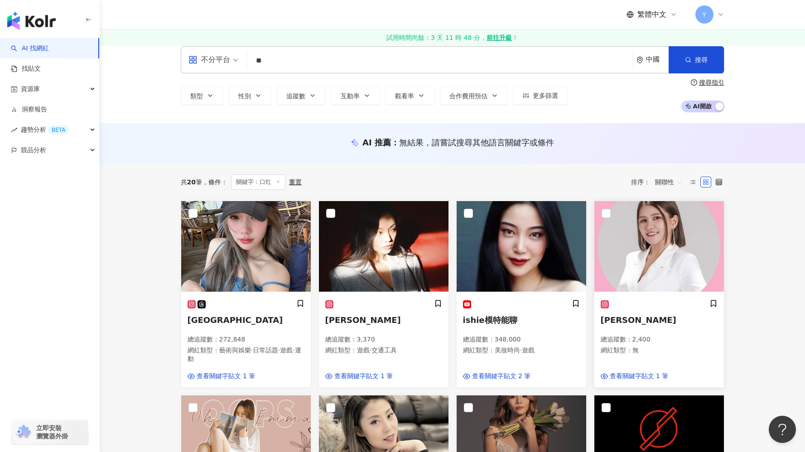
scroll to position [11, 0]
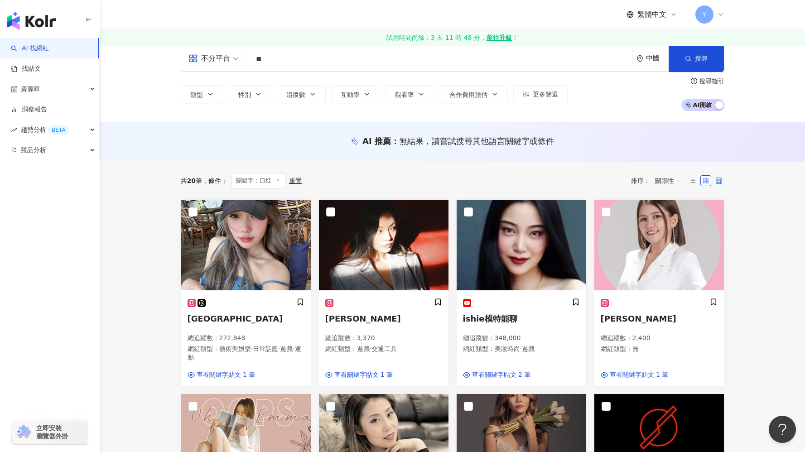
click at [724, 180] on label at bounding box center [718, 180] width 11 height 11
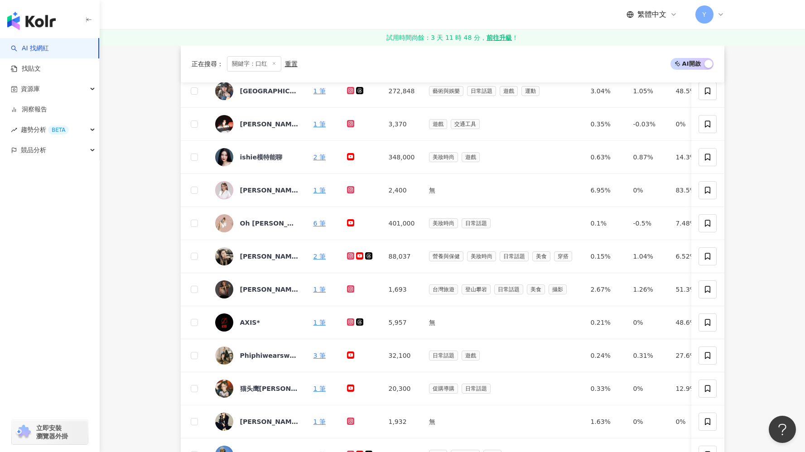
scroll to position [152, 0]
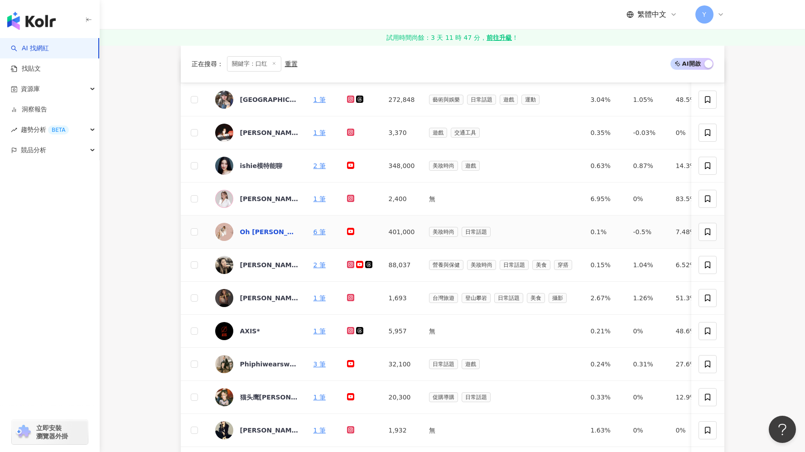
click at [263, 234] on div "Oh [PERSON_NAME]" at bounding box center [269, 231] width 59 height 9
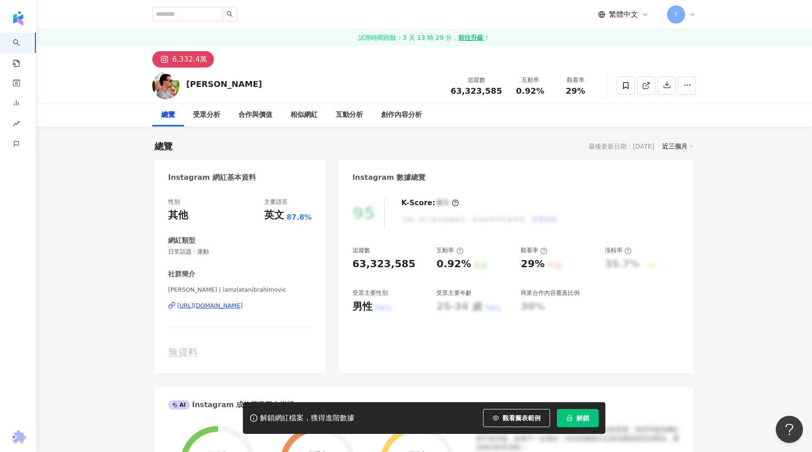
click at [580, 420] on span "解鎖" at bounding box center [582, 417] width 13 height 7
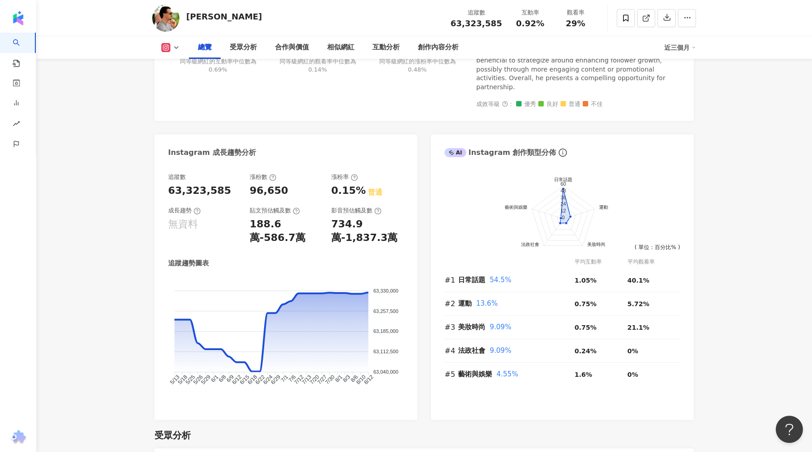
scroll to position [454, 0]
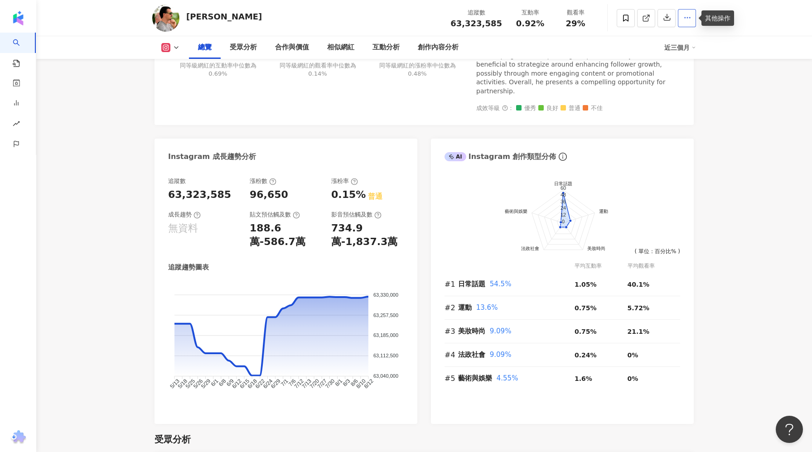
click at [686, 24] on button "button" at bounding box center [687, 18] width 18 height 18
click at [678, 37] on span "查看合作資訊" at bounding box center [669, 40] width 38 height 10
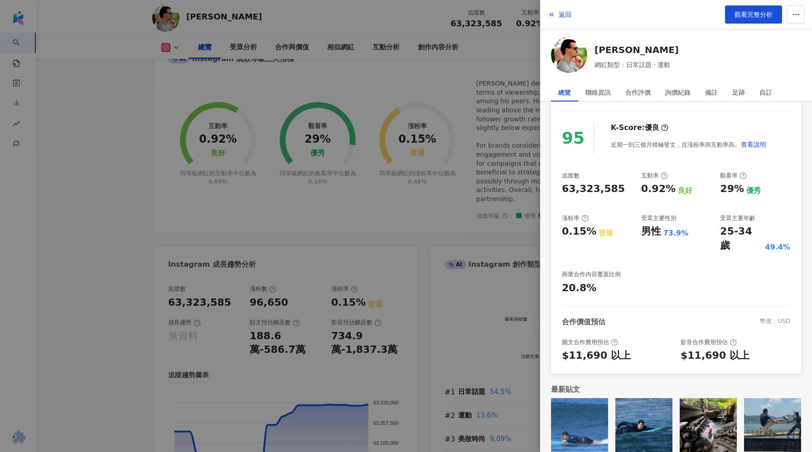
scroll to position [342, 0]
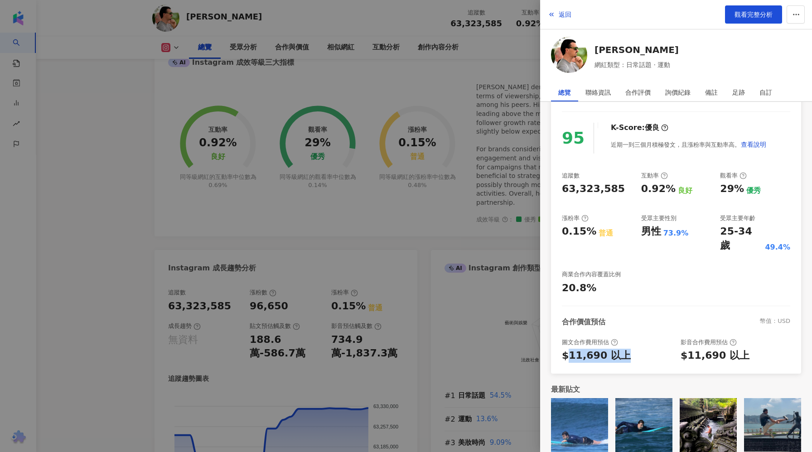
drag, startPoint x: 570, startPoint y: 341, endPoint x: 627, endPoint y: 338, distance: 56.7
click at [627, 349] on div "$11,690 以上" at bounding box center [617, 356] width 110 height 14
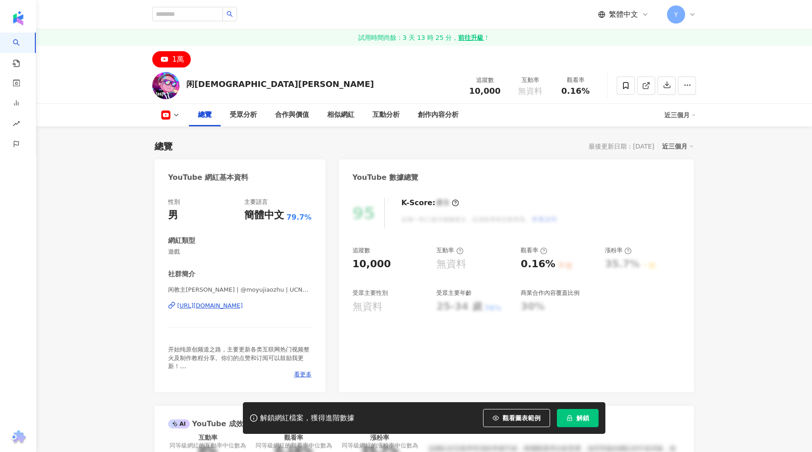
scroll to position [69, 0]
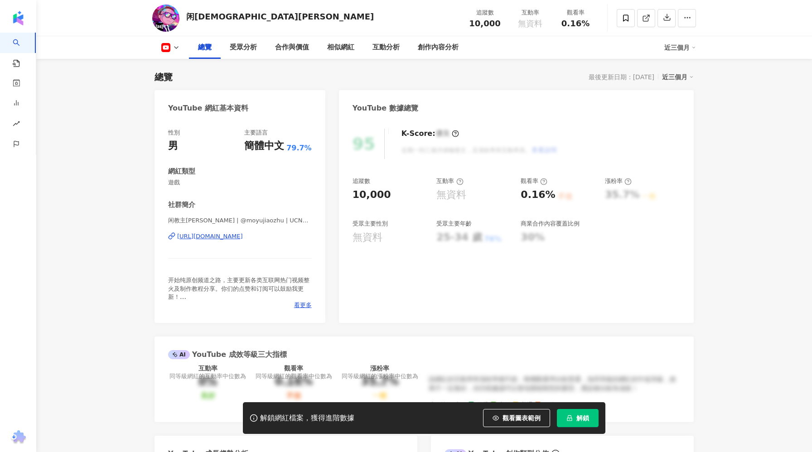
click at [587, 413] on button "解鎖" at bounding box center [578, 418] width 42 height 18
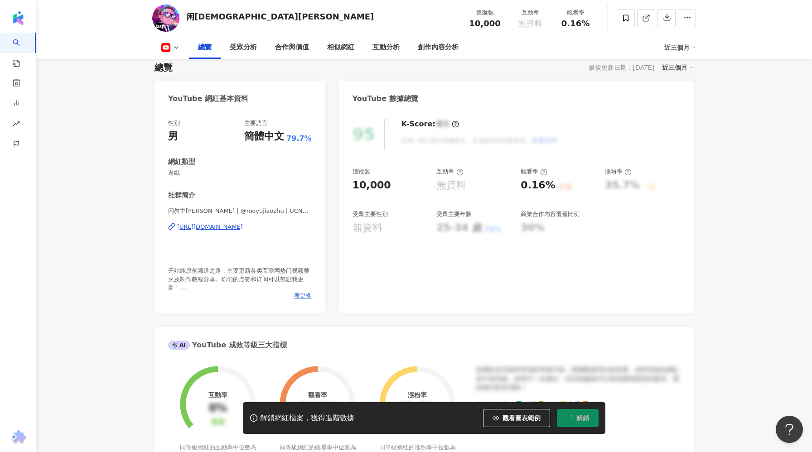
scroll to position [81, 0]
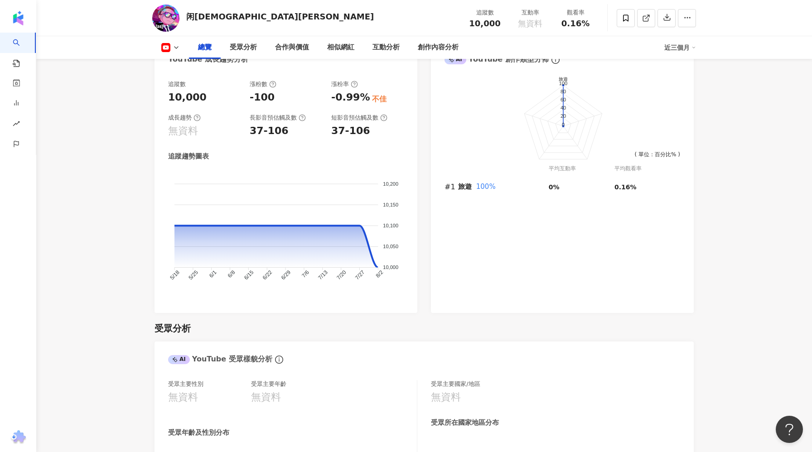
scroll to position [484, 0]
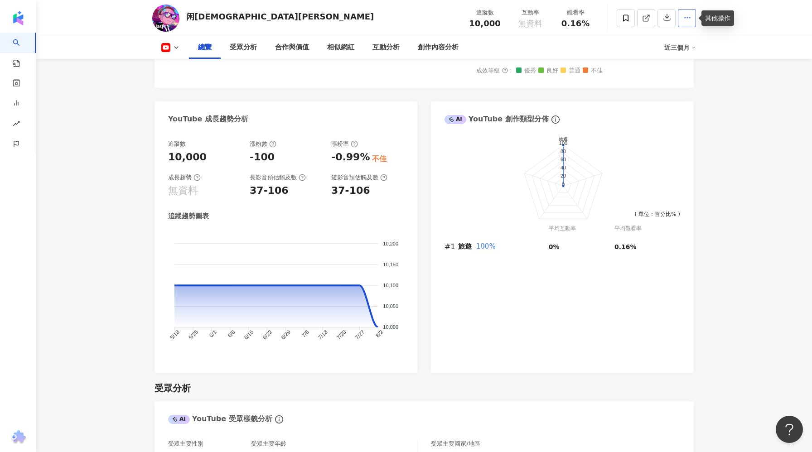
click at [685, 18] on icon "button" at bounding box center [687, 18] width 8 height 8
click at [669, 66] on span "加入洞察報告" at bounding box center [669, 62] width 38 height 10
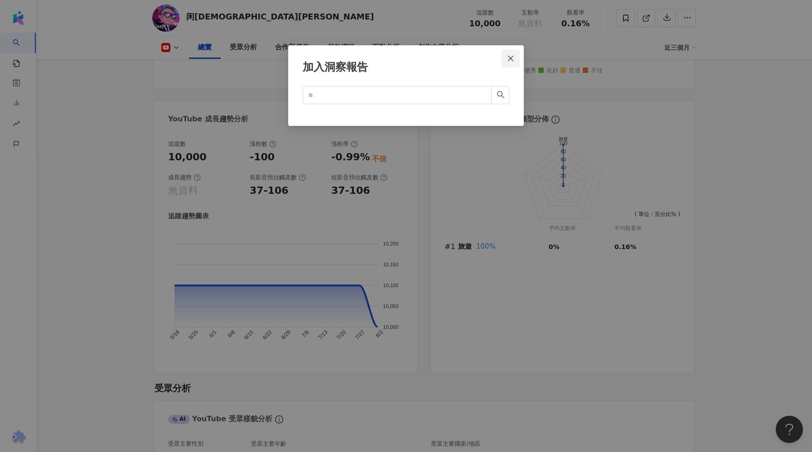
click at [510, 55] on icon "close" at bounding box center [510, 58] width 7 height 7
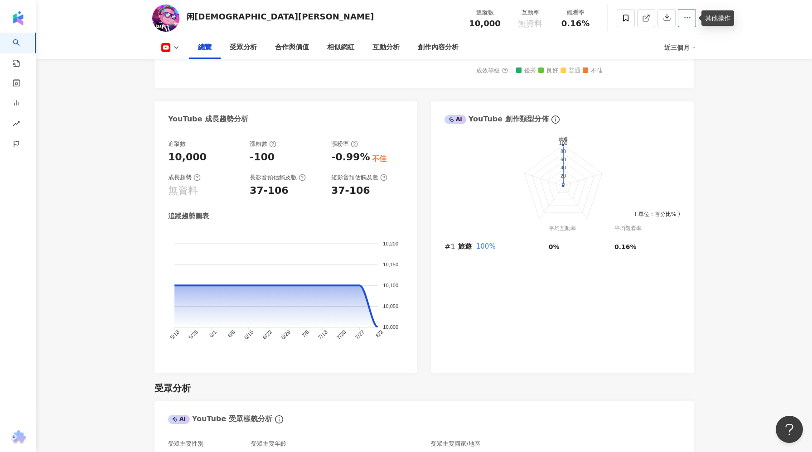
click at [687, 14] on icon "button" at bounding box center [687, 18] width 8 height 8
click at [673, 39] on span "查看合作資訊" at bounding box center [669, 40] width 38 height 10
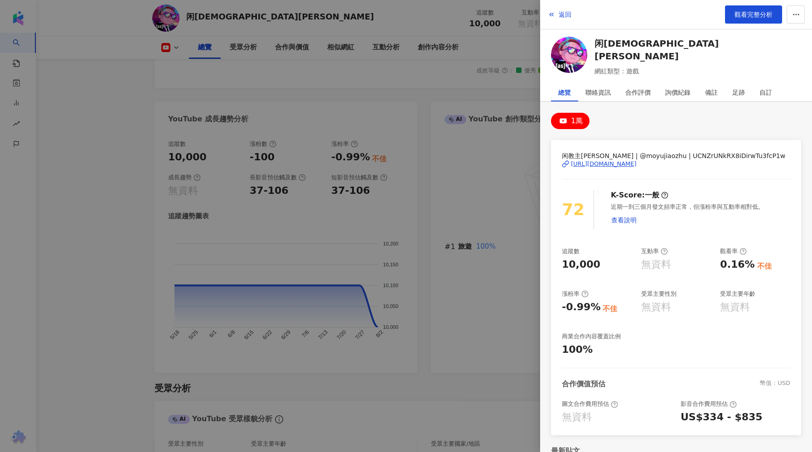
click at [636, 164] on div "https://www.youtube.com/channel/UCNZrUNkRX8iDirwTu3fcP1w" at bounding box center [604, 164] width 66 height 8
click at [467, 100] on div at bounding box center [406, 226] width 812 height 452
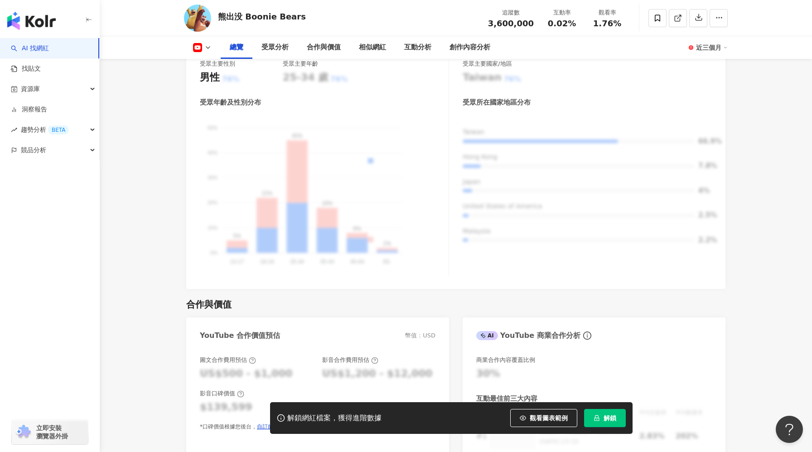
scroll to position [366, 0]
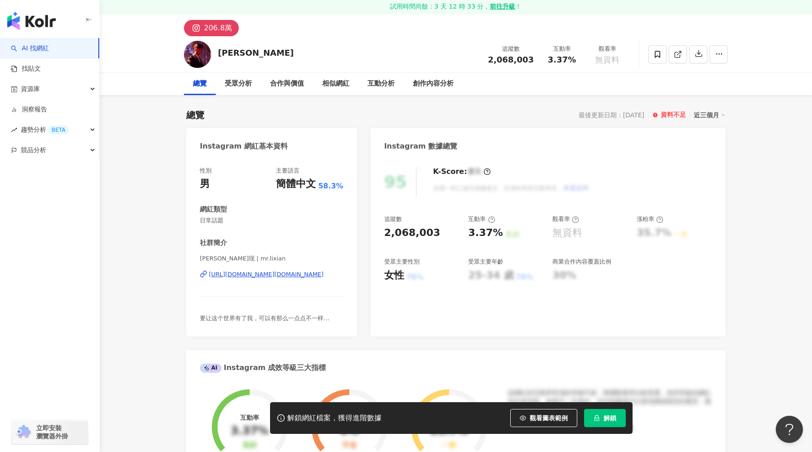
click at [600, 420] on button "解鎖" at bounding box center [605, 418] width 42 height 18
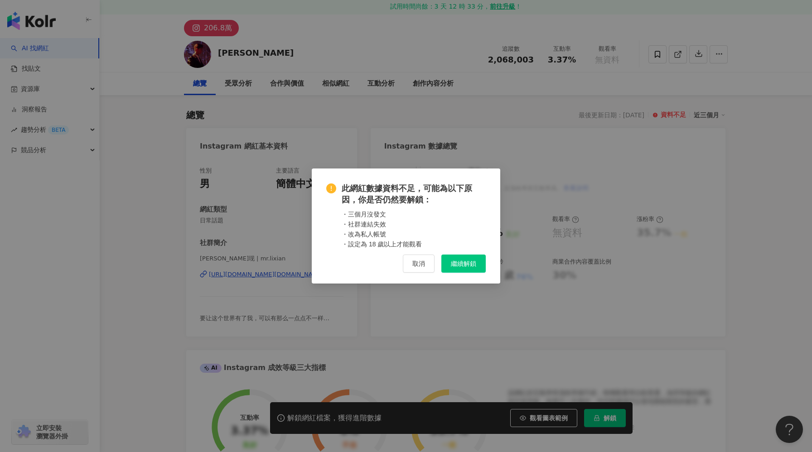
click at [464, 260] on span "繼續解鎖" at bounding box center [463, 263] width 25 height 7
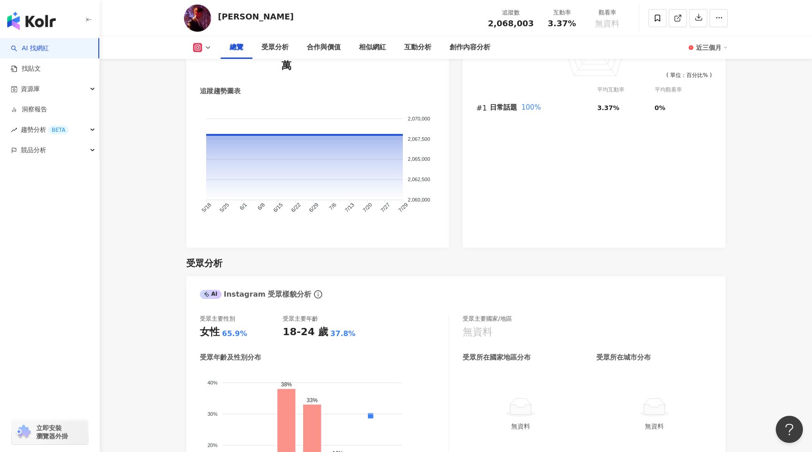
scroll to position [599, 0]
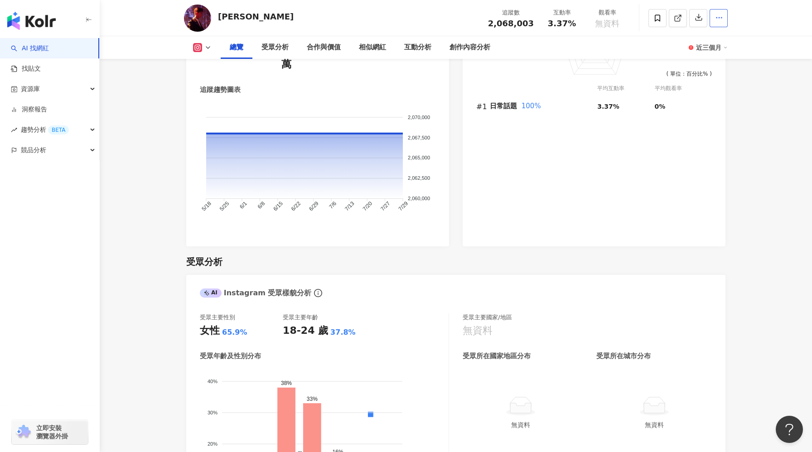
click at [720, 20] on icon "button" at bounding box center [719, 18] width 8 height 8
click at [713, 40] on span "查看合作資訊" at bounding box center [701, 40] width 38 height 10
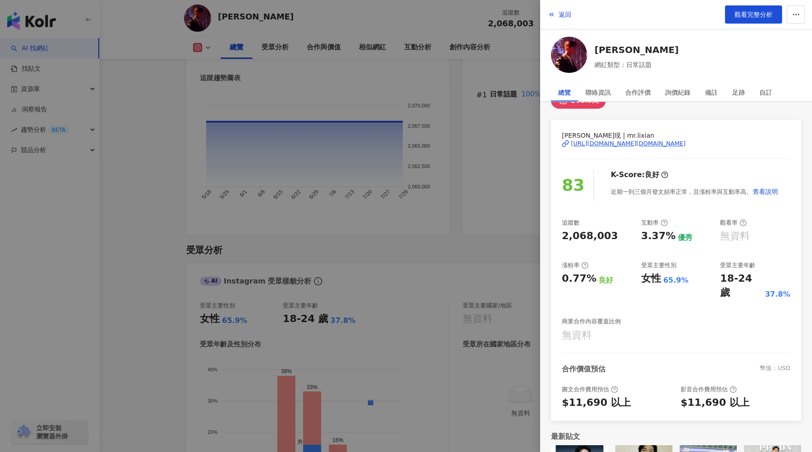
scroll to position [0, 0]
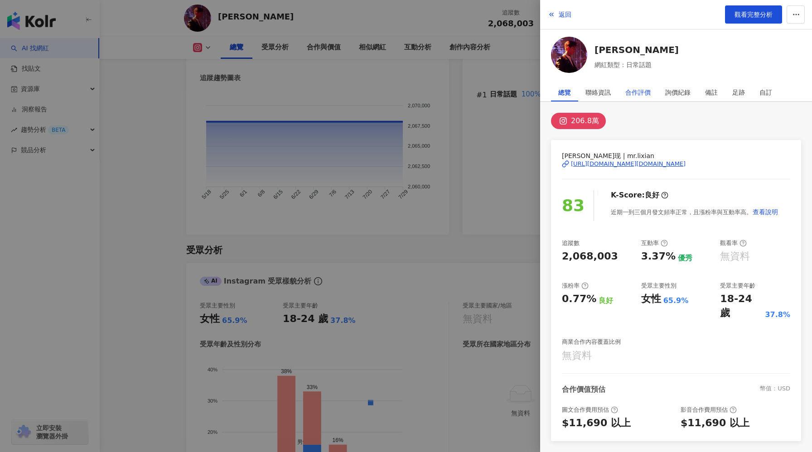
click at [648, 96] on div "合作評價" at bounding box center [637, 92] width 25 height 18
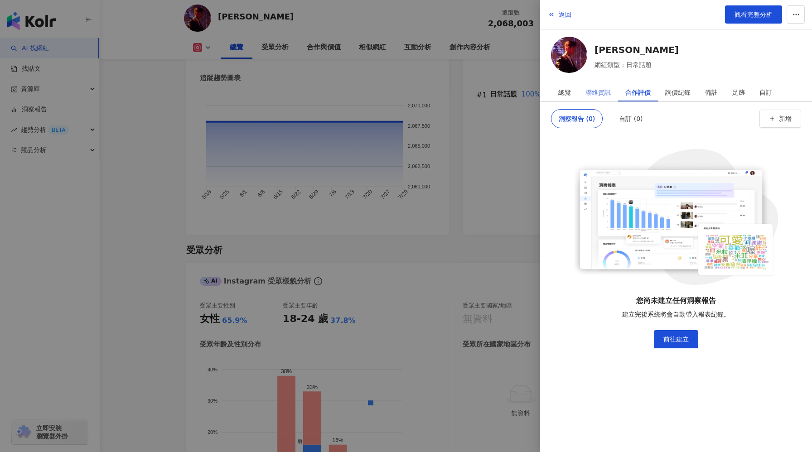
click at [616, 92] on div "聯絡資訊" at bounding box center [598, 92] width 40 height 18
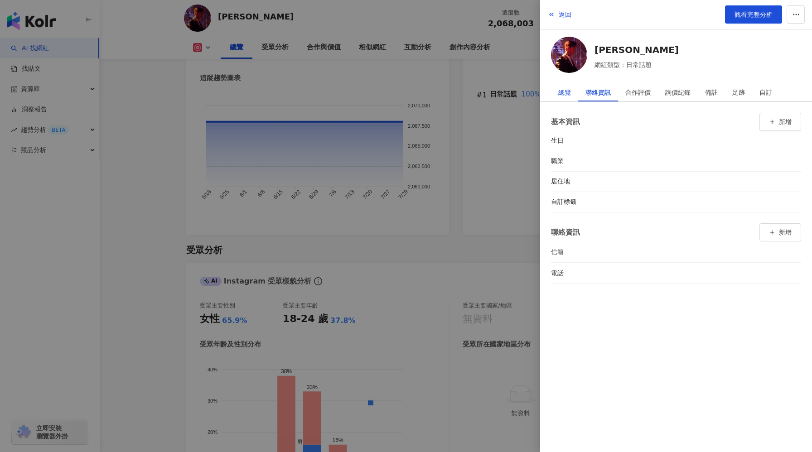
click at [570, 94] on div "總覽" at bounding box center [564, 92] width 13 height 18
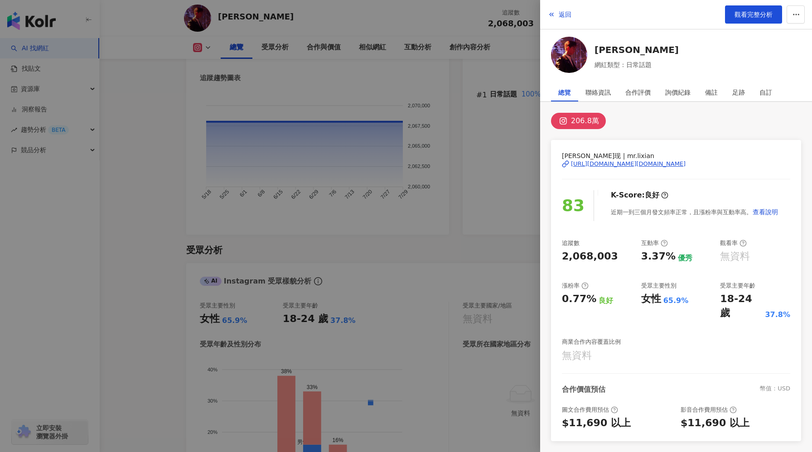
click at [673, 164] on div "[URL][DOMAIN_NAME][DOMAIN_NAME]" at bounding box center [628, 164] width 115 height 8
click at [736, 20] on link "觀看完整分析" at bounding box center [753, 14] width 57 height 18
click at [298, 111] on div at bounding box center [406, 226] width 812 height 452
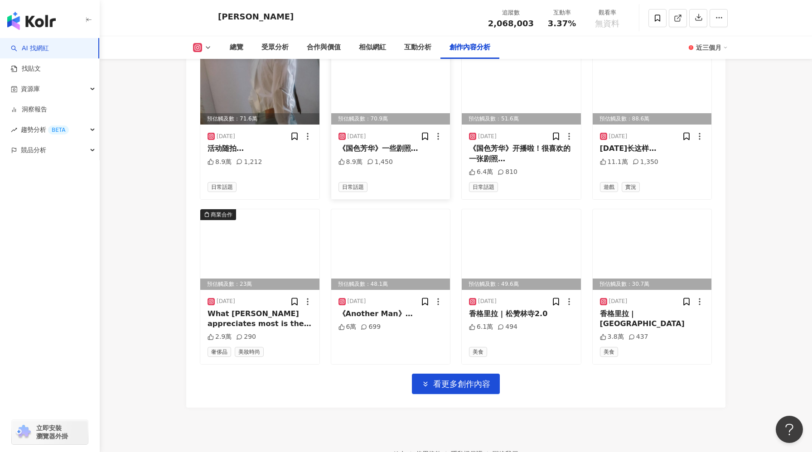
scroll to position [2857, 0]
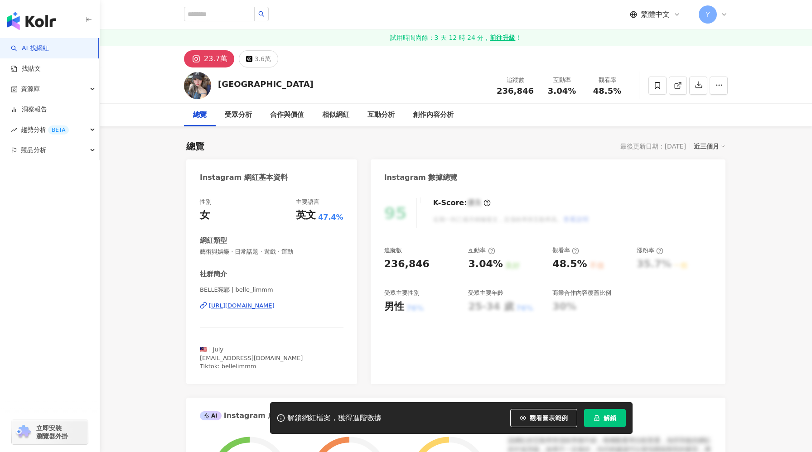
click at [608, 421] on span "解鎖" at bounding box center [609, 417] width 13 height 7
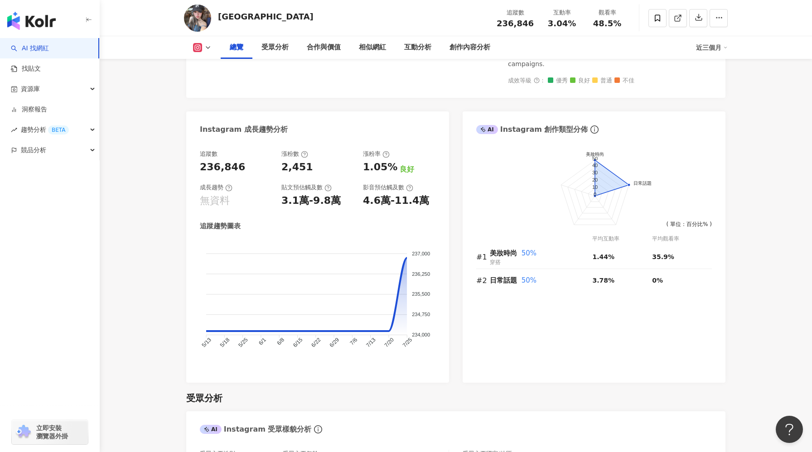
scroll to position [496, 0]
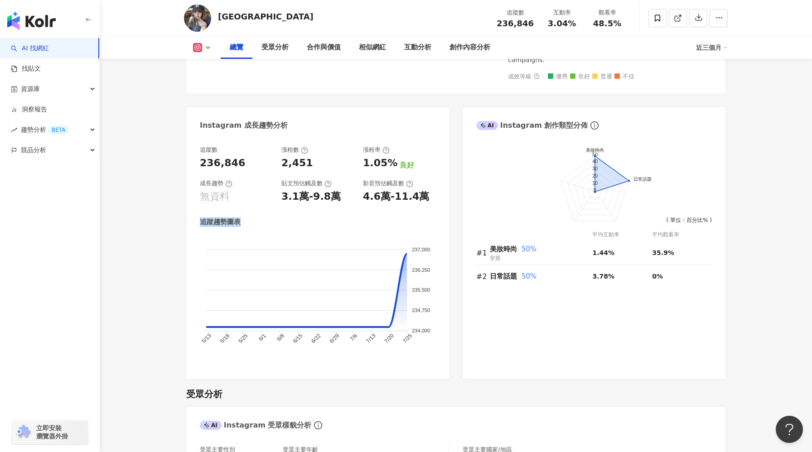
drag, startPoint x: 203, startPoint y: 204, endPoint x: 241, endPoint y: 203, distance: 37.6
click at [241, 217] on div "追蹤趨勢圖表" at bounding box center [221, 222] width 42 height 10
click at [263, 199] on div "追蹤數 236,846 漲粉數 2,451 漲粉率 1.05% 良好 成長趨勢 無資料 貼文預估觸及數 3.1萬-9.8萬 影音預估觸及數 4.6萬-11.4…" at bounding box center [318, 255] width 236 height 219
drag, startPoint x: 280, startPoint y: 177, endPoint x: 376, endPoint y: 180, distance: 95.6
click at [376, 180] on div "追蹤數 236,846 漲粉數 2,451 漲粉率 1.05% 良好 成長趨勢 無資料 貼文預估觸及數 3.1萬-9.8萬 影音預估觸及數 4.6萬-11.4萬" at bounding box center [318, 175] width 236 height 58
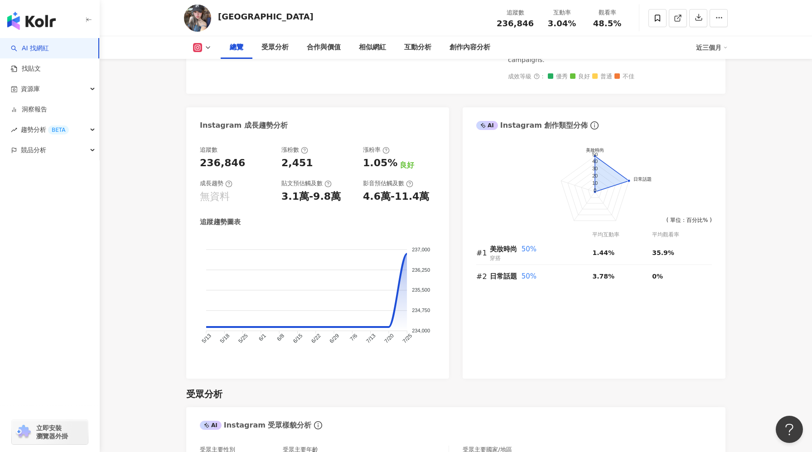
click at [409, 190] on div "4.6萬-11.4萬" at bounding box center [396, 197] width 66 height 14
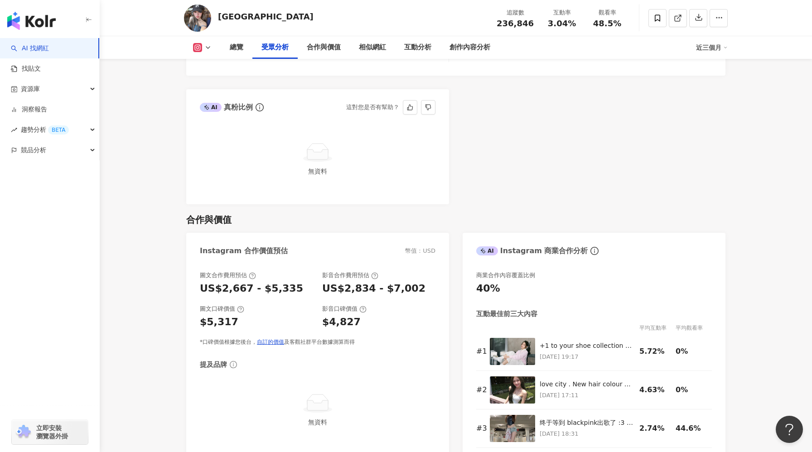
scroll to position [1096, 0]
click at [281, 338] on link "自訂的價值" at bounding box center [270, 341] width 27 height 6
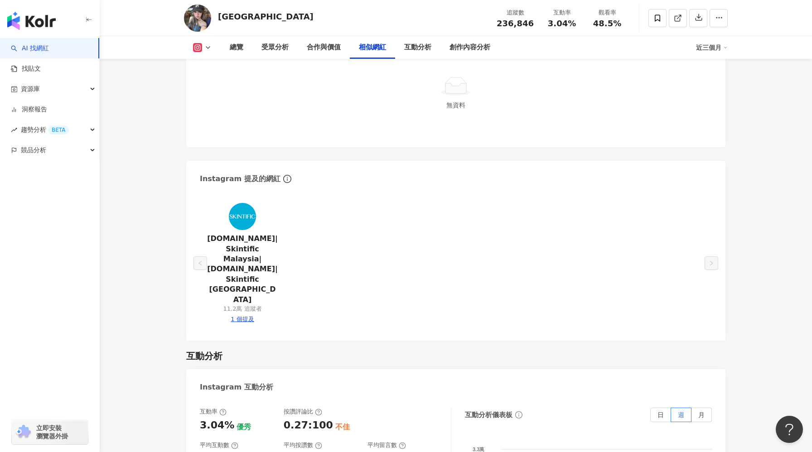
scroll to position [1574, 0]
click at [245, 285] on div "skintific.my|Skintific Malaysia|skintific.my|Skintific Malaysia 11.2萬 追蹤者 1 個提及" at bounding box center [242, 261] width 85 height 128
click at [241, 313] on div "1 個提及" at bounding box center [242, 317] width 23 height 8
type input "**********"
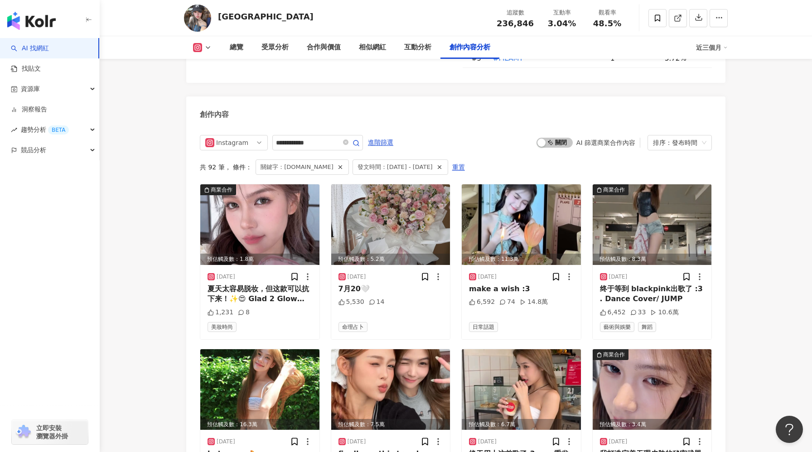
scroll to position [2773, 0]
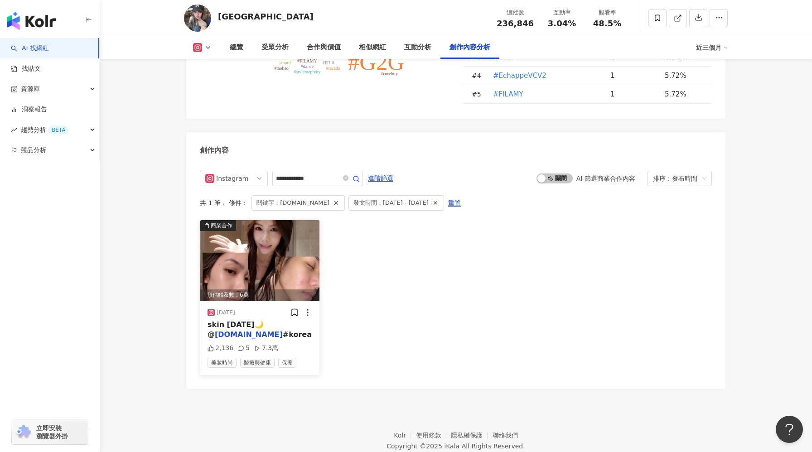
click at [273, 220] on img at bounding box center [259, 260] width 119 height 81
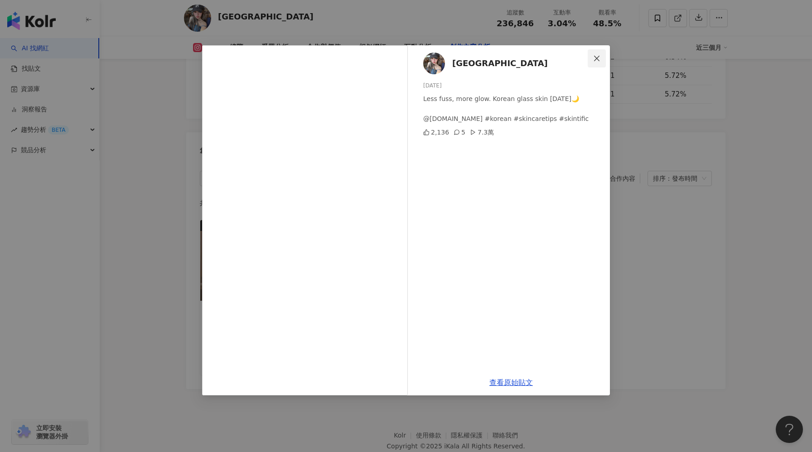
click at [597, 62] on icon "close" at bounding box center [596, 58] width 7 height 7
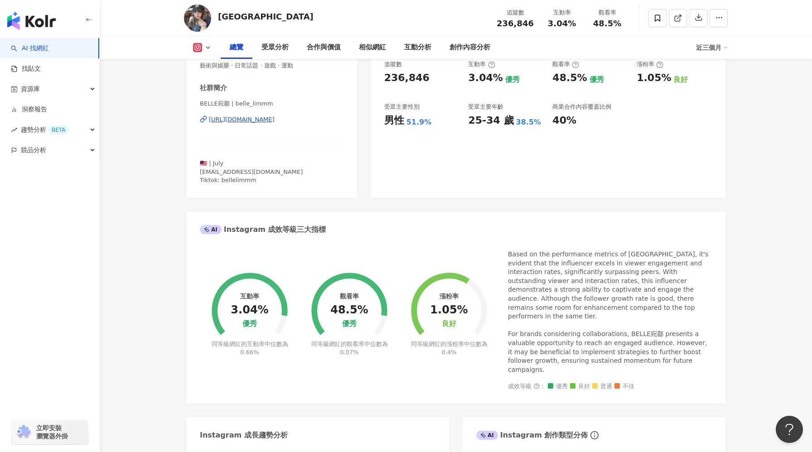
scroll to position [183, 0]
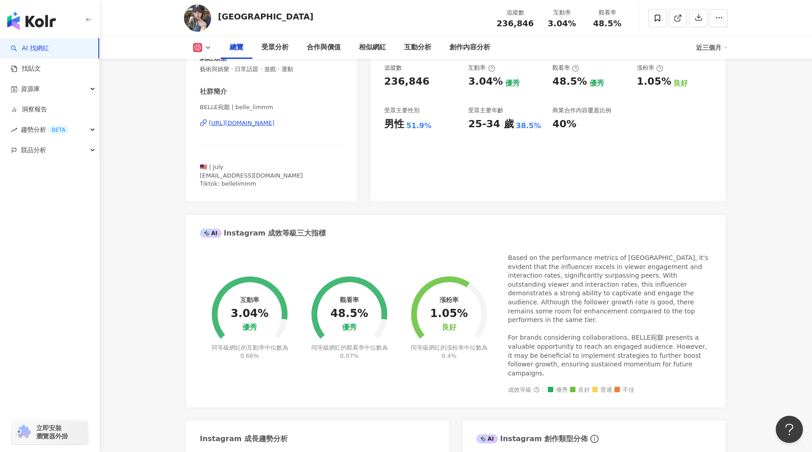
click at [243, 344] on div "同等級網紅的互動率中位數為 0.66%" at bounding box center [249, 352] width 79 height 16
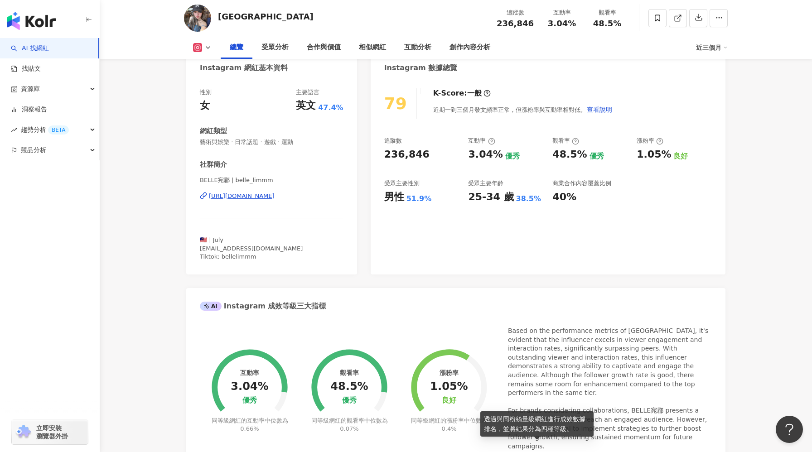
scroll to position [106, 0]
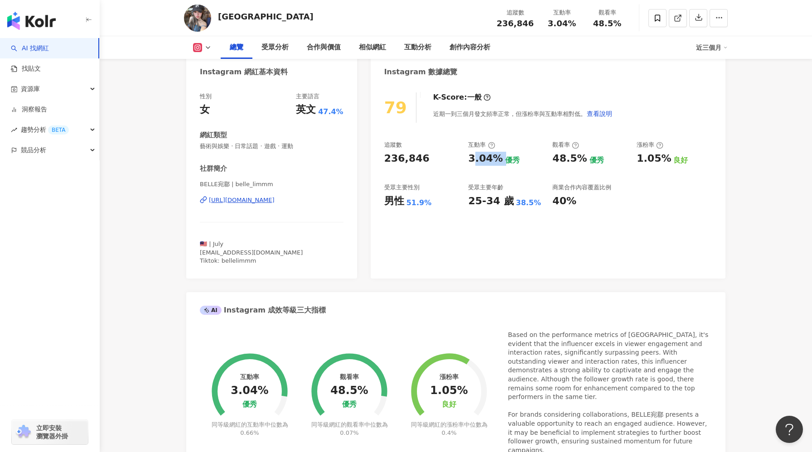
drag, startPoint x: 471, startPoint y: 159, endPoint x: 501, endPoint y: 164, distance: 30.7
click at [501, 164] on div "3.04% 優秀" at bounding box center [505, 159] width 75 height 14
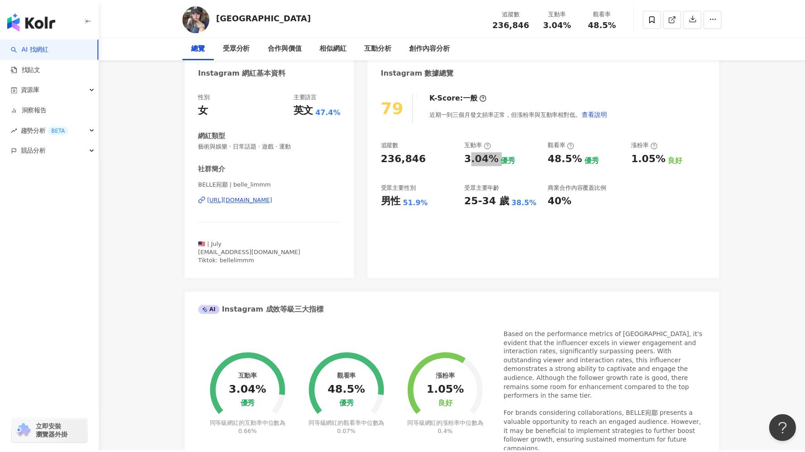
scroll to position [0, 0]
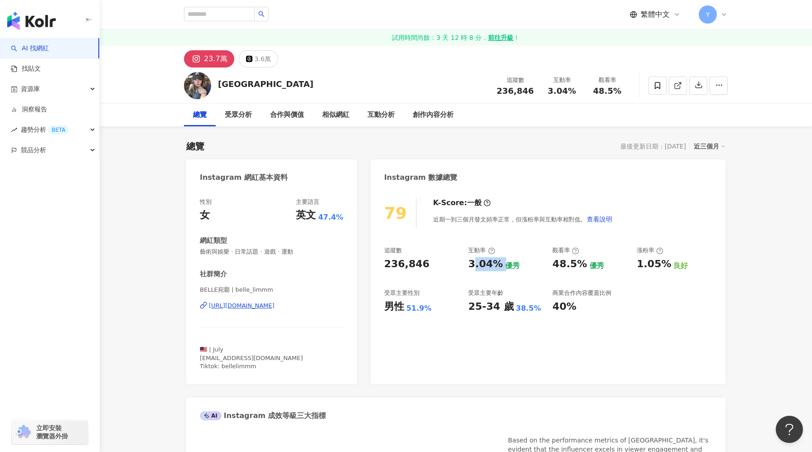
click at [49, 51] on link "AI 找網紅" at bounding box center [30, 48] width 38 height 9
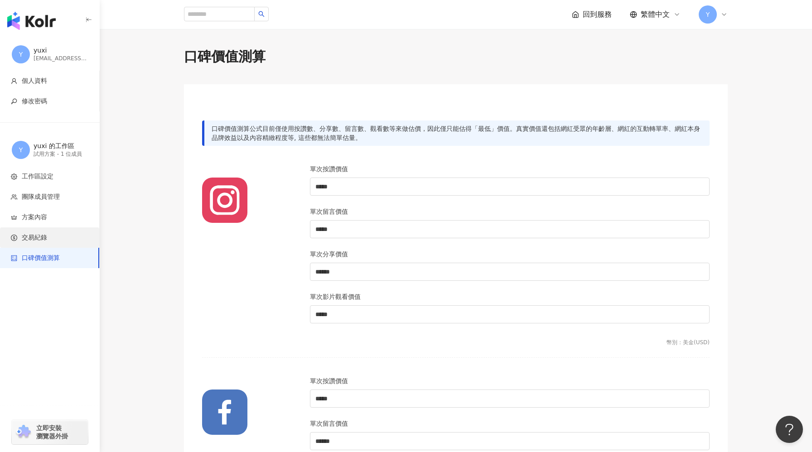
click at [47, 235] on span "交易紀錄" at bounding box center [34, 237] width 25 height 9
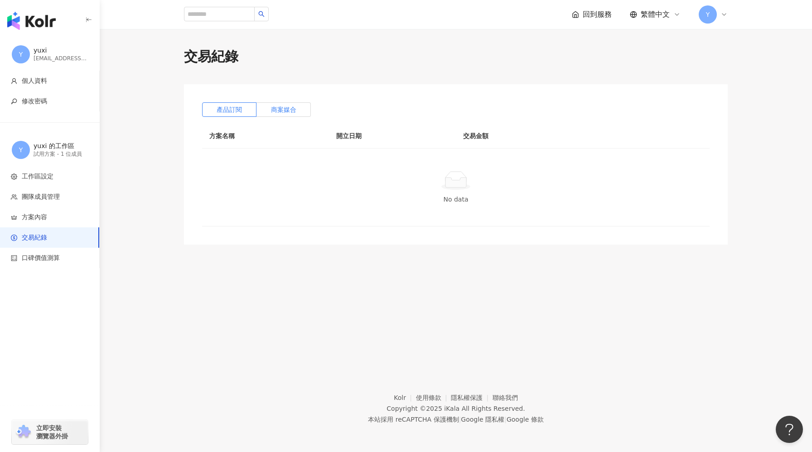
click at [299, 109] on label "商案媒合" at bounding box center [283, 109] width 54 height 14
click at [233, 111] on span "產品訂閱" at bounding box center [229, 109] width 25 height 7
click at [47, 259] on span "口碑價值測算" at bounding box center [41, 258] width 38 height 9
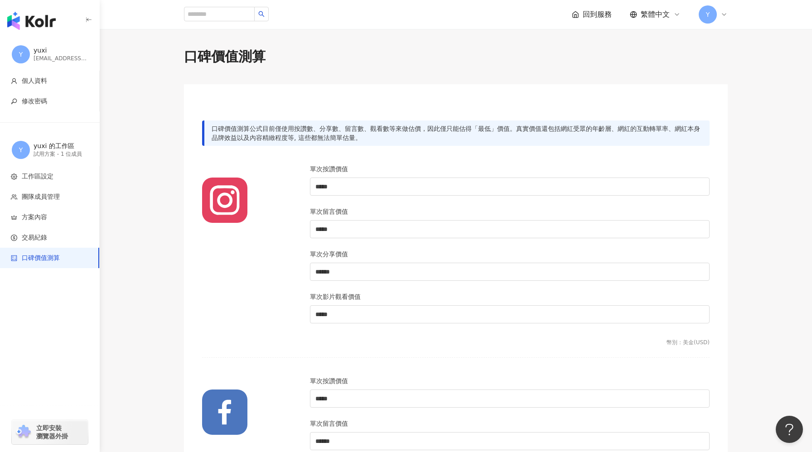
click at [376, 251] on div "單次分享價值" at bounding box center [510, 256] width 400 height 14
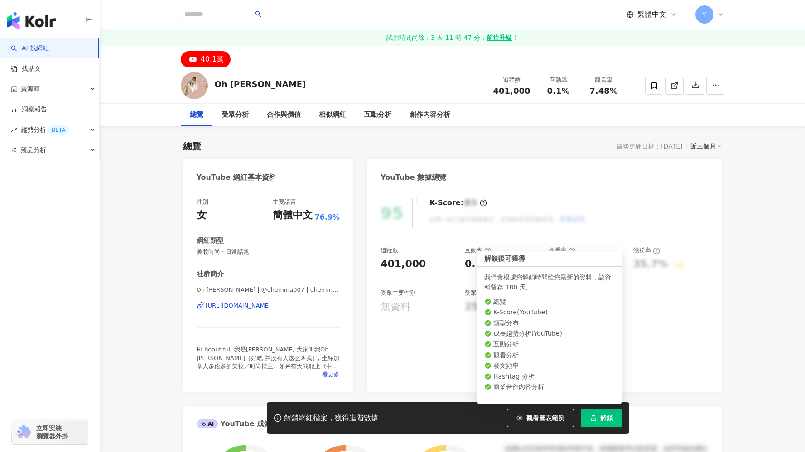
click at [598, 424] on button "解鎖" at bounding box center [602, 418] width 42 height 18
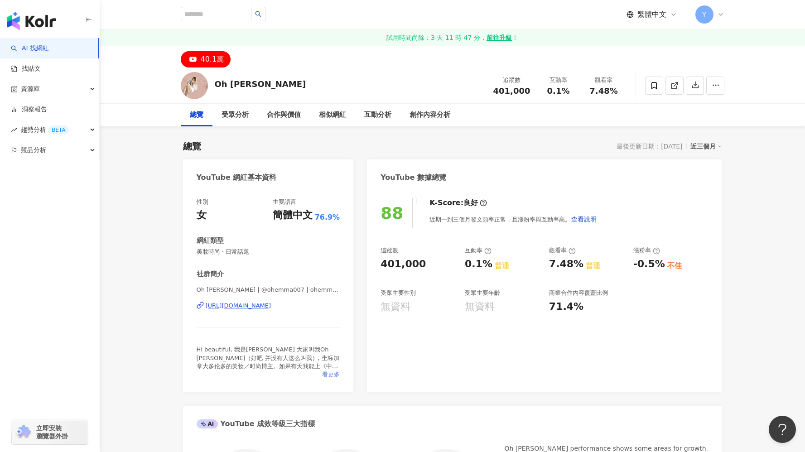
click at [332, 376] on span "看更多" at bounding box center [331, 375] width 18 height 8
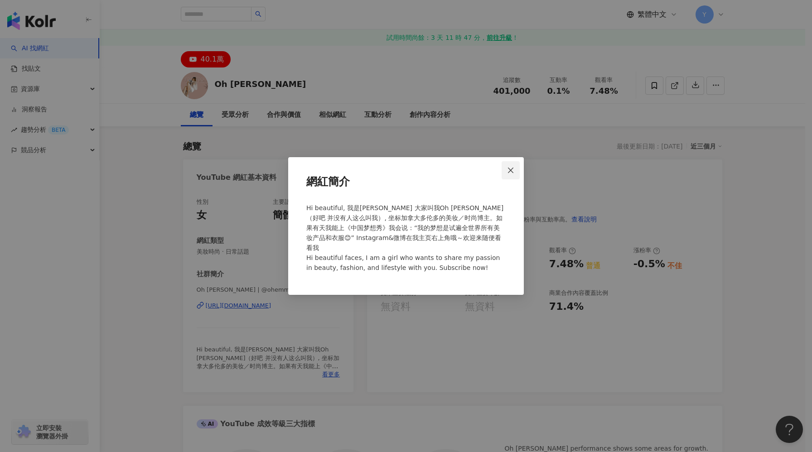
click at [511, 179] on button "Close" at bounding box center [510, 170] width 18 height 18
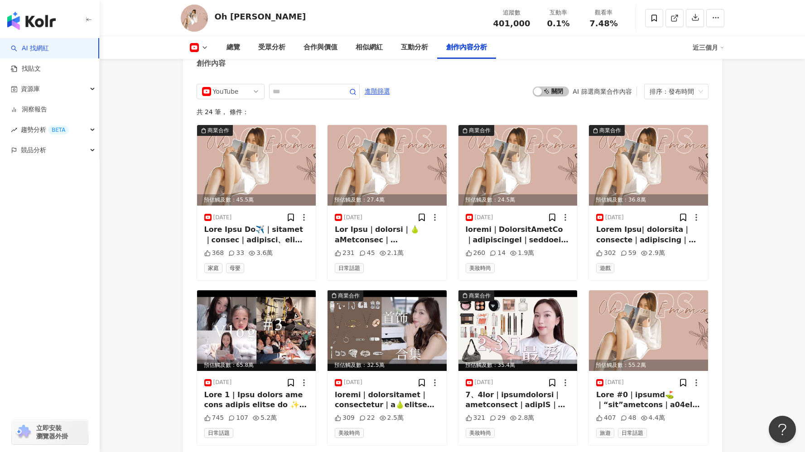
scroll to position [2450, 0]
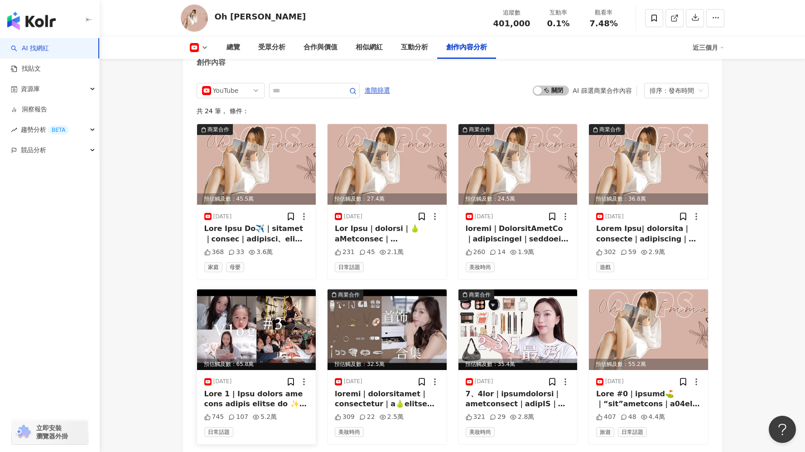
click at [282, 338] on img at bounding box center [256, 329] width 119 height 81
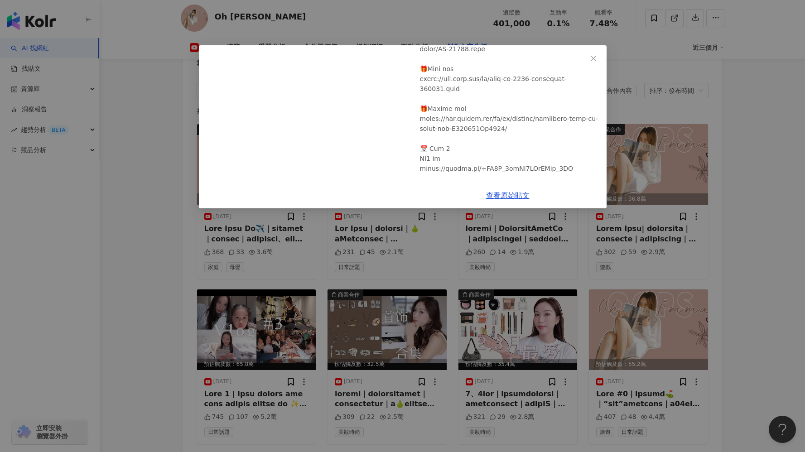
scroll to position [372, 0]
